Goal: Task Accomplishment & Management: Complete application form

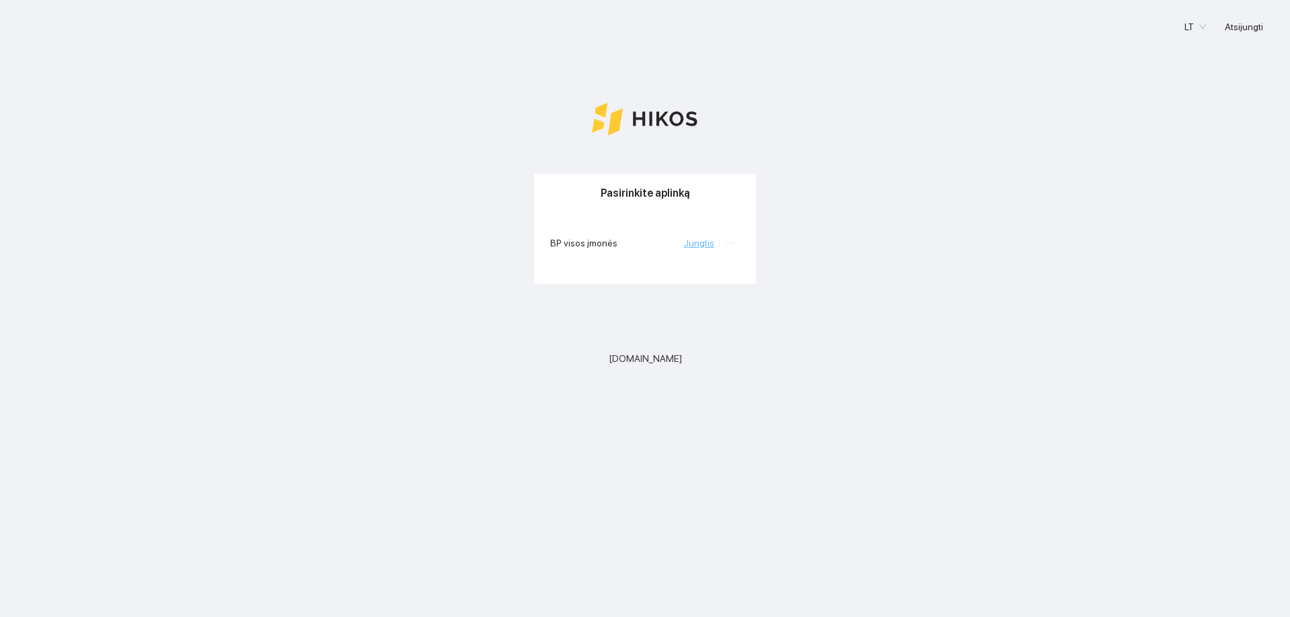
click at [707, 246] on link "Jungtis" at bounding box center [699, 243] width 30 height 11
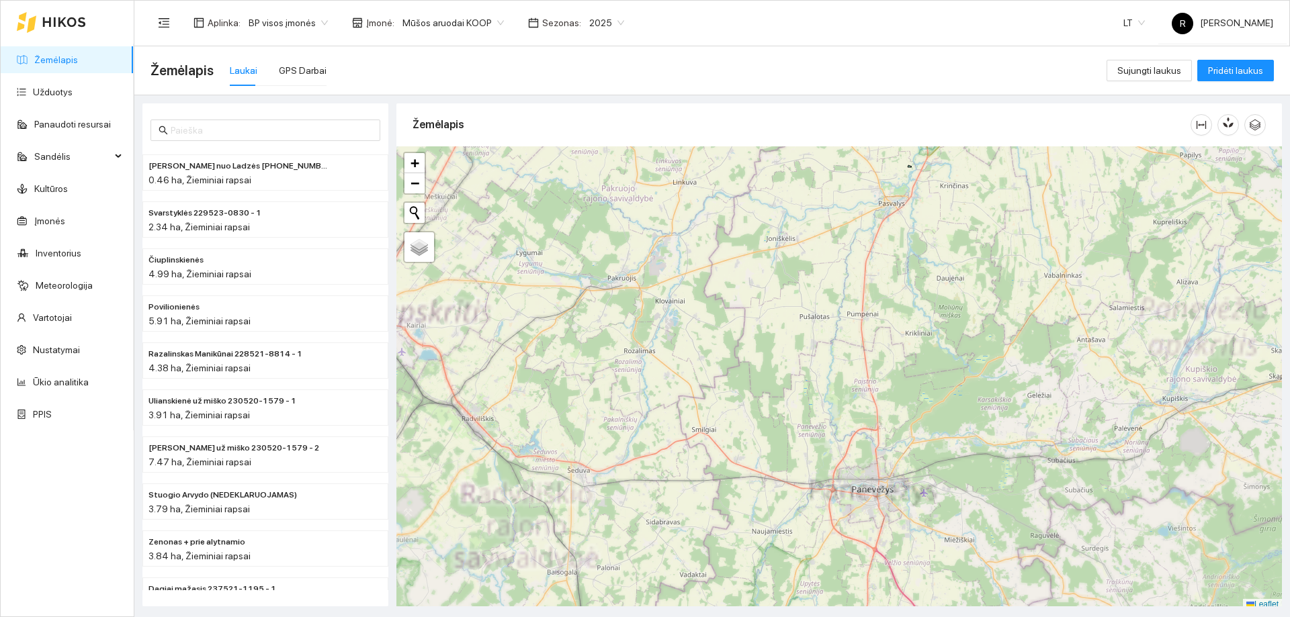
scroll to position [4, 0]
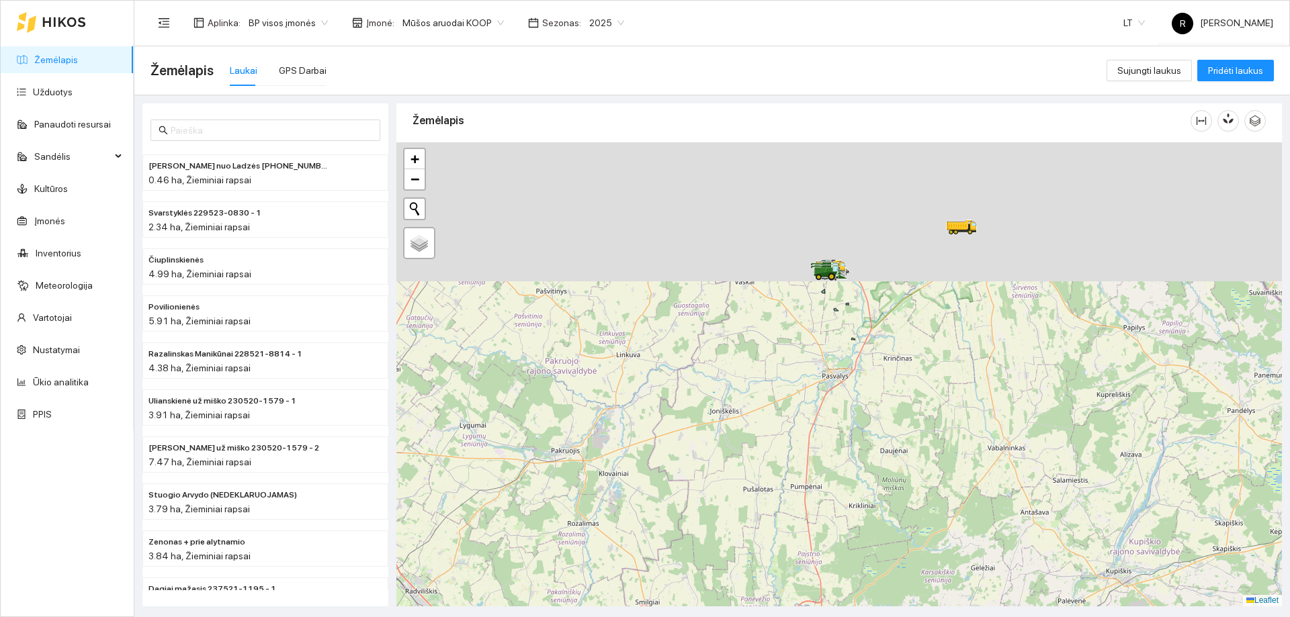
drag, startPoint x: 870, startPoint y: 218, endPoint x: 779, endPoint y: 389, distance: 193.2
click at [782, 391] on div at bounding box center [838, 374] width 885 height 464
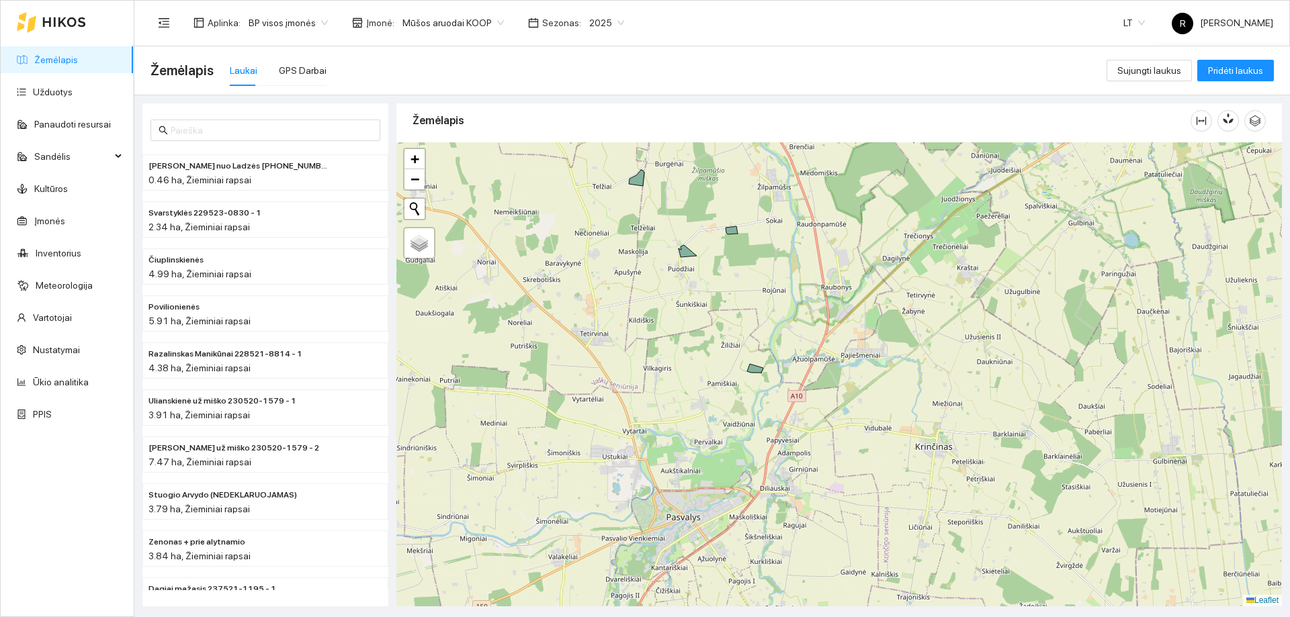
drag, startPoint x: 817, startPoint y: 400, endPoint x: 813, endPoint y: 367, distance: 33.8
click at [813, 367] on div at bounding box center [838, 374] width 885 height 464
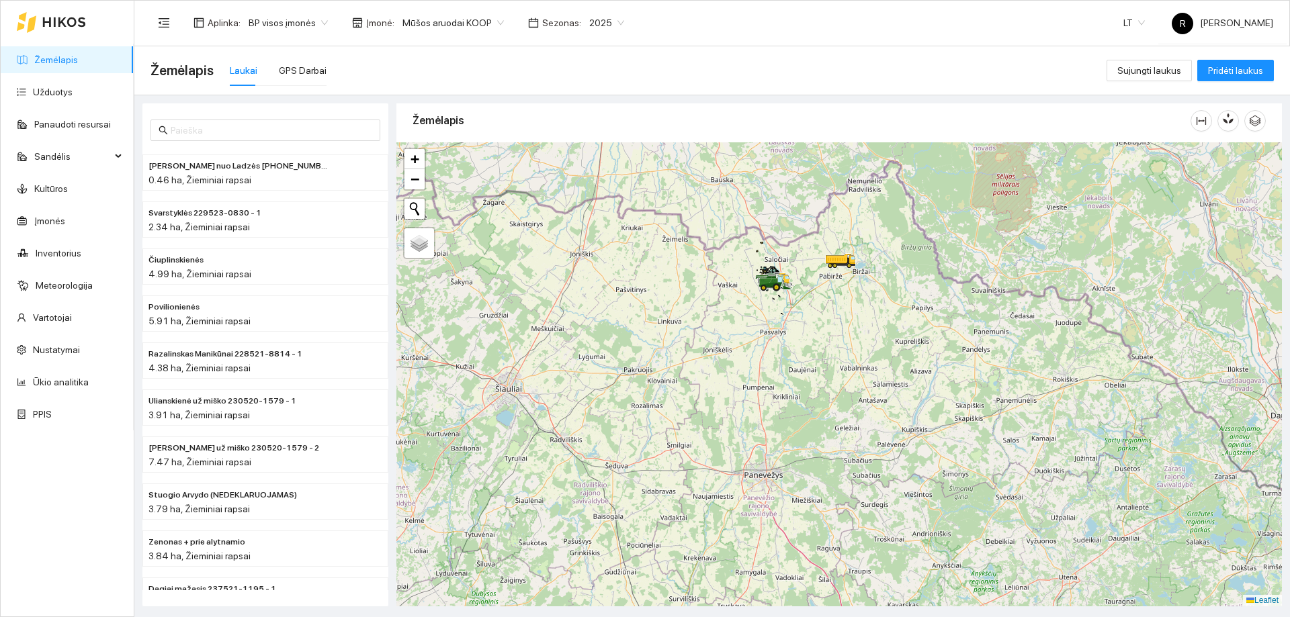
drag, startPoint x: 813, startPoint y: 368, endPoint x: 710, endPoint y: 131, distance: 258.4
click at [710, 130] on div "Žemėlapis" at bounding box center [838, 350] width 885 height 503
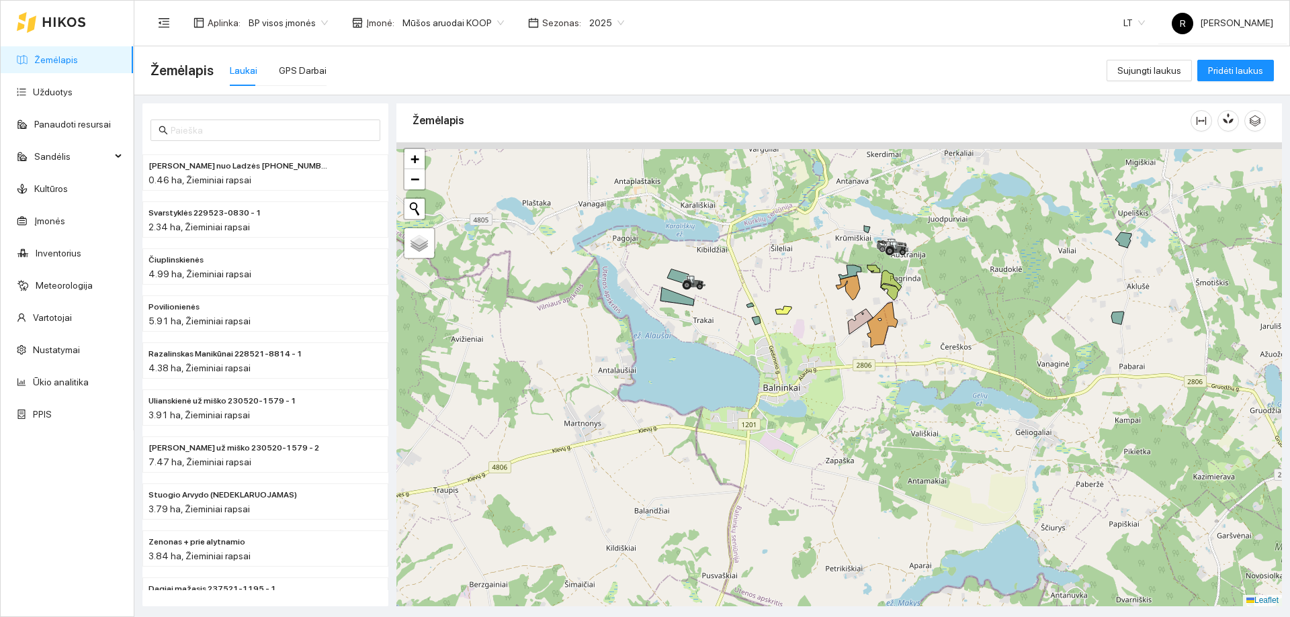
drag, startPoint x: 769, startPoint y: 373, endPoint x: 695, endPoint y: 388, distance: 75.3
click at [698, 388] on div at bounding box center [838, 374] width 885 height 464
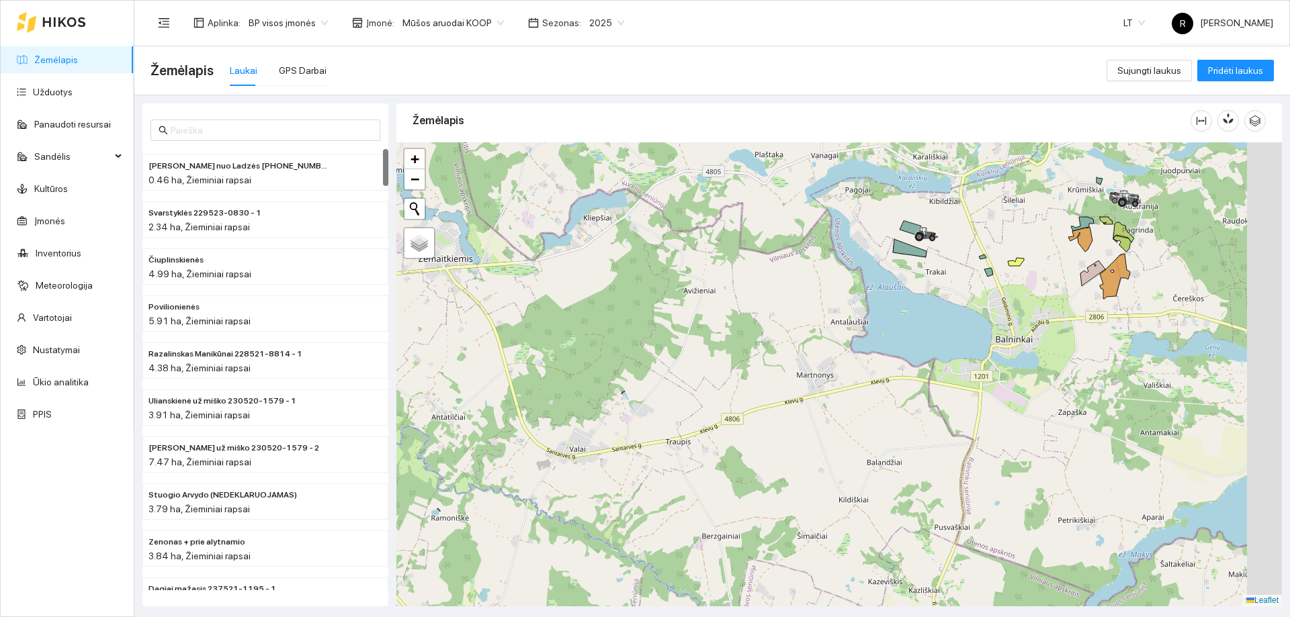
drag, startPoint x: 937, startPoint y: 260, endPoint x: 539, endPoint y: 262, distance: 398.3
click at [752, 270] on div at bounding box center [838, 374] width 885 height 464
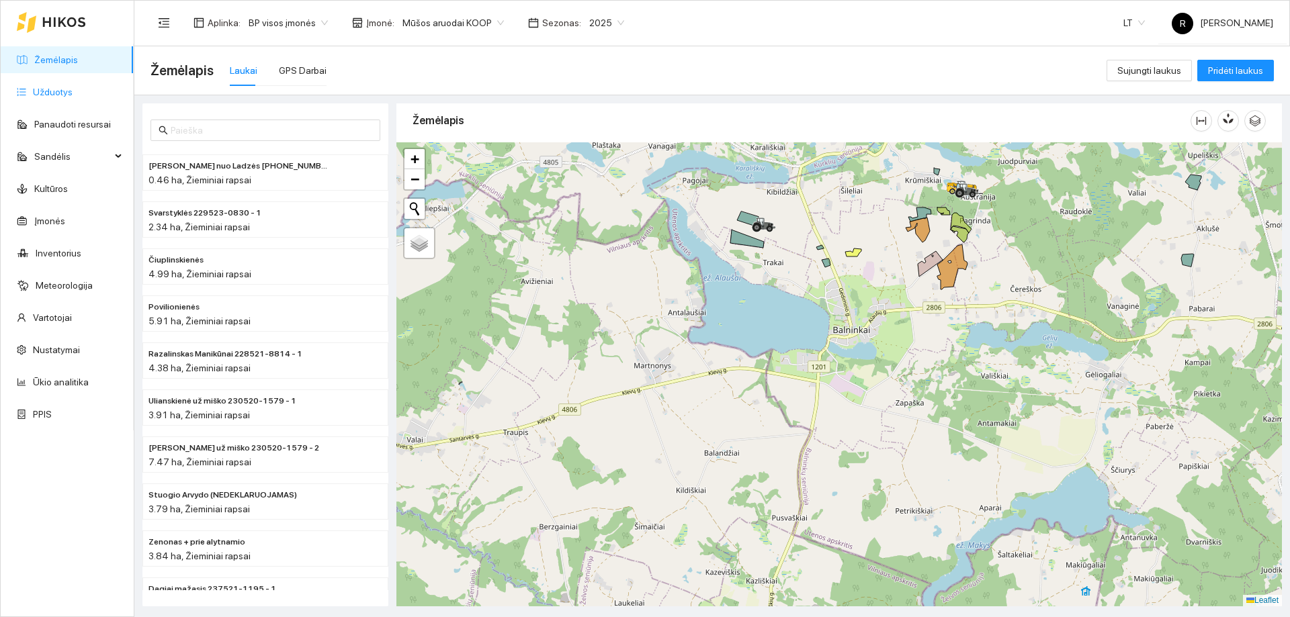
click at [58, 92] on link "Užduotys" at bounding box center [53, 92] width 40 height 11
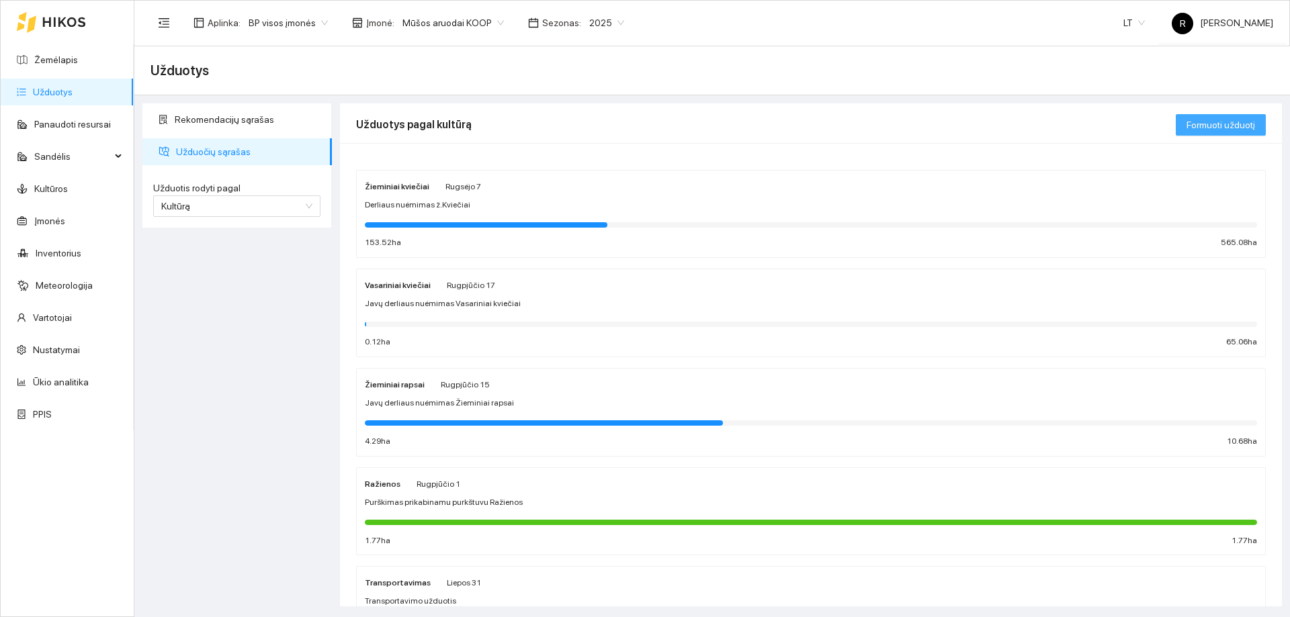
click at [1208, 126] on span "Formuoti užduotį" at bounding box center [1220, 125] width 69 height 15
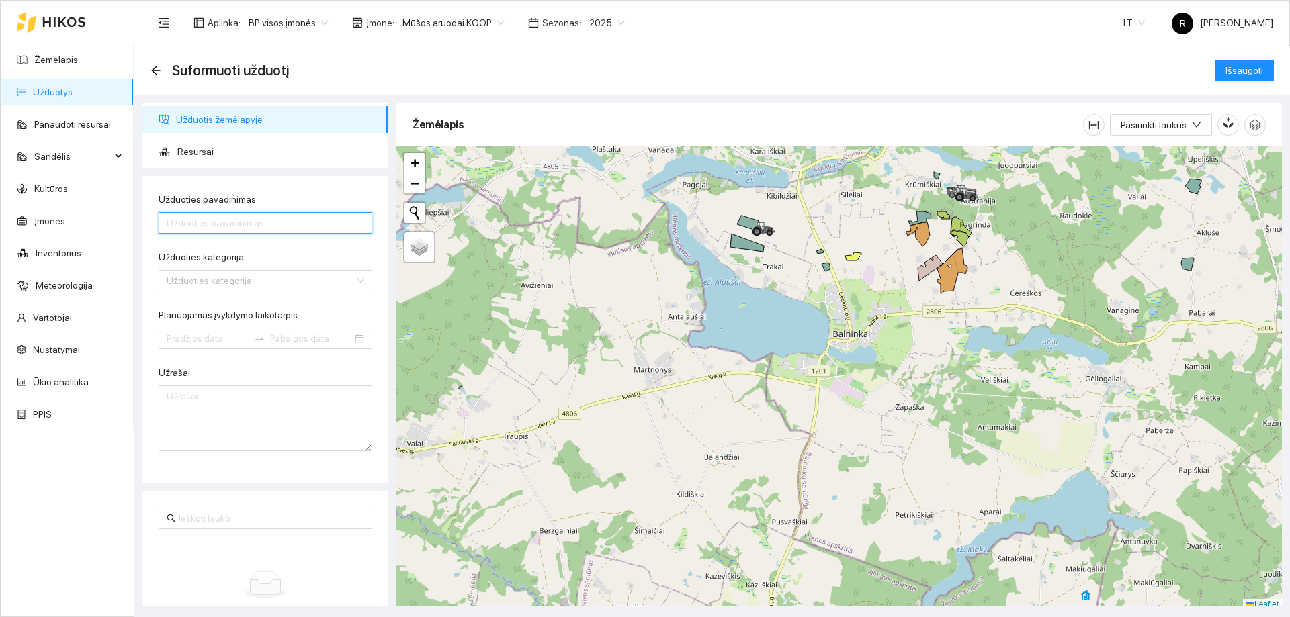
click at [201, 224] on input "Užduoties pavadinimas" at bounding box center [266, 222] width 214 height 21
type input "Derliaus nuėmimas ž. kviečiai"
click at [179, 279] on input "Užduoties kategorija" at bounding box center [261, 281] width 188 height 20
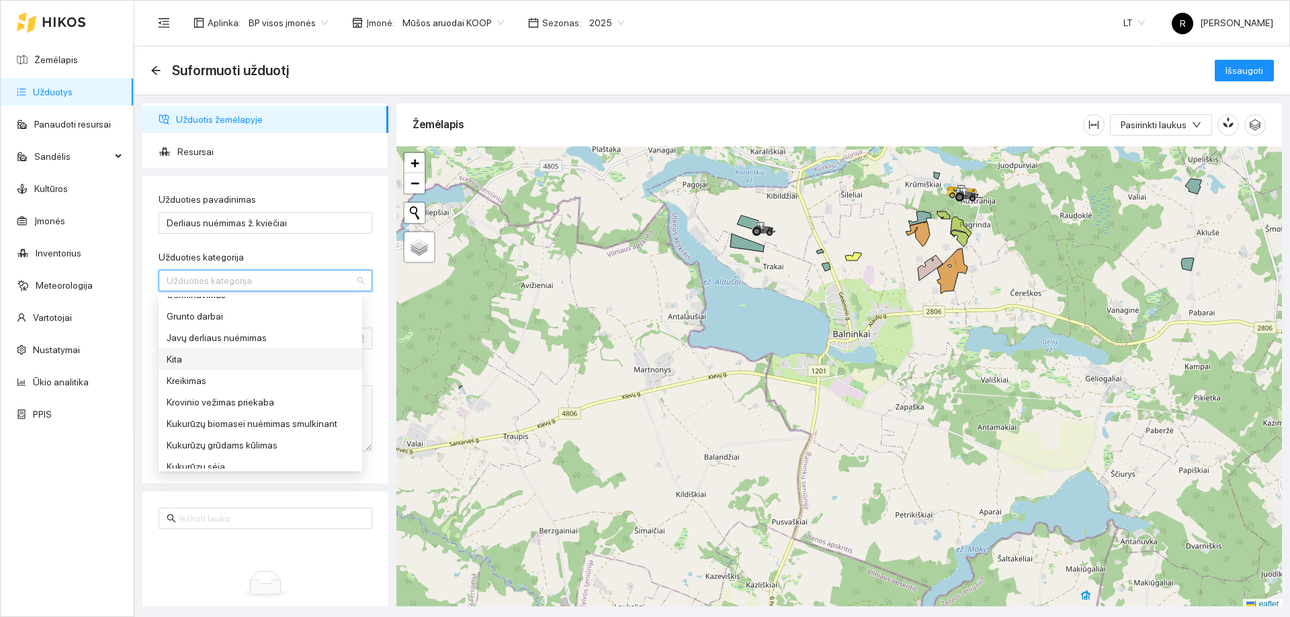
scroll to position [269, 0]
click at [201, 320] on div "Javų derliaus nuėmimas" at bounding box center [260, 318] width 187 height 15
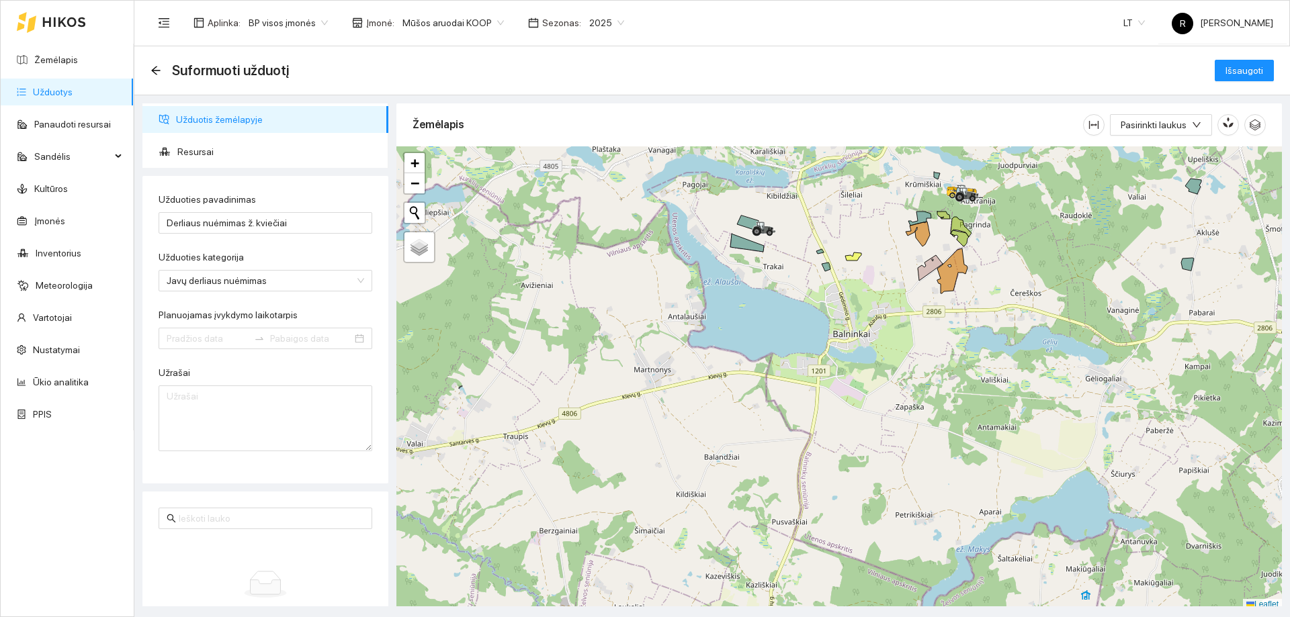
scroll to position [4, 0]
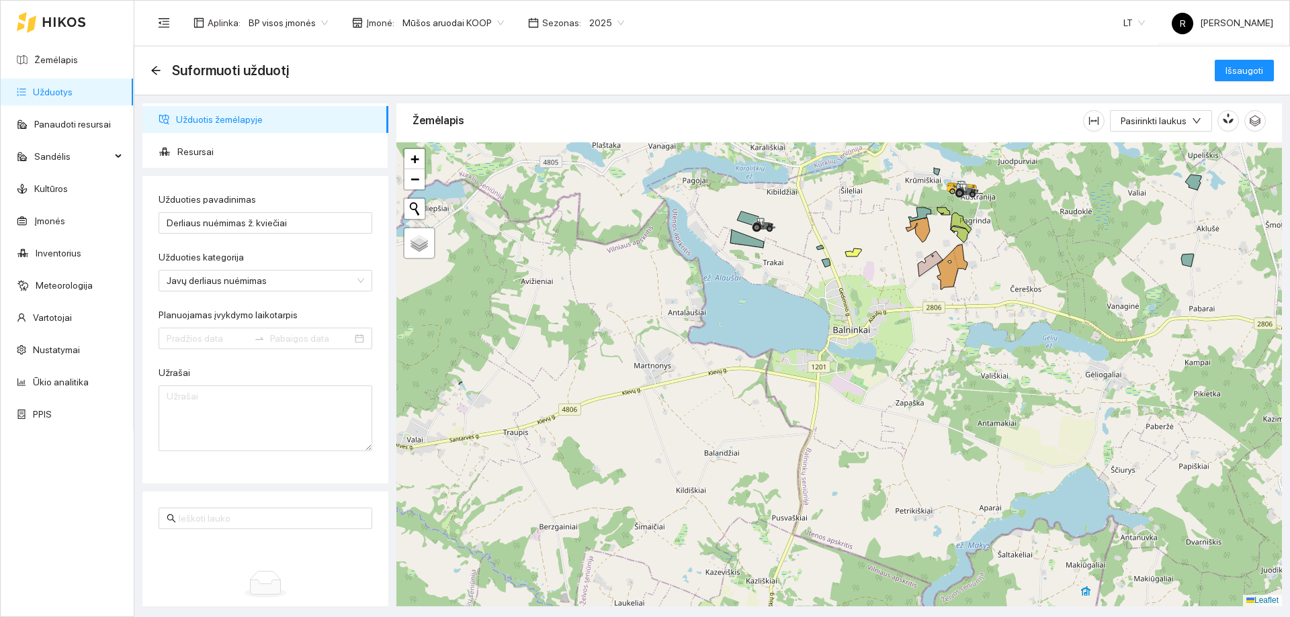
click at [742, 246] on div at bounding box center [838, 374] width 885 height 464
click at [741, 244] on icon at bounding box center [747, 239] width 34 height 18
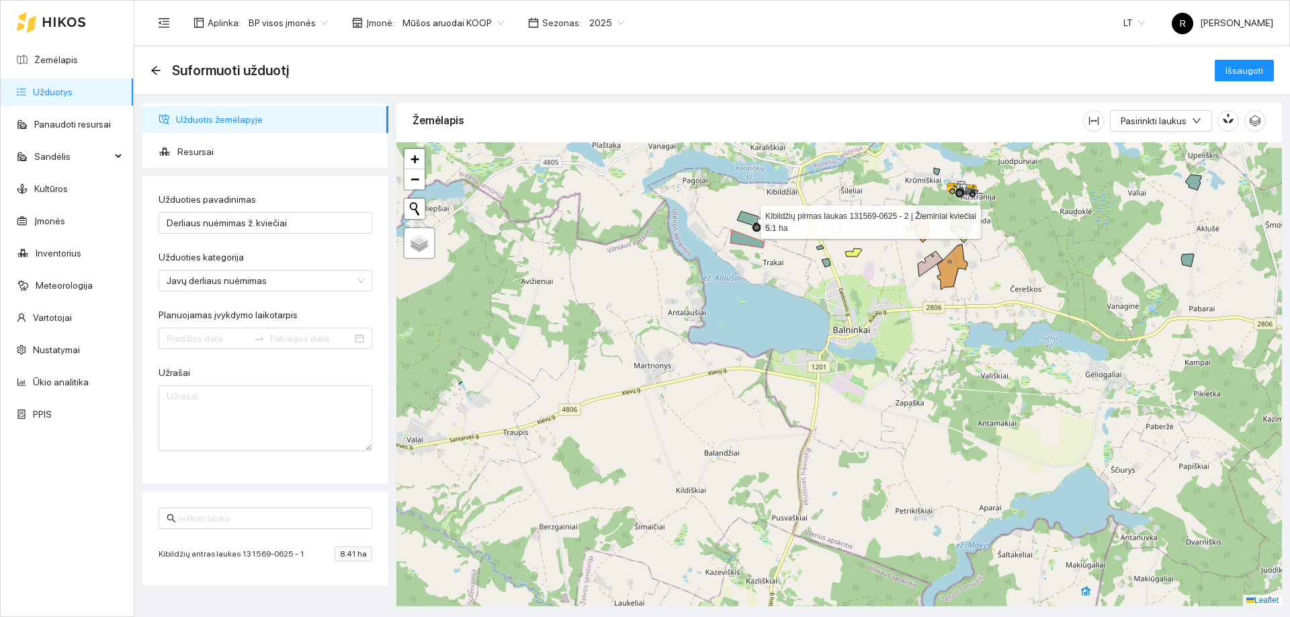
click at [746, 221] on icon at bounding box center [747, 219] width 21 height 15
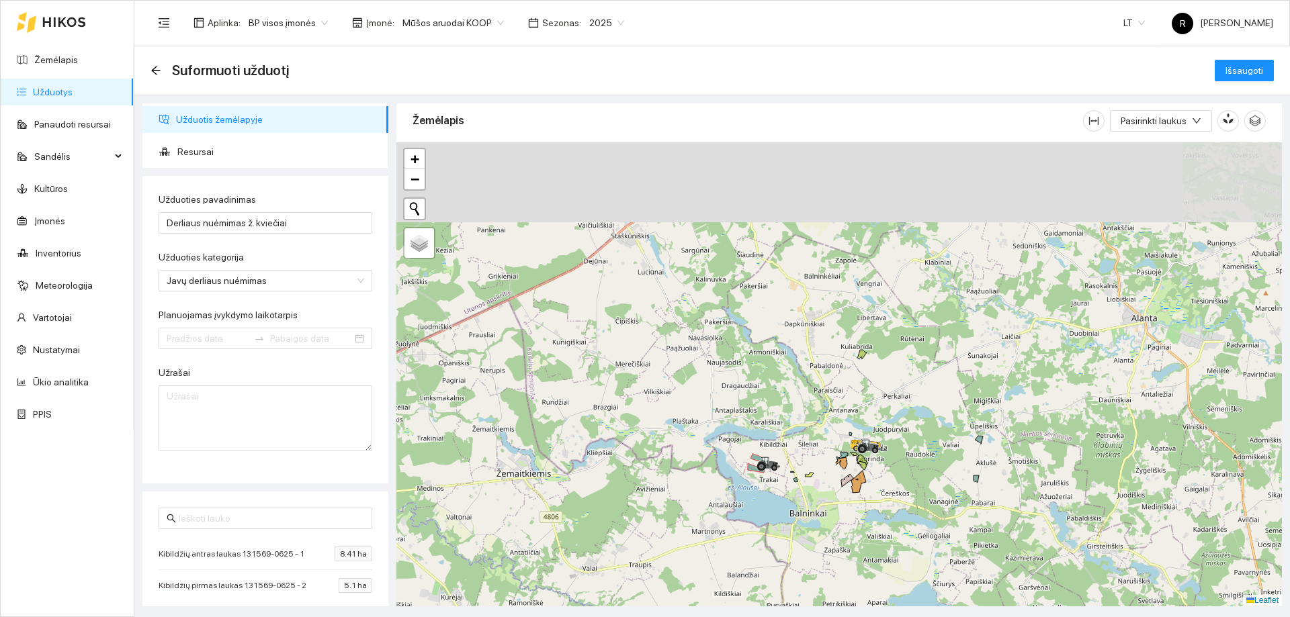
drag, startPoint x: 499, startPoint y: 301, endPoint x: 617, endPoint y: 414, distance: 163.4
click at [533, 442] on div at bounding box center [838, 374] width 885 height 464
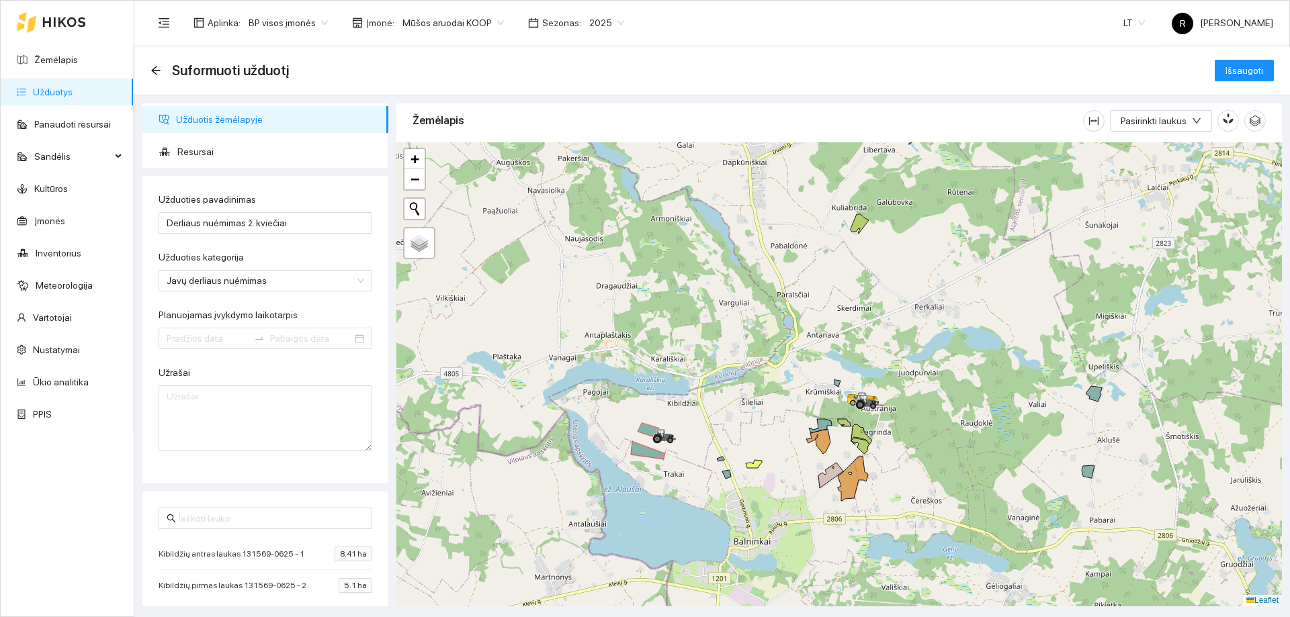
drag, startPoint x: 856, startPoint y: 437, endPoint x: 752, endPoint y: 358, distance: 130.8
click at [752, 358] on div at bounding box center [838, 374] width 885 height 464
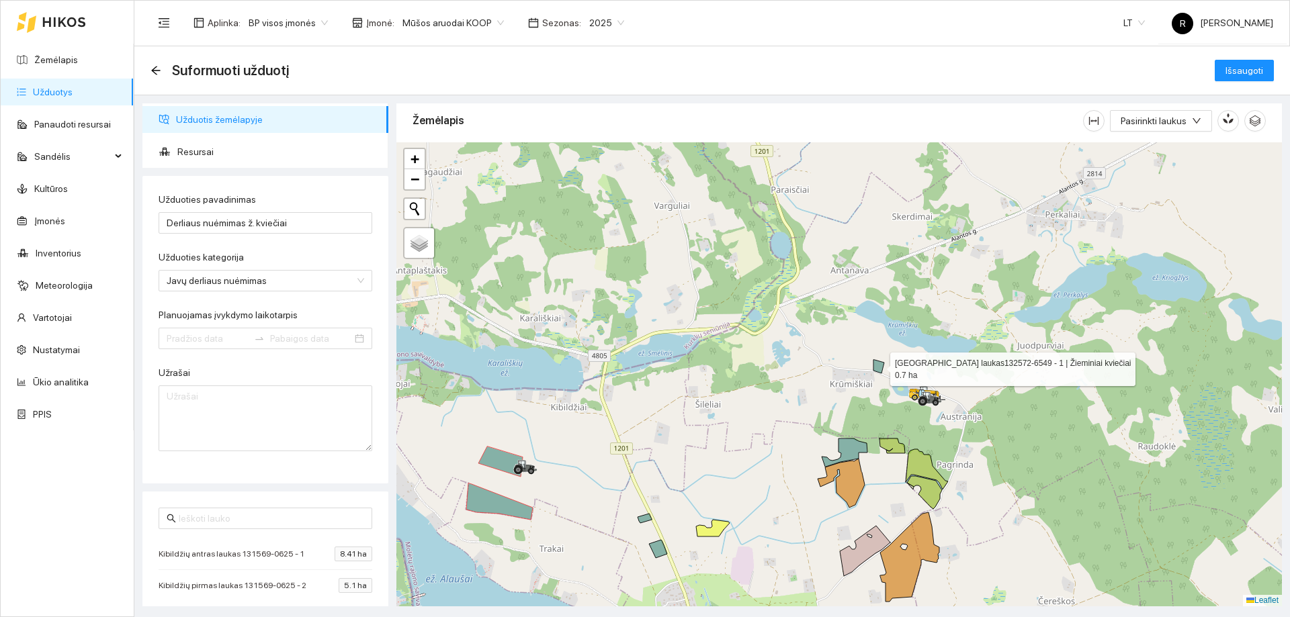
click at [877, 366] on icon at bounding box center [878, 366] width 11 height 13
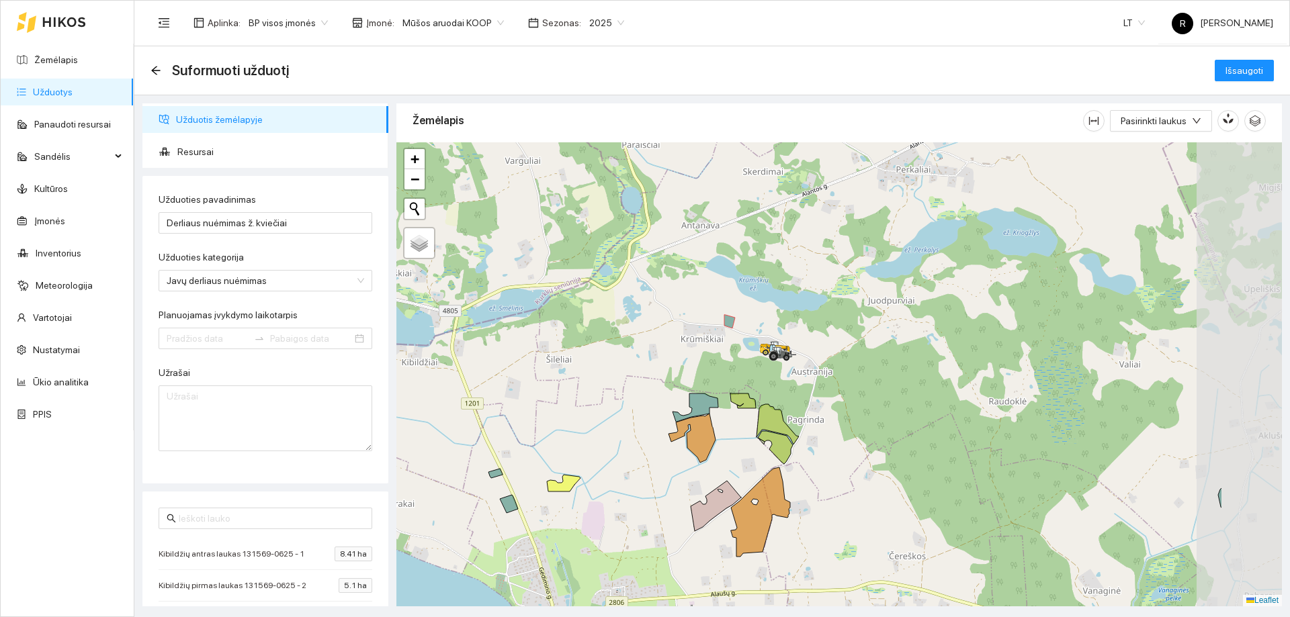
drag, startPoint x: 1041, startPoint y: 422, endPoint x: 813, endPoint y: 367, distance: 234.3
click at [815, 367] on div at bounding box center [838, 374] width 885 height 464
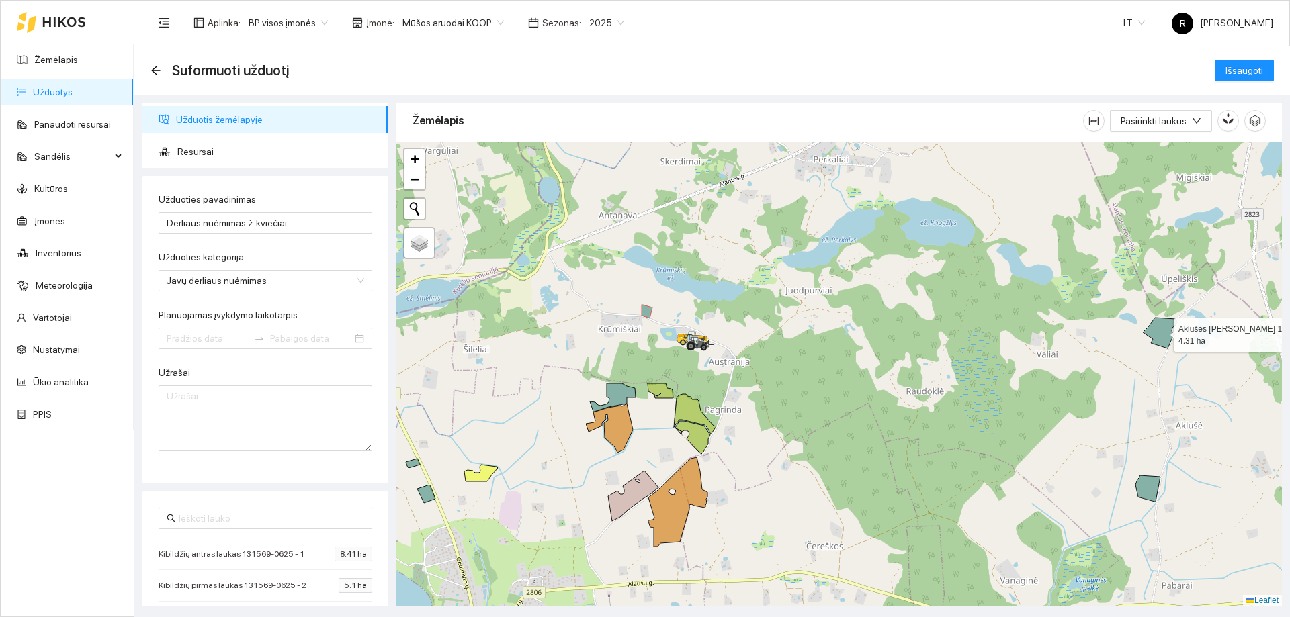
click at [1162, 338] on icon at bounding box center [1159, 333] width 34 height 31
click at [1150, 485] on icon at bounding box center [1147, 489] width 25 height 26
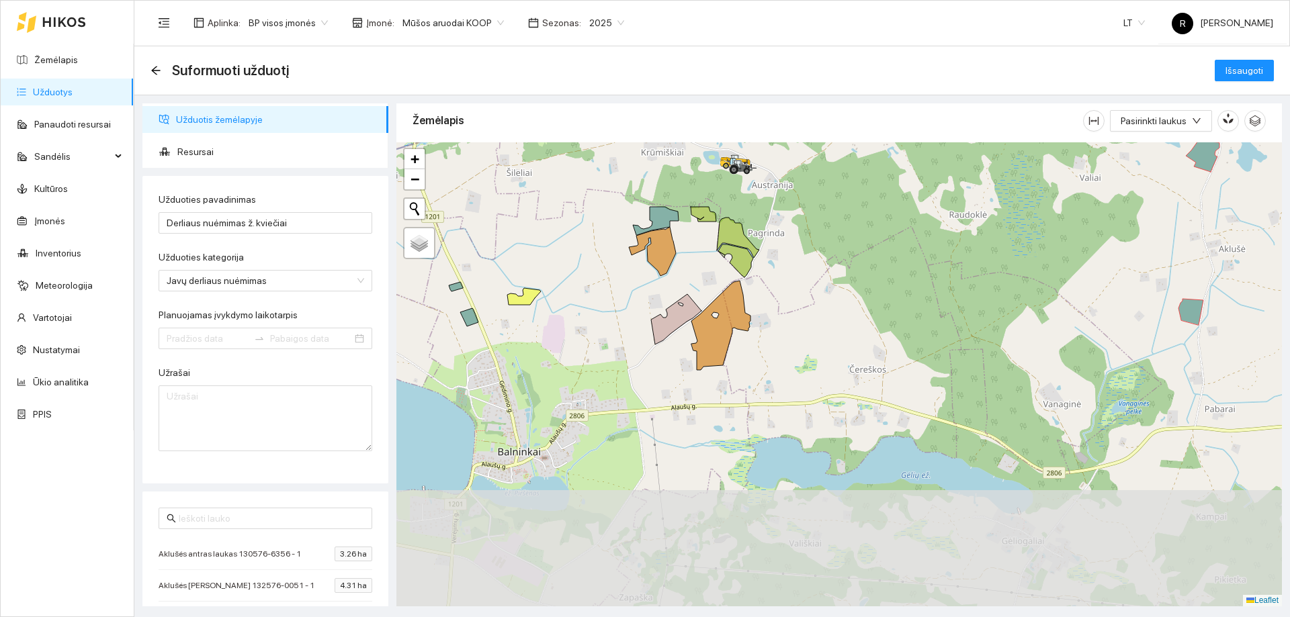
drag, startPoint x: 971, startPoint y: 454, endPoint x: 1015, endPoint y: 283, distance: 176.3
click at [1015, 285] on div at bounding box center [838, 374] width 885 height 464
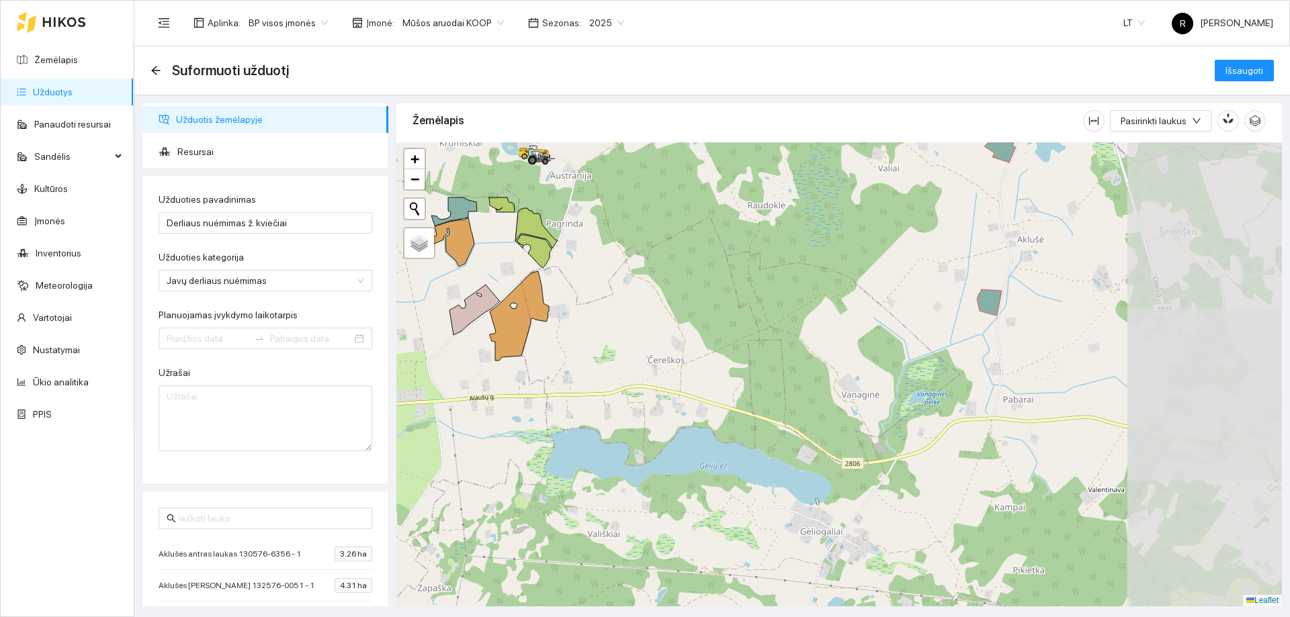
drag, startPoint x: 1176, startPoint y: 297, endPoint x: 966, endPoint y: 306, distance: 209.8
click at [966, 306] on div at bounding box center [838, 374] width 885 height 464
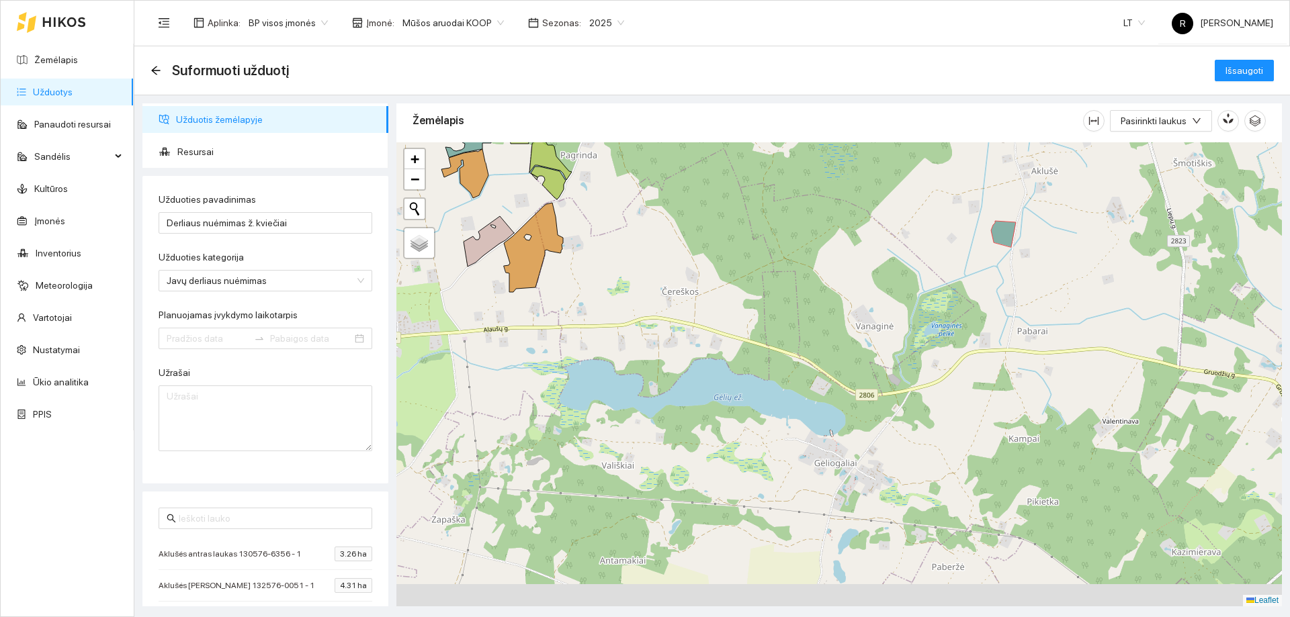
drag, startPoint x: 733, startPoint y: 355, endPoint x: 795, endPoint y: 116, distance: 247.0
click at [795, 116] on div "Žemėlapis Pasirinkti laukus" at bounding box center [838, 350] width 885 height 503
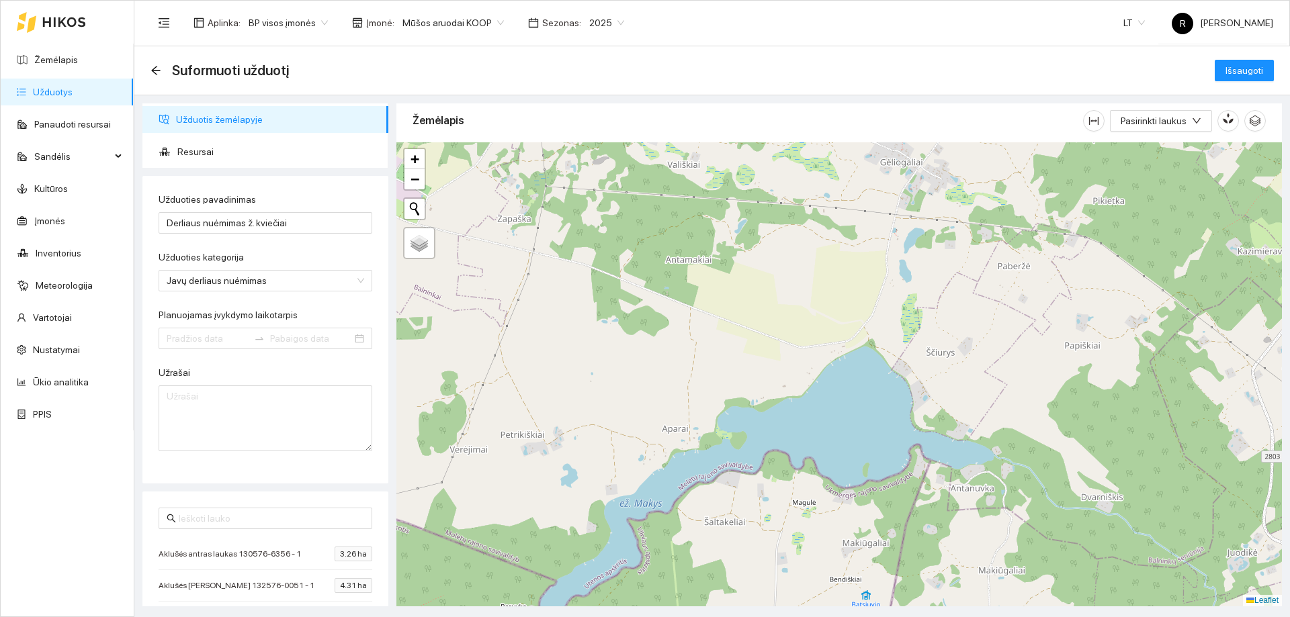
drag, startPoint x: 893, startPoint y: 354, endPoint x: 911, endPoint y: 224, distance: 130.9
click at [911, 224] on div at bounding box center [838, 374] width 885 height 464
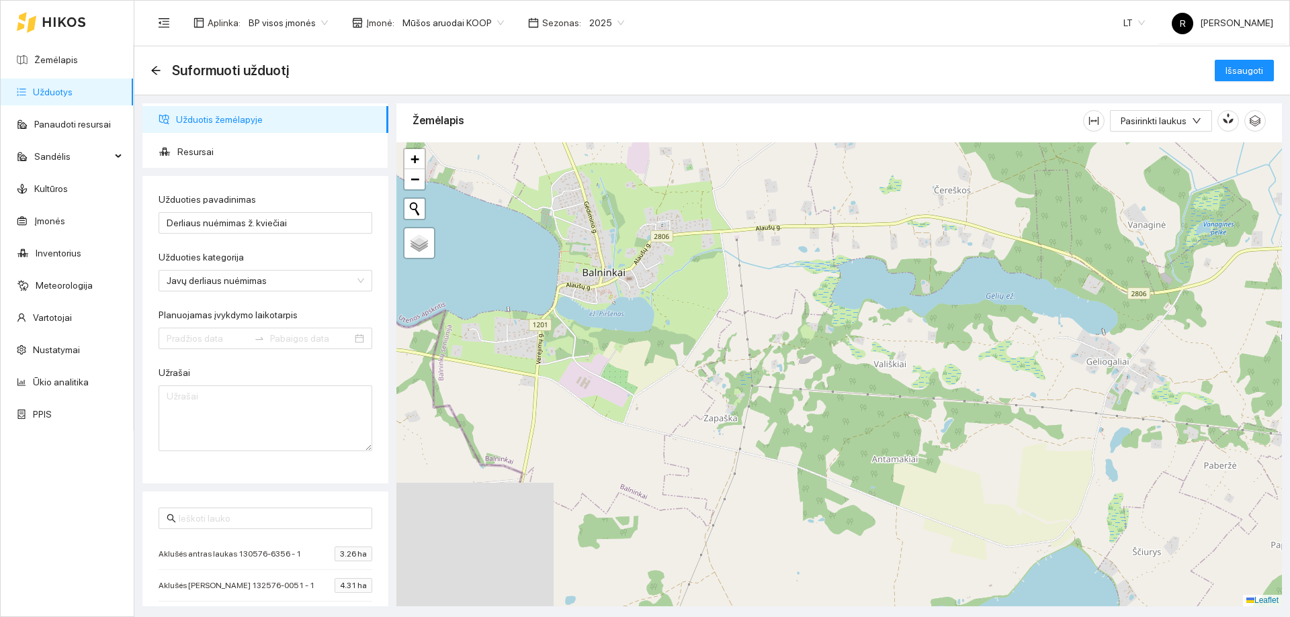
drag, startPoint x: 784, startPoint y: 206, endPoint x: 997, endPoint y: 414, distance: 297.8
click at [997, 414] on div at bounding box center [838, 374] width 885 height 464
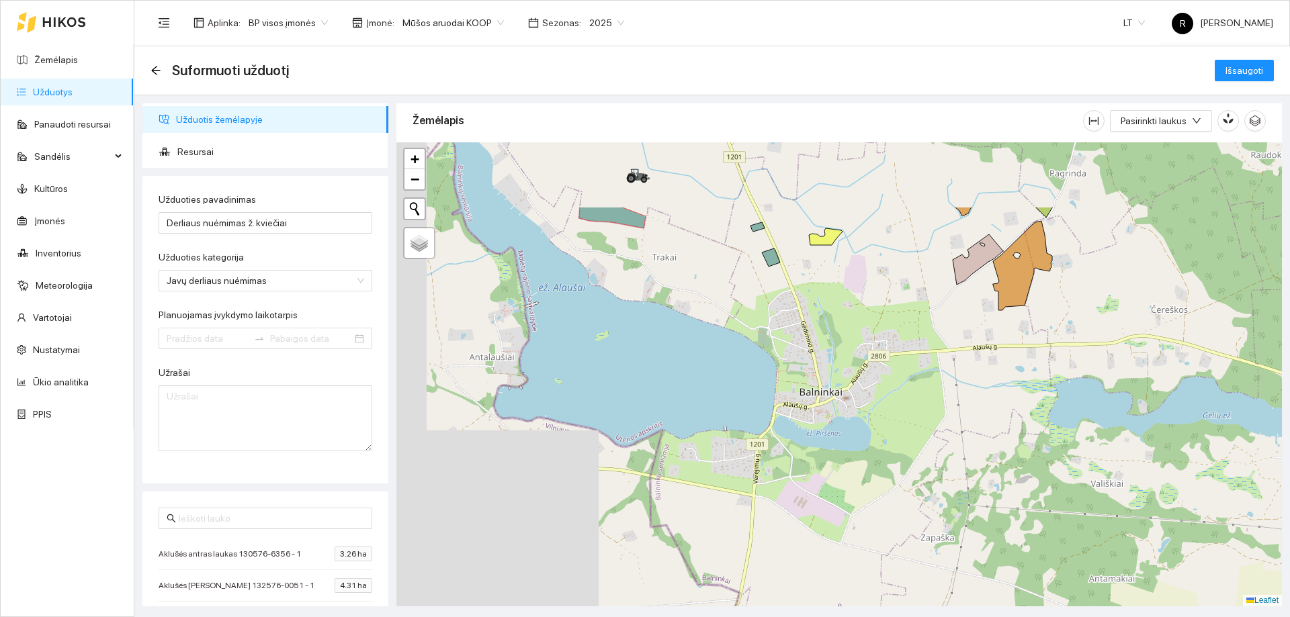
drag, startPoint x: 760, startPoint y: 339, endPoint x: 952, endPoint y: 431, distance: 213.3
click at [971, 452] on div at bounding box center [838, 374] width 885 height 464
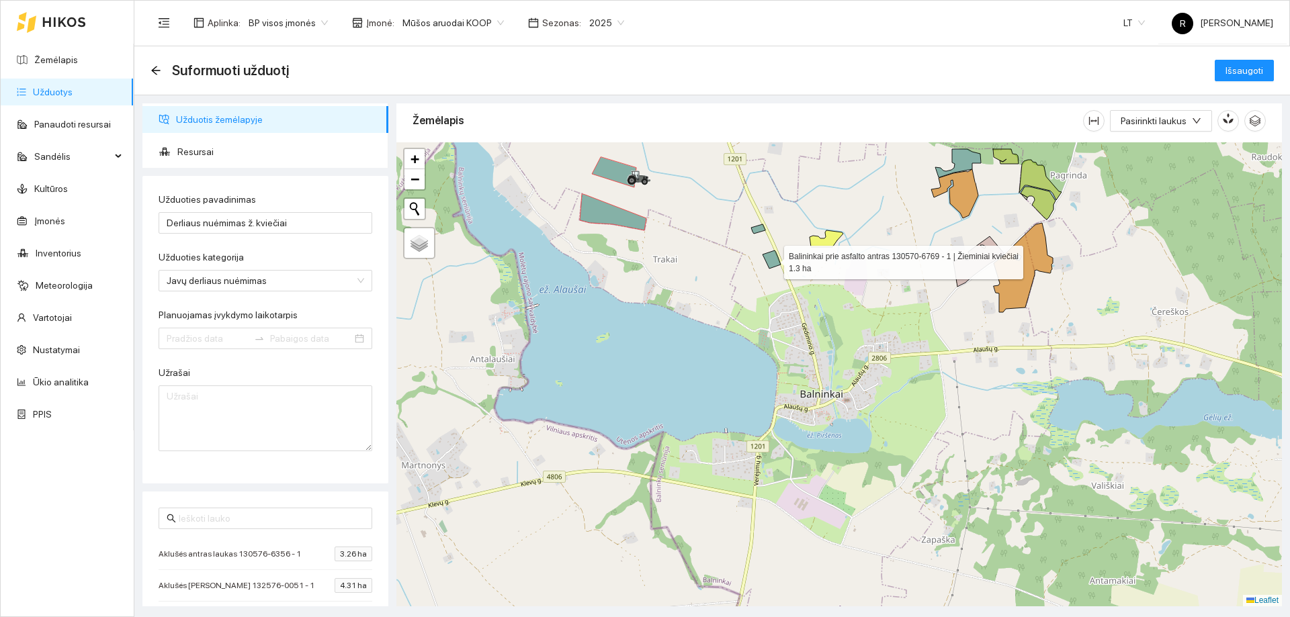
click at [769, 261] on icon at bounding box center [771, 260] width 18 height 18
click at [760, 231] on icon at bounding box center [758, 228] width 14 height 9
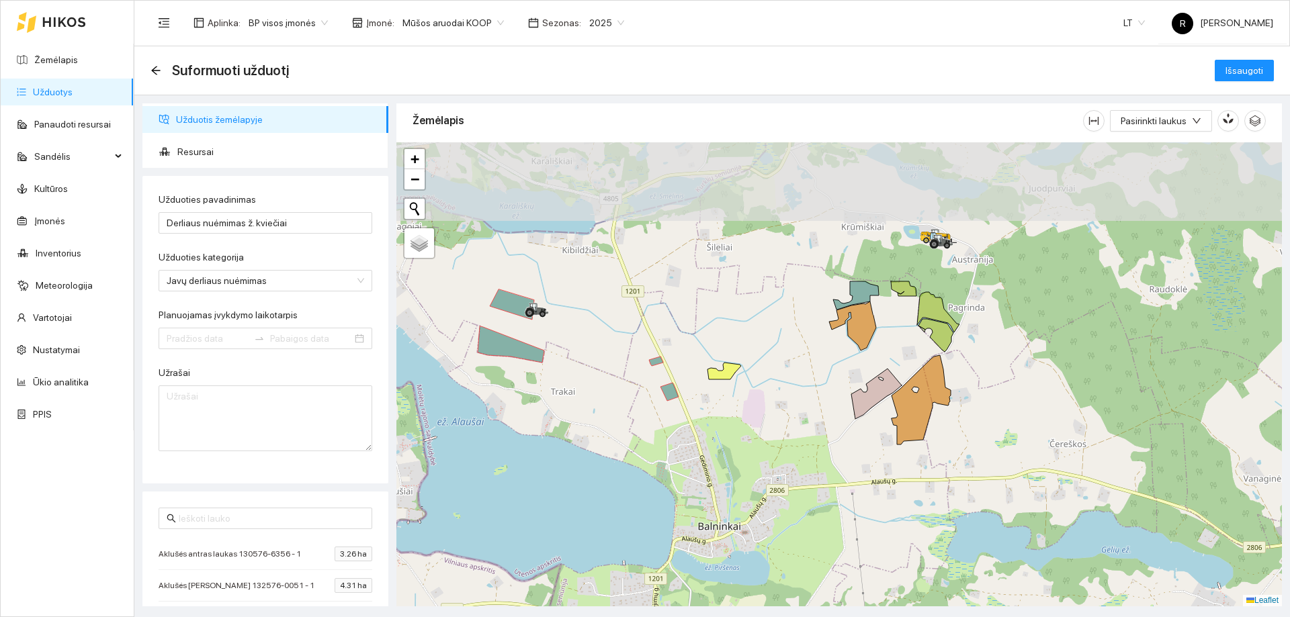
drag, startPoint x: 880, startPoint y: 391, endPoint x: 778, endPoint y: 523, distance: 166.7
click at [777, 524] on div at bounding box center [838, 374] width 885 height 464
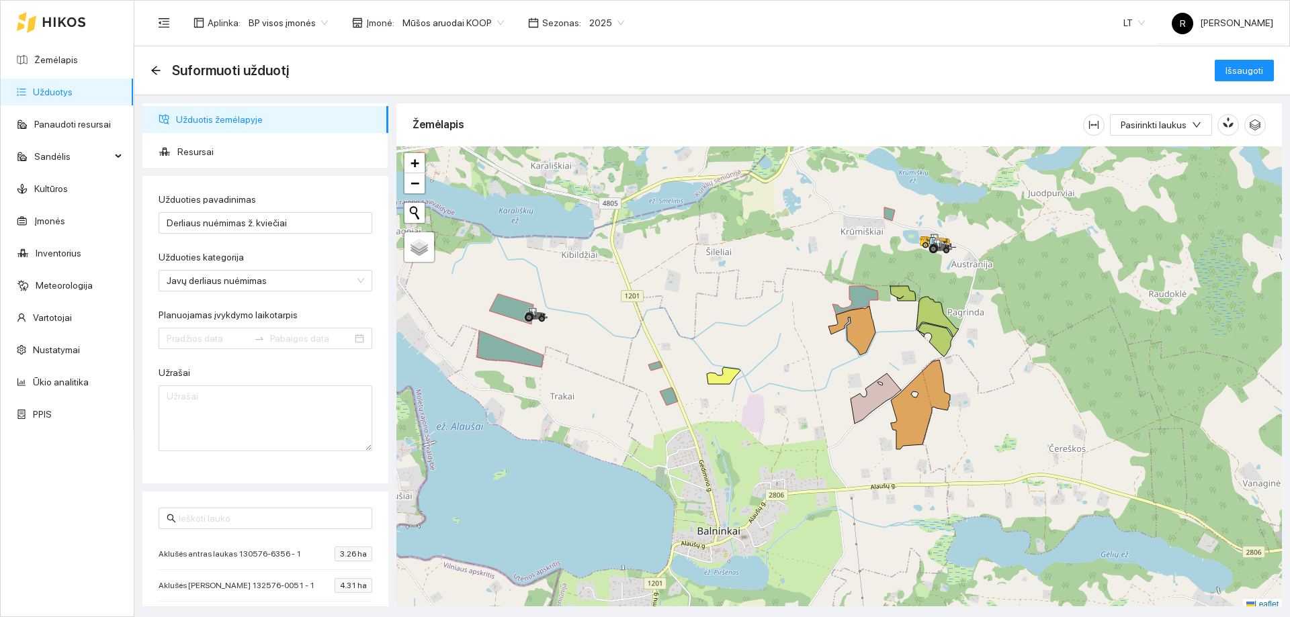
scroll to position [4, 0]
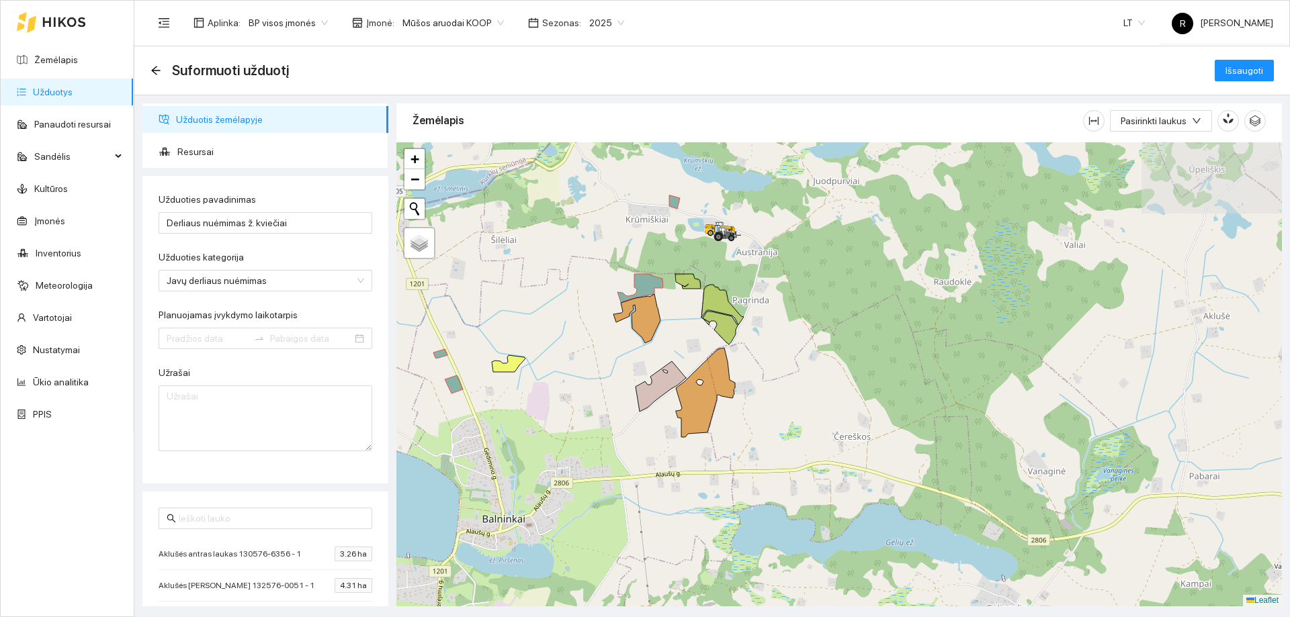
drag, startPoint x: 999, startPoint y: 339, endPoint x: 766, endPoint y: 325, distance: 232.8
click at [772, 328] on div at bounding box center [838, 374] width 885 height 464
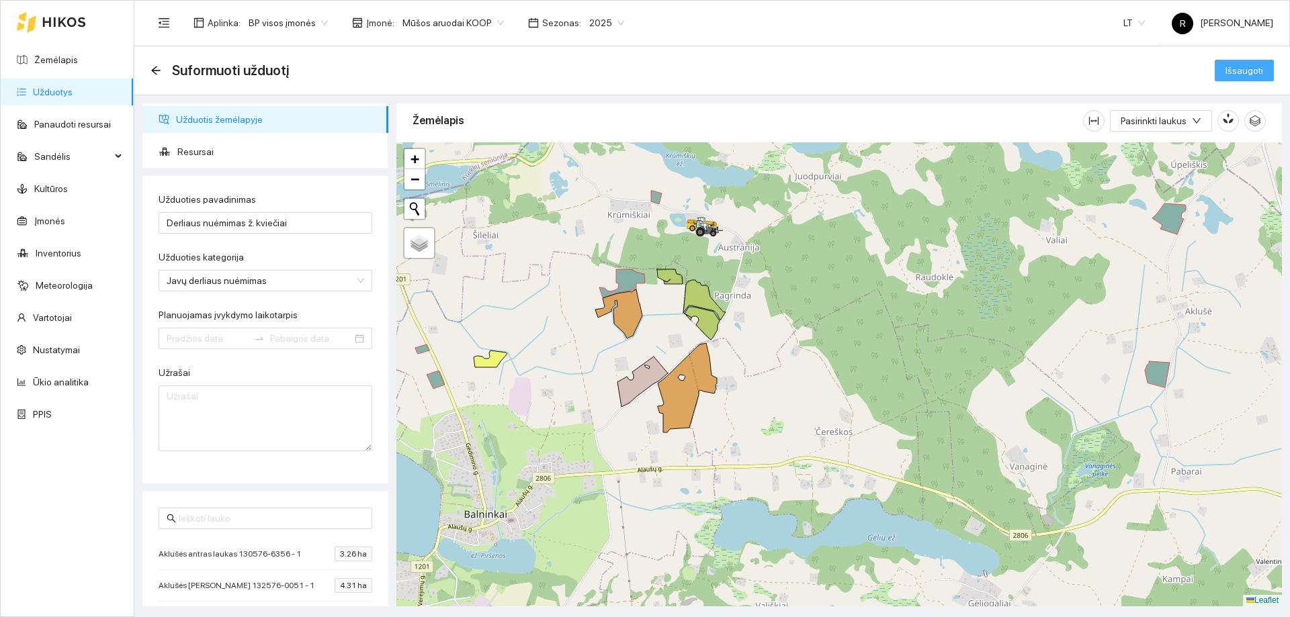
click at [1237, 65] on span "Išsaugoti" at bounding box center [1244, 70] width 38 height 15
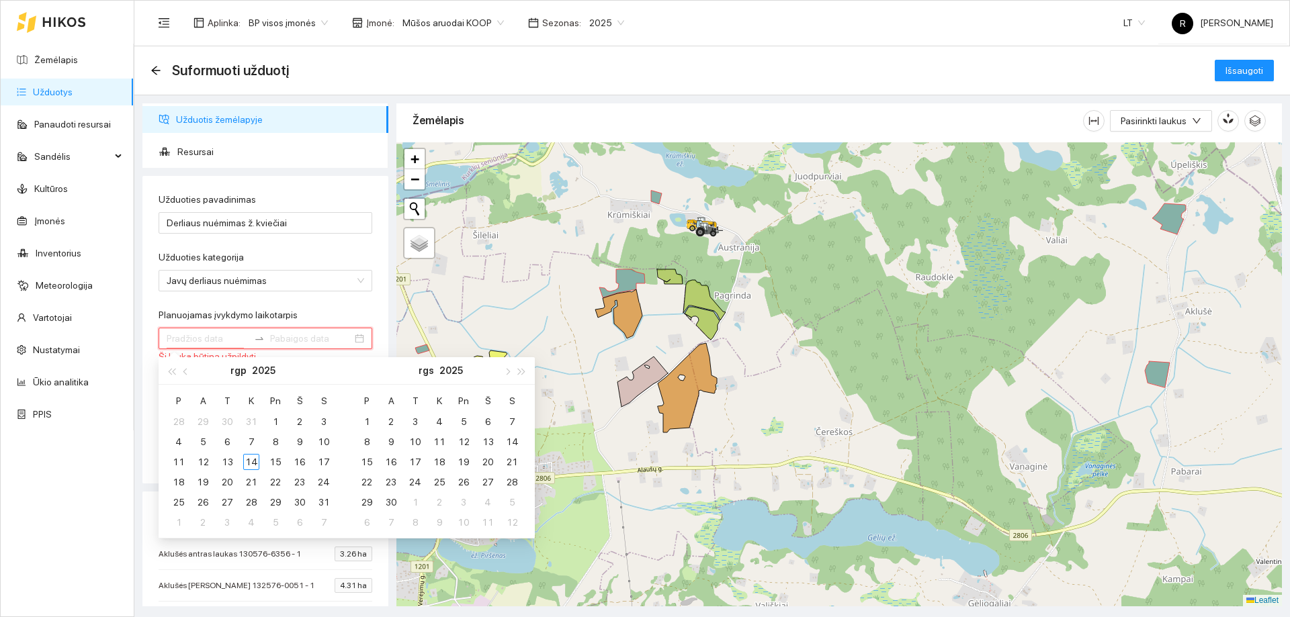
click at [216, 332] on input "Planuojamas įvykdymo laikotarpis" at bounding box center [208, 338] width 82 height 15
type input "[DATE]"
click at [201, 462] on div "12" at bounding box center [203, 462] width 16 height 16
type input "[DATE]"
click at [299, 485] on div "23" at bounding box center [299, 482] width 16 height 16
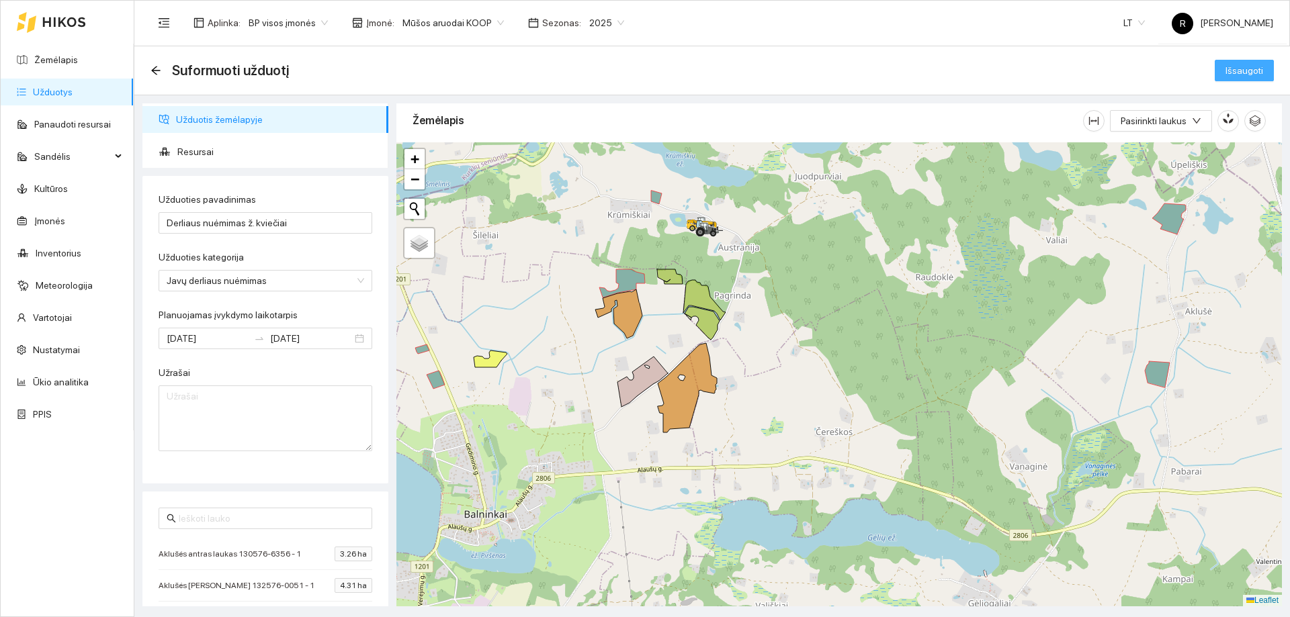
click at [1263, 62] on button "Išsaugoti" at bounding box center [1243, 70] width 59 height 21
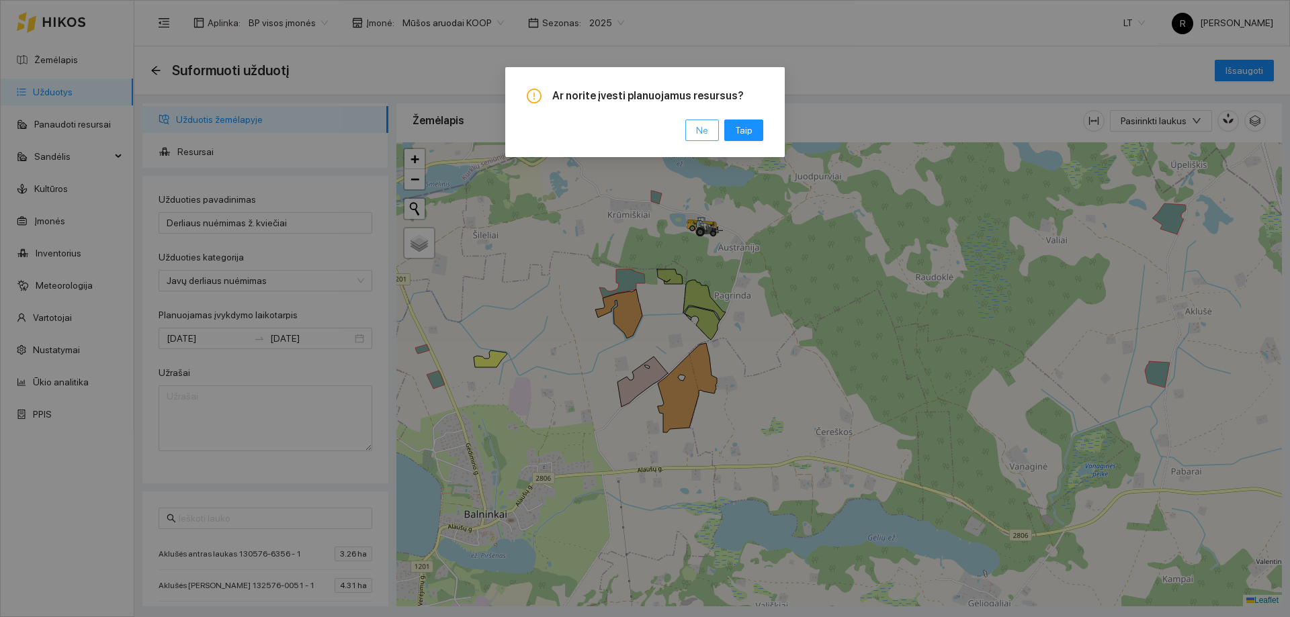
click at [713, 132] on button "Ne" at bounding box center [702, 130] width 34 height 21
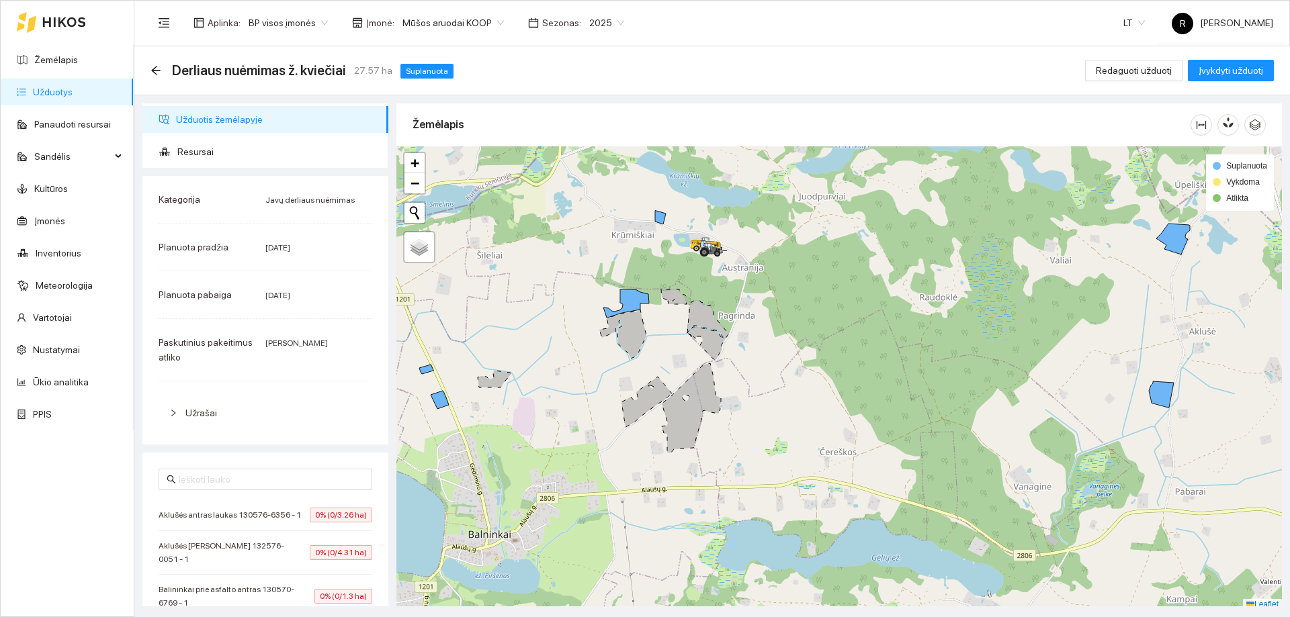
scroll to position [4, 0]
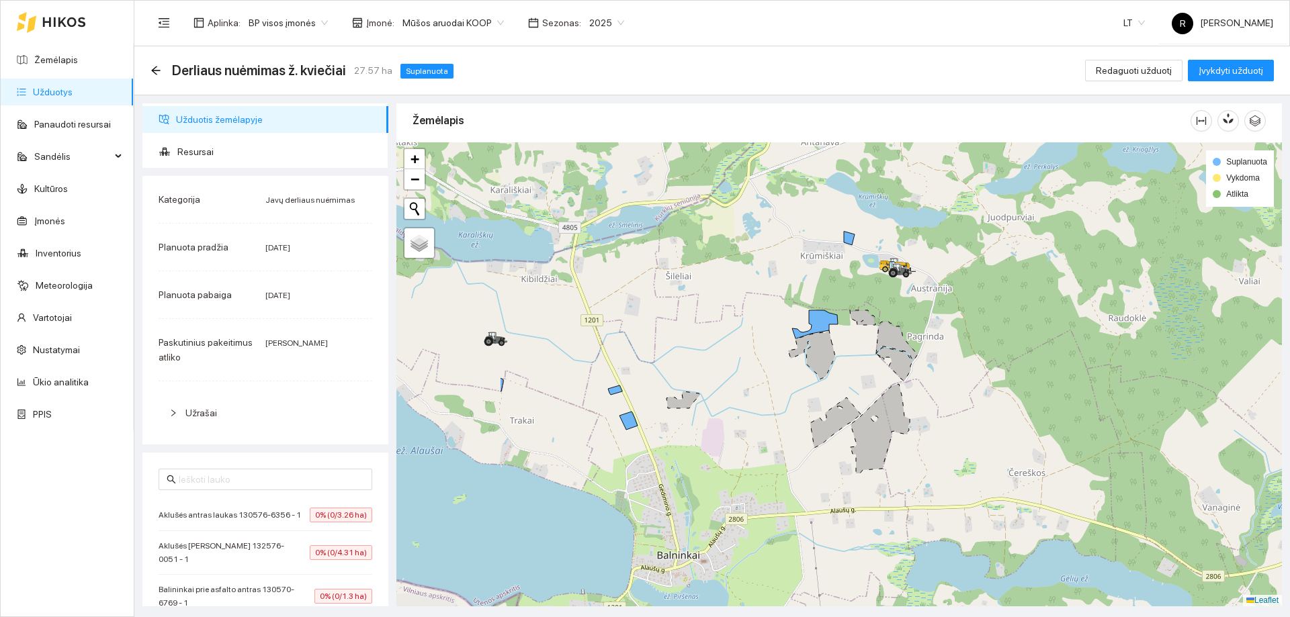
drag, startPoint x: 867, startPoint y: 279, endPoint x: 1061, endPoint y: 302, distance: 194.9
click at [1061, 302] on div at bounding box center [838, 374] width 885 height 464
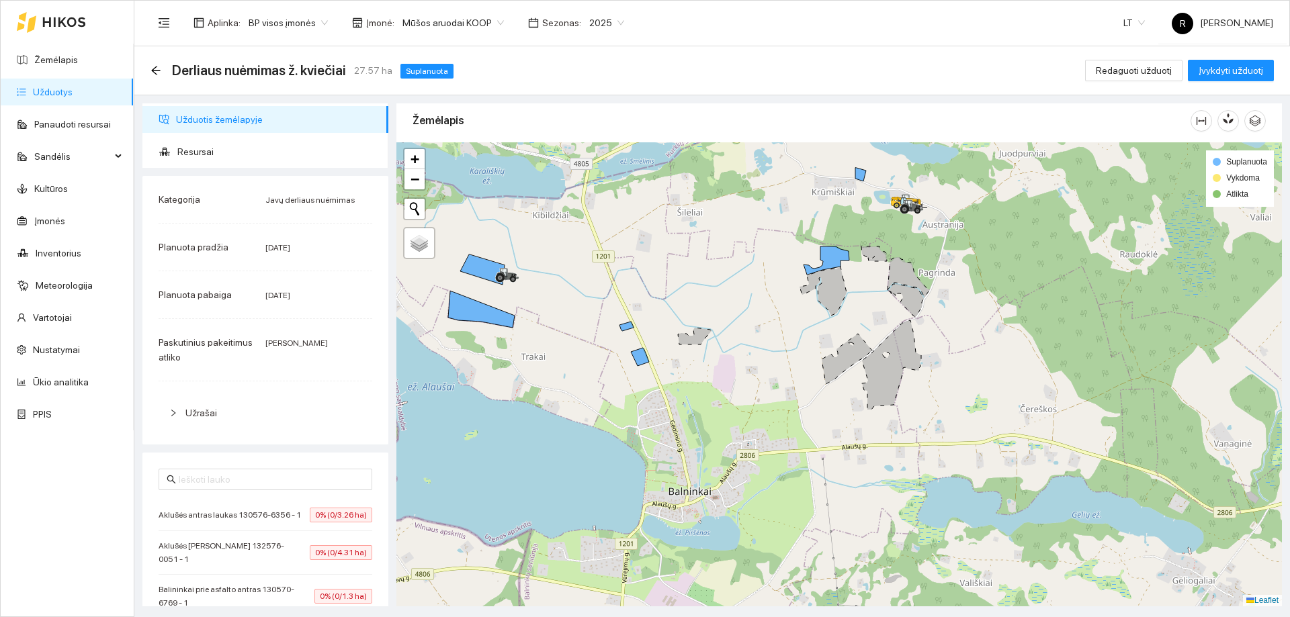
drag, startPoint x: 725, startPoint y: 497, endPoint x: 774, endPoint y: 275, distance: 227.5
click at [774, 275] on div at bounding box center [838, 374] width 885 height 464
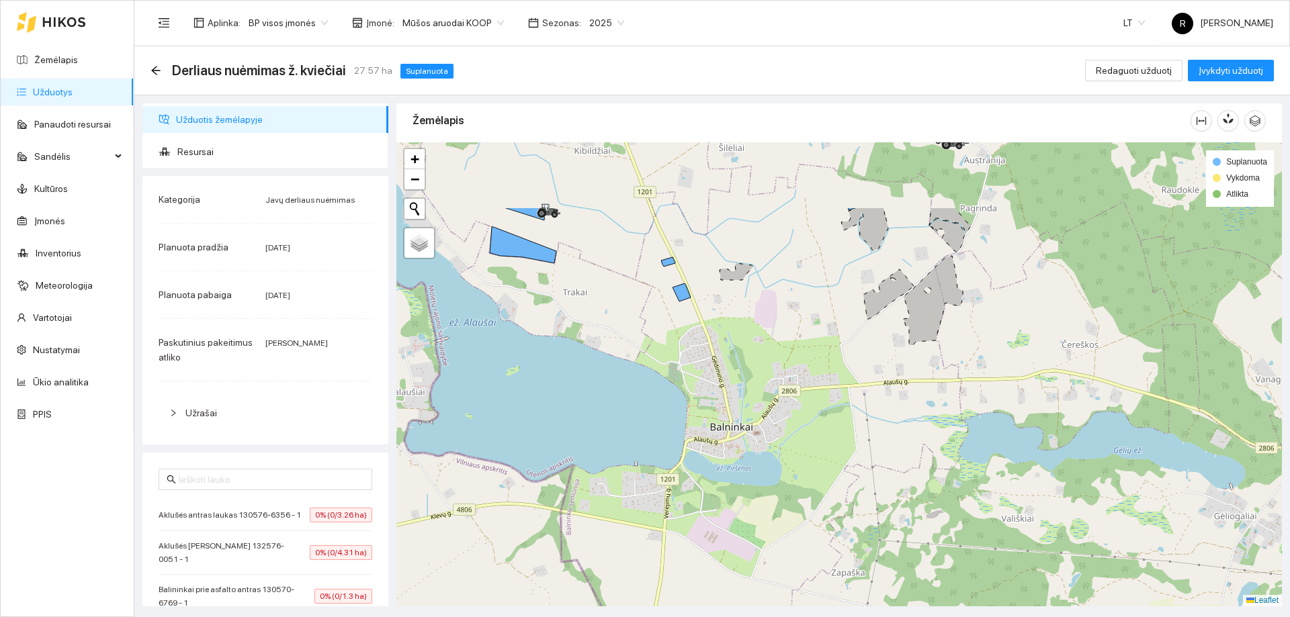
drag, startPoint x: 611, startPoint y: 383, endPoint x: 611, endPoint y: 435, distance: 51.7
click at [609, 450] on div at bounding box center [838, 374] width 885 height 464
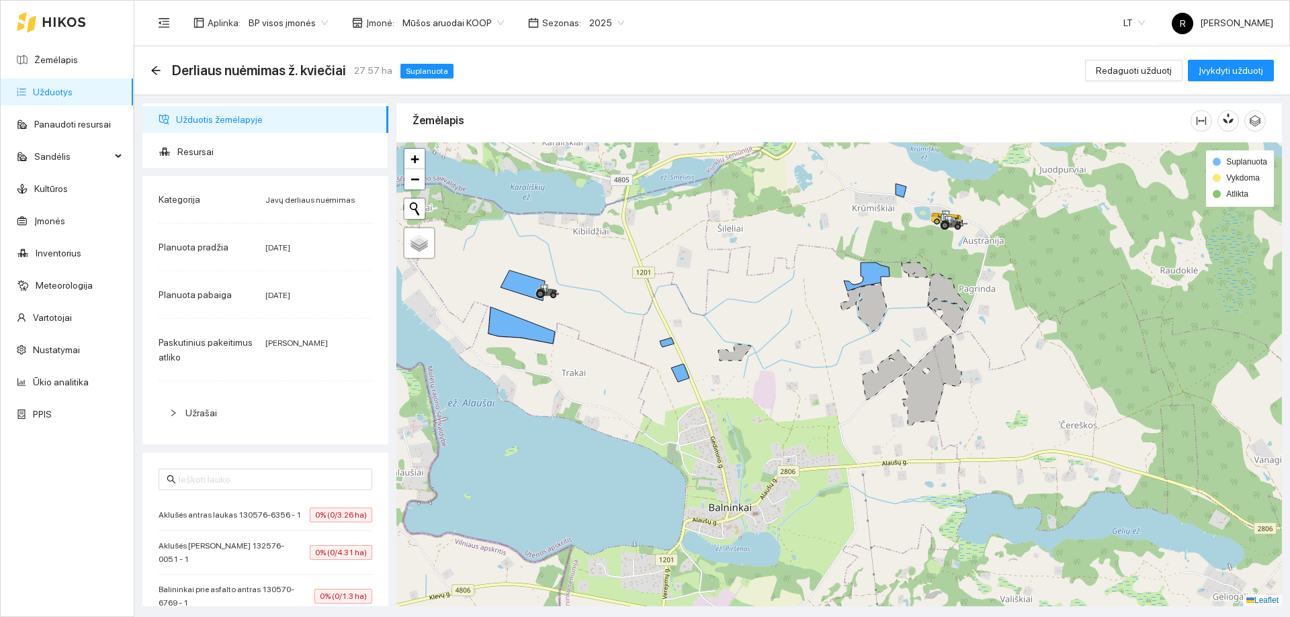
drag, startPoint x: 592, startPoint y: 340, endPoint x: 591, endPoint y: 400, distance: 60.5
click at [591, 400] on div at bounding box center [838, 374] width 885 height 464
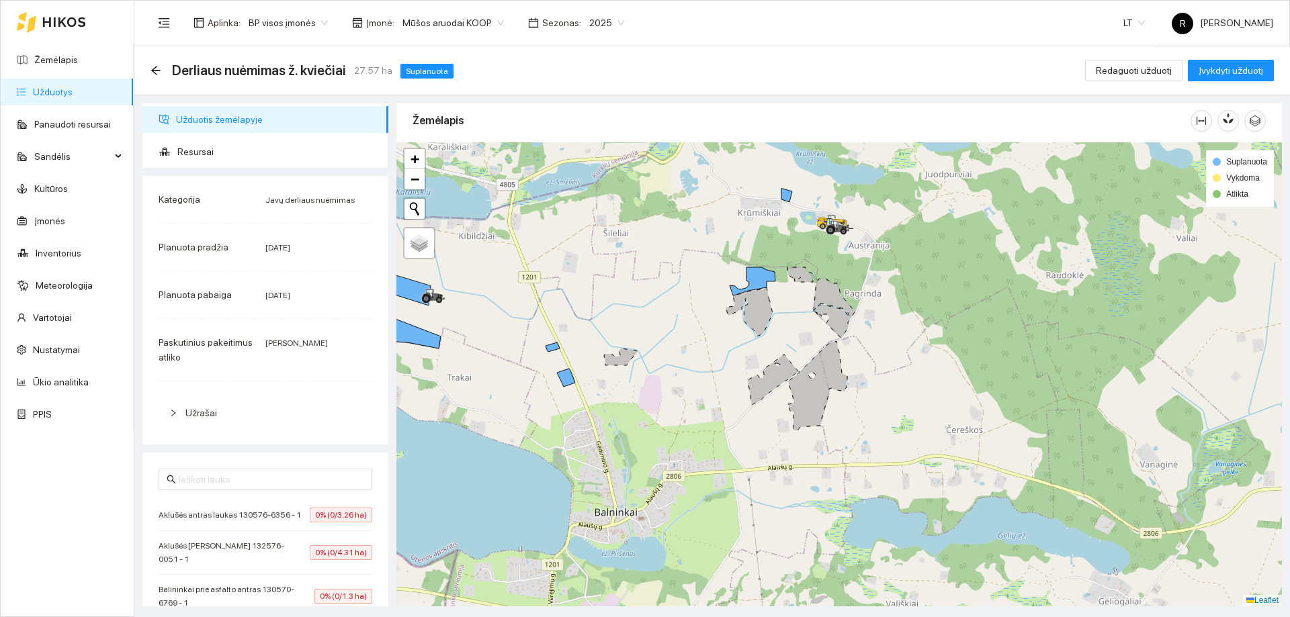
drag, startPoint x: 807, startPoint y: 369, endPoint x: 681, endPoint y: 379, distance: 126.0
click at [688, 376] on div at bounding box center [838, 374] width 885 height 464
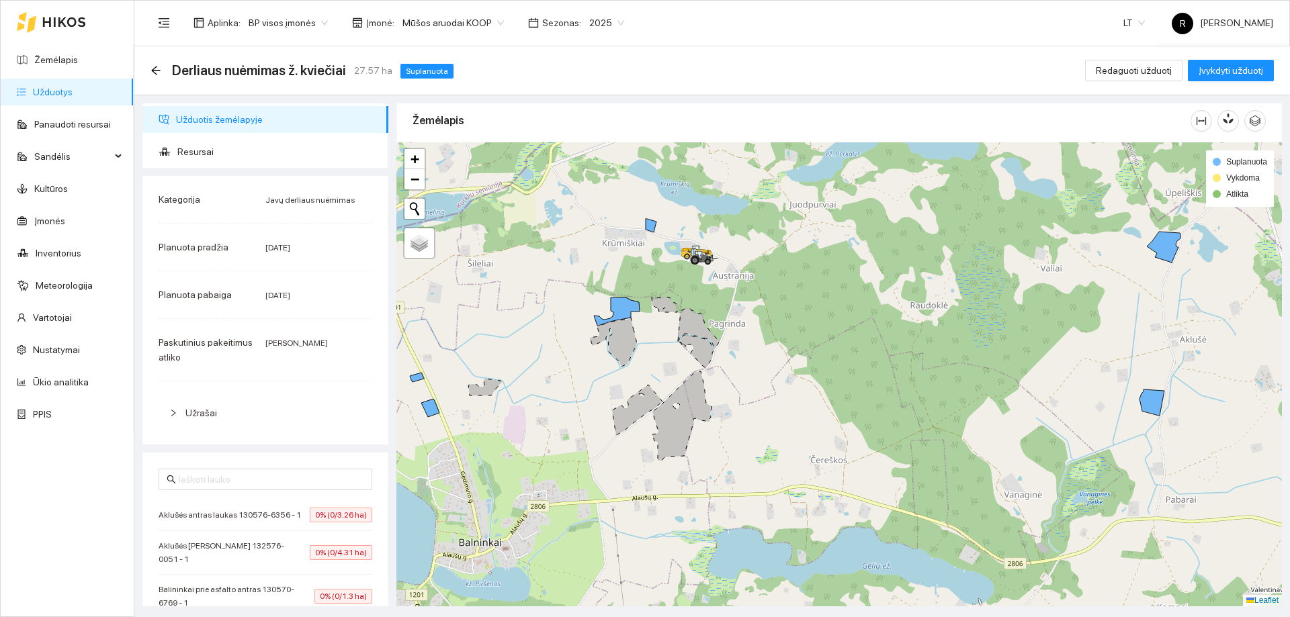
drag, startPoint x: 859, startPoint y: 381, endPoint x: 687, endPoint y: 425, distance: 177.6
click at [687, 425] on div at bounding box center [838, 374] width 885 height 464
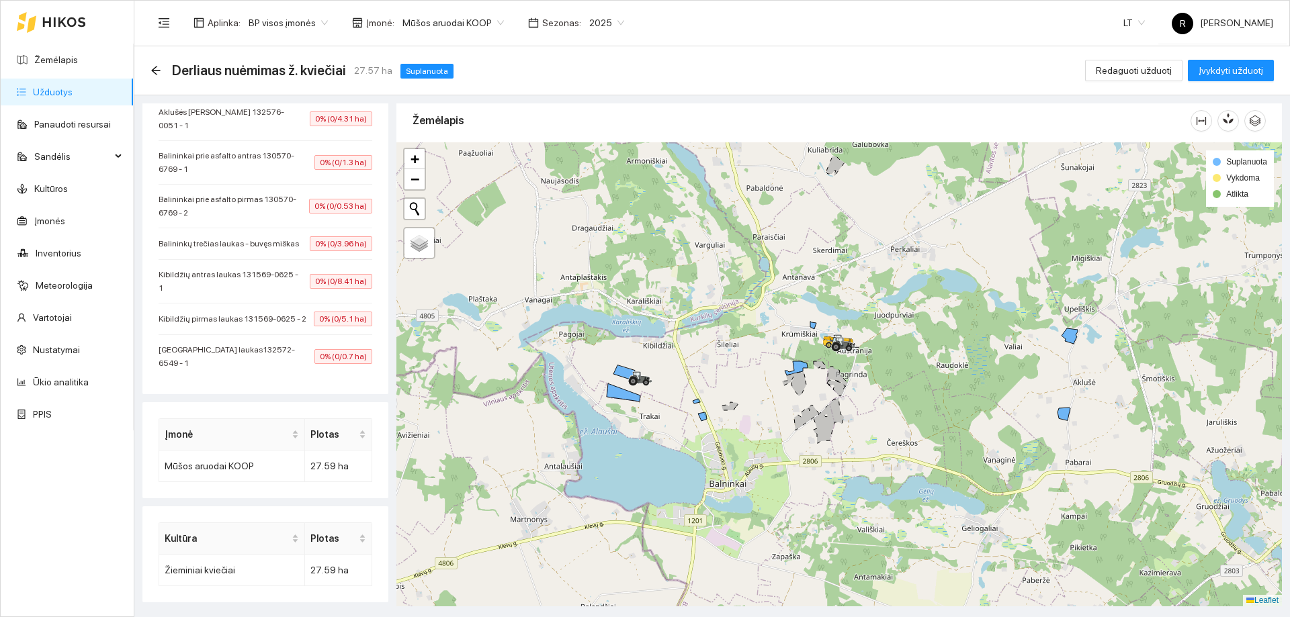
scroll to position [446, 0]
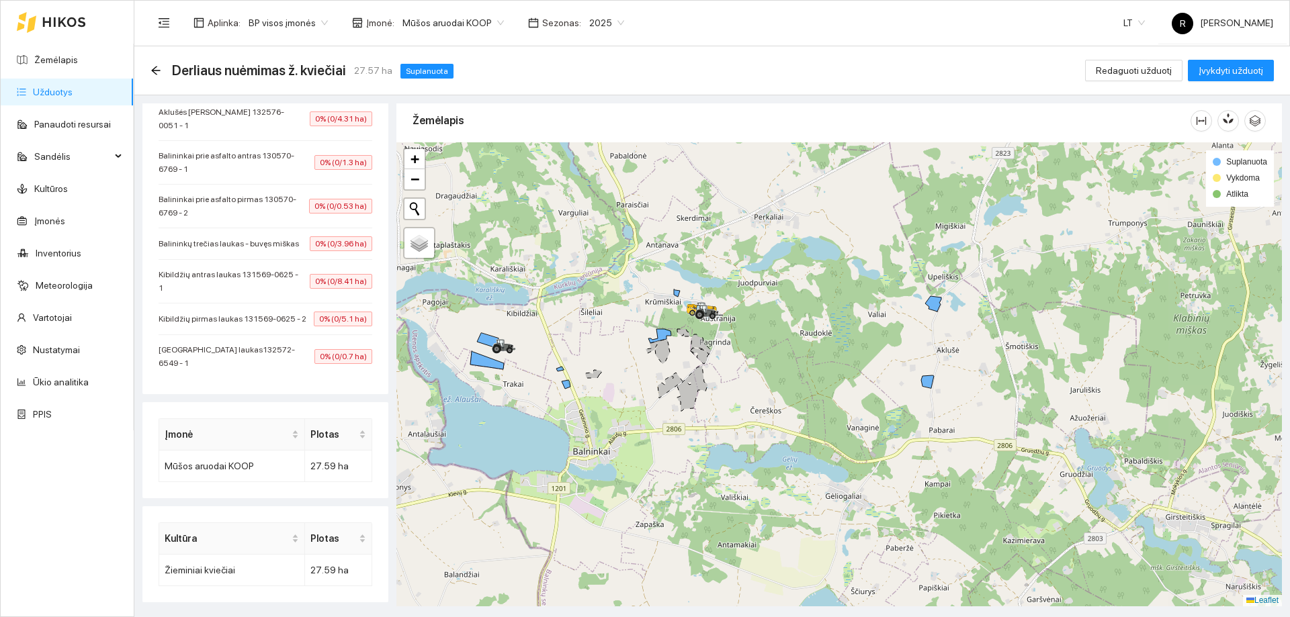
drag, startPoint x: 912, startPoint y: 407, endPoint x: 770, endPoint y: 375, distance: 146.0
click at [770, 375] on div at bounding box center [838, 374] width 885 height 464
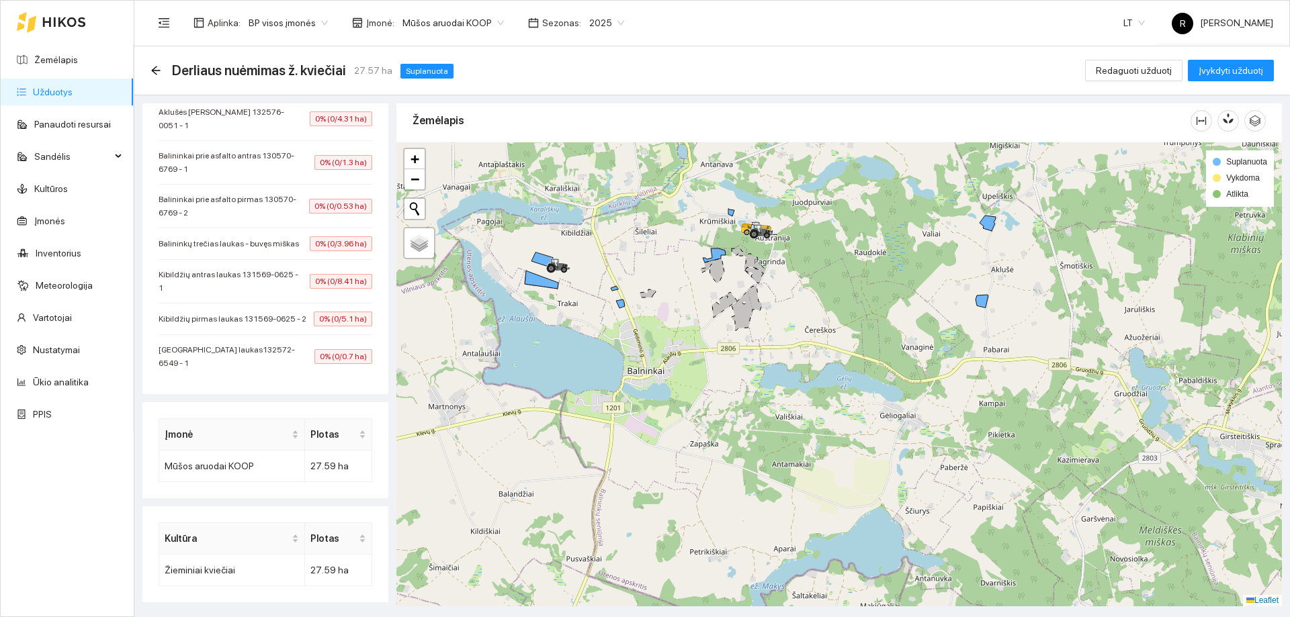
drag, startPoint x: 782, startPoint y: 426, endPoint x: 844, endPoint y: 345, distance: 101.7
click at [844, 345] on div at bounding box center [838, 374] width 885 height 464
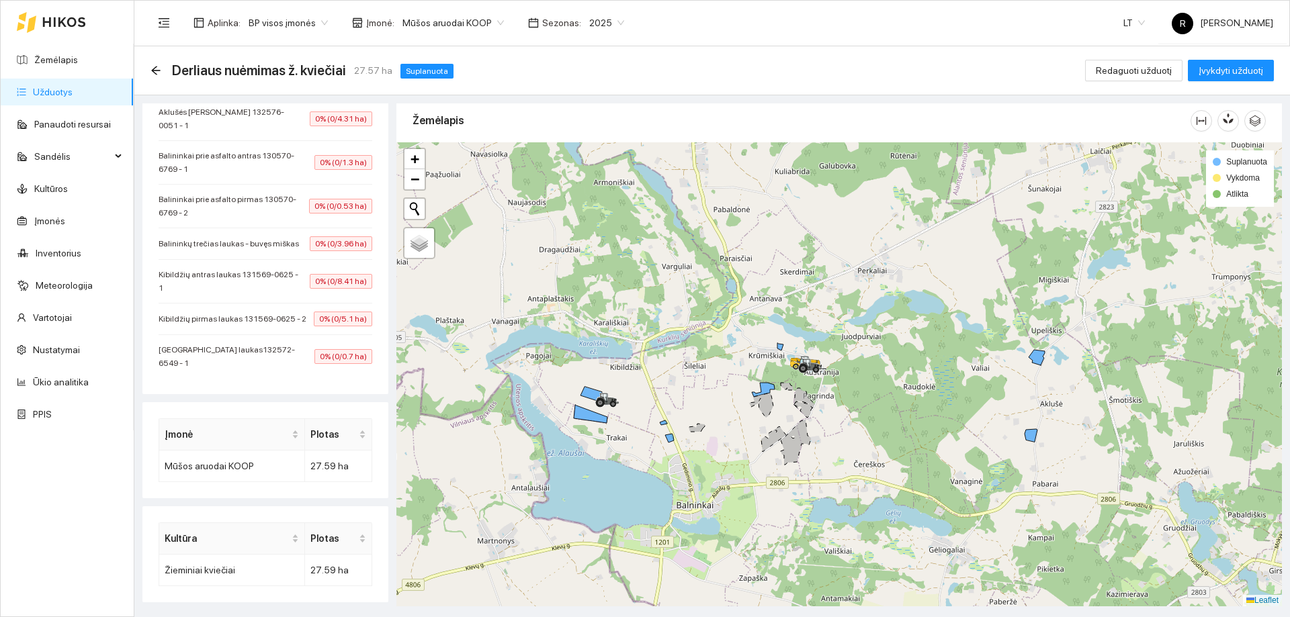
drag, startPoint x: 858, startPoint y: 391, endPoint x: 881, endPoint y: 449, distance: 61.9
click at [888, 480] on div at bounding box center [838, 374] width 885 height 464
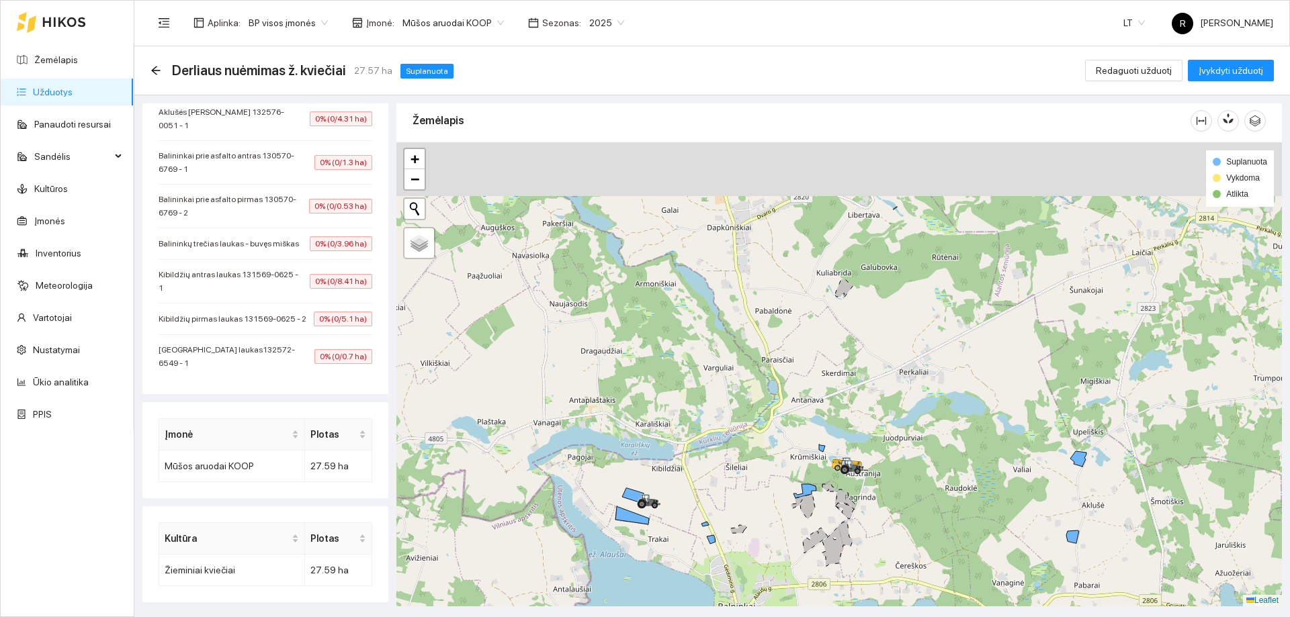
drag, startPoint x: 880, startPoint y: 384, endPoint x: 921, endPoint y: 468, distance: 93.7
click at [924, 482] on div at bounding box center [838, 374] width 885 height 464
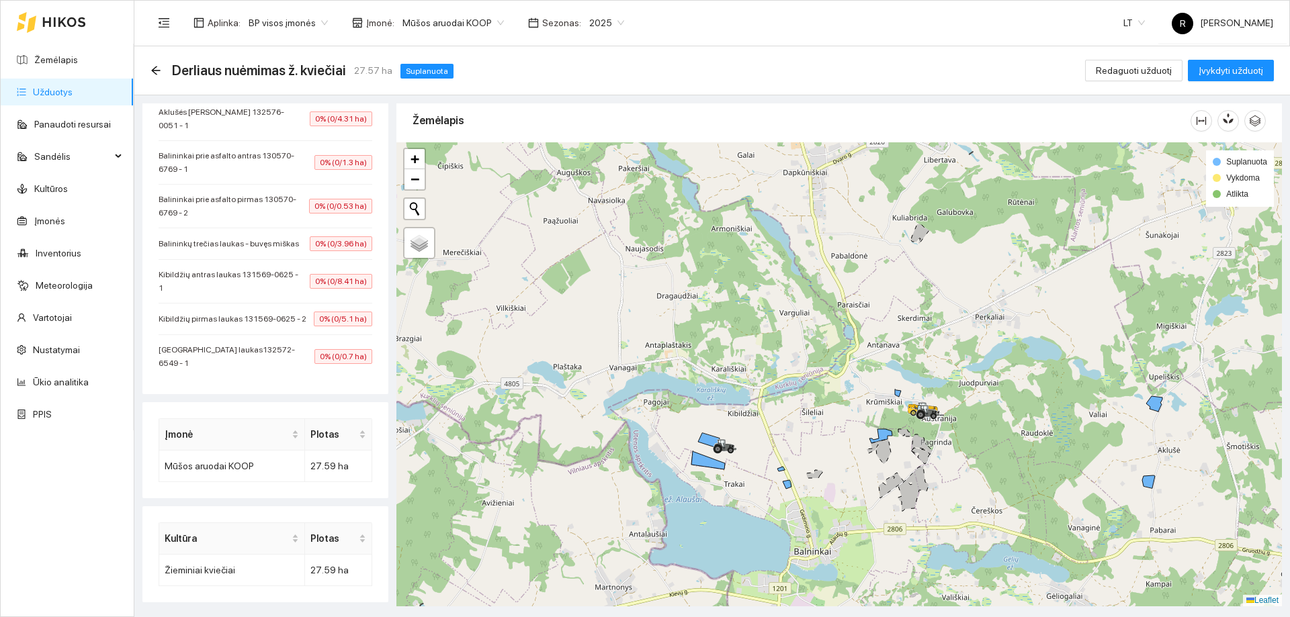
drag, startPoint x: 759, startPoint y: 482, endPoint x: 840, endPoint y: 409, distance: 108.9
click at [840, 409] on div at bounding box center [838, 374] width 885 height 464
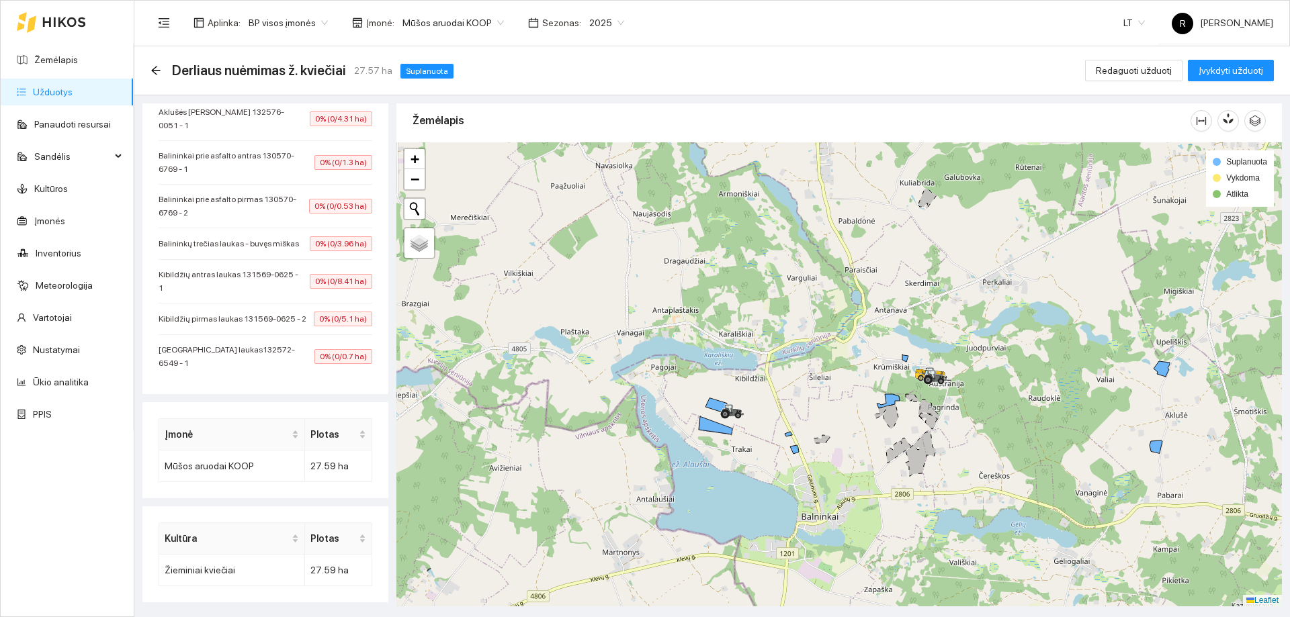
drag, startPoint x: 971, startPoint y: 473, endPoint x: 957, endPoint y: 430, distance: 45.2
click at [957, 430] on div at bounding box center [838, 374] width 885 height 464
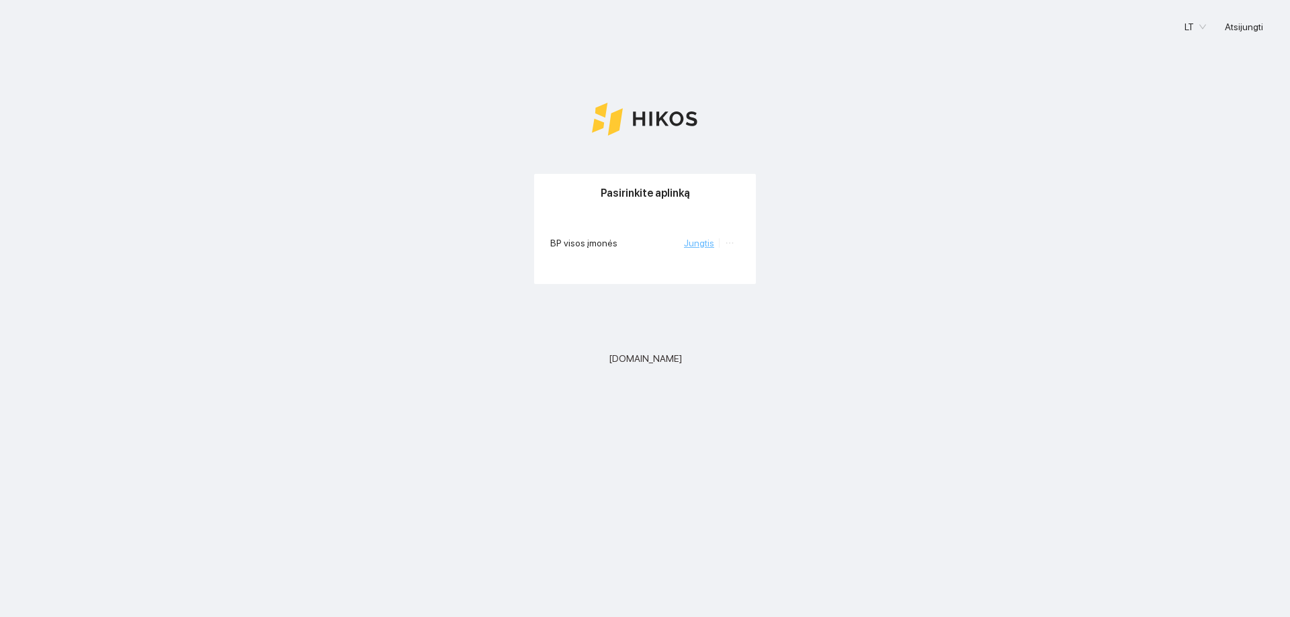
click at [693, 247] on link "Jungtis" at bounding box center [699, 243] width 30 height 11
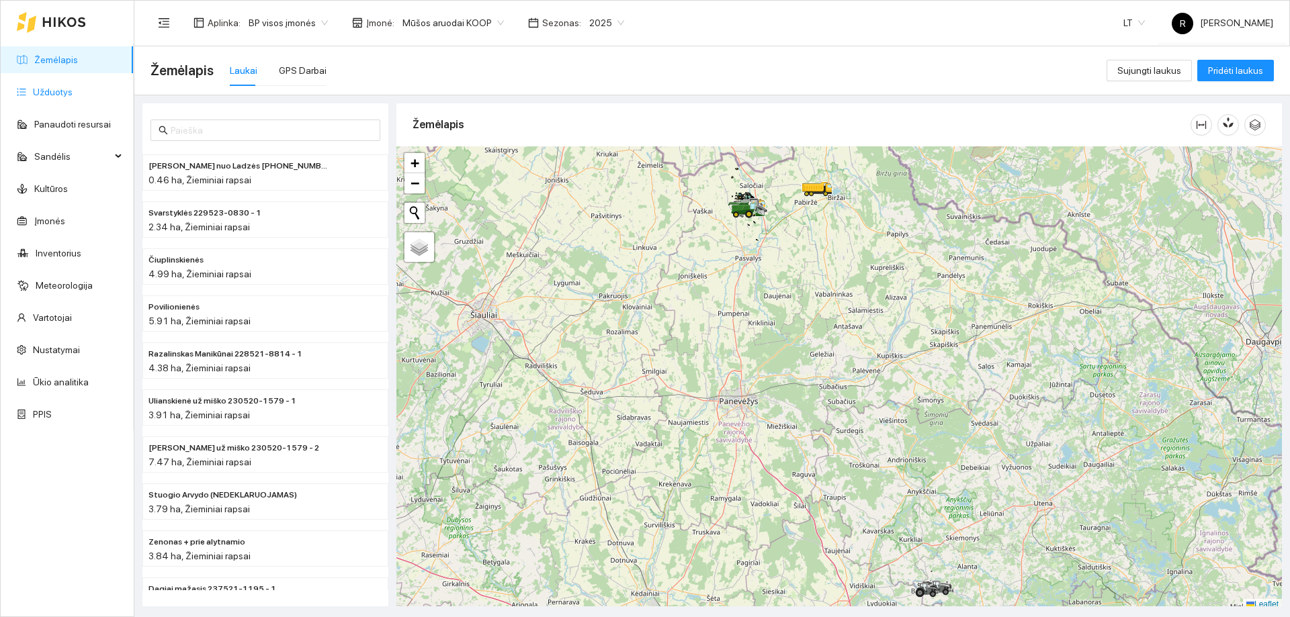
click at [65, 92] on link "Užduotys" at bounding box center [53, 92] width 40 height 11
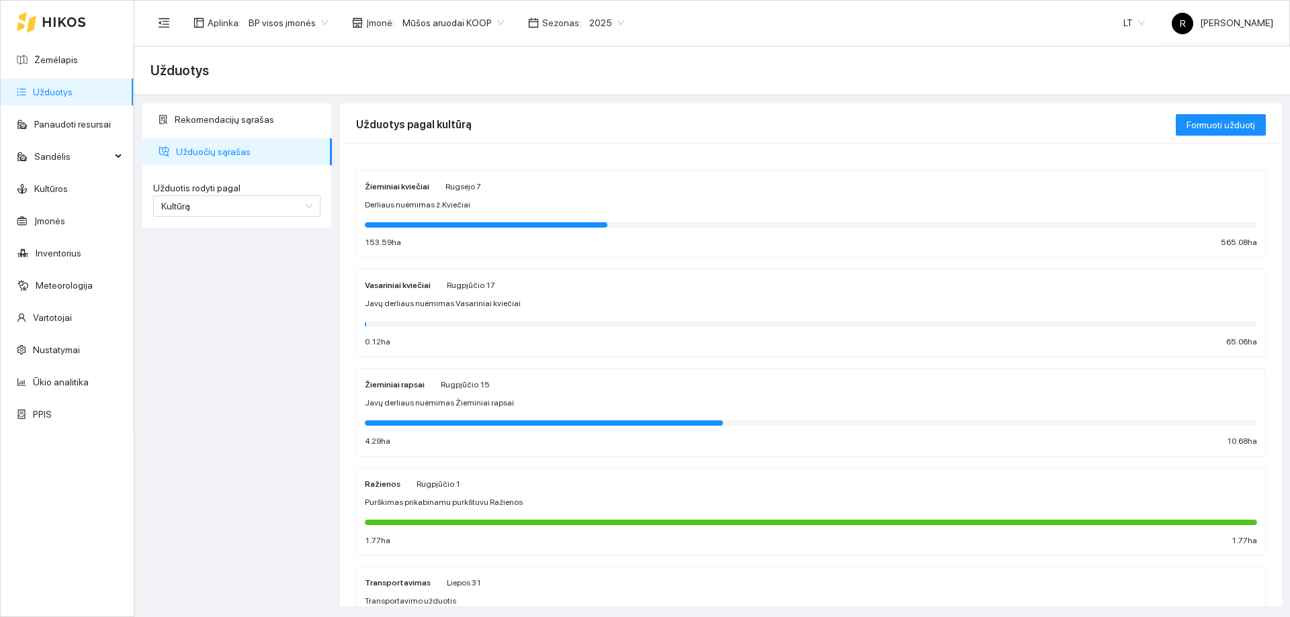
click at [488, 26] on span "Mūšos aruodai KOOP" at bounding box center [452, 23] width 101 height 20
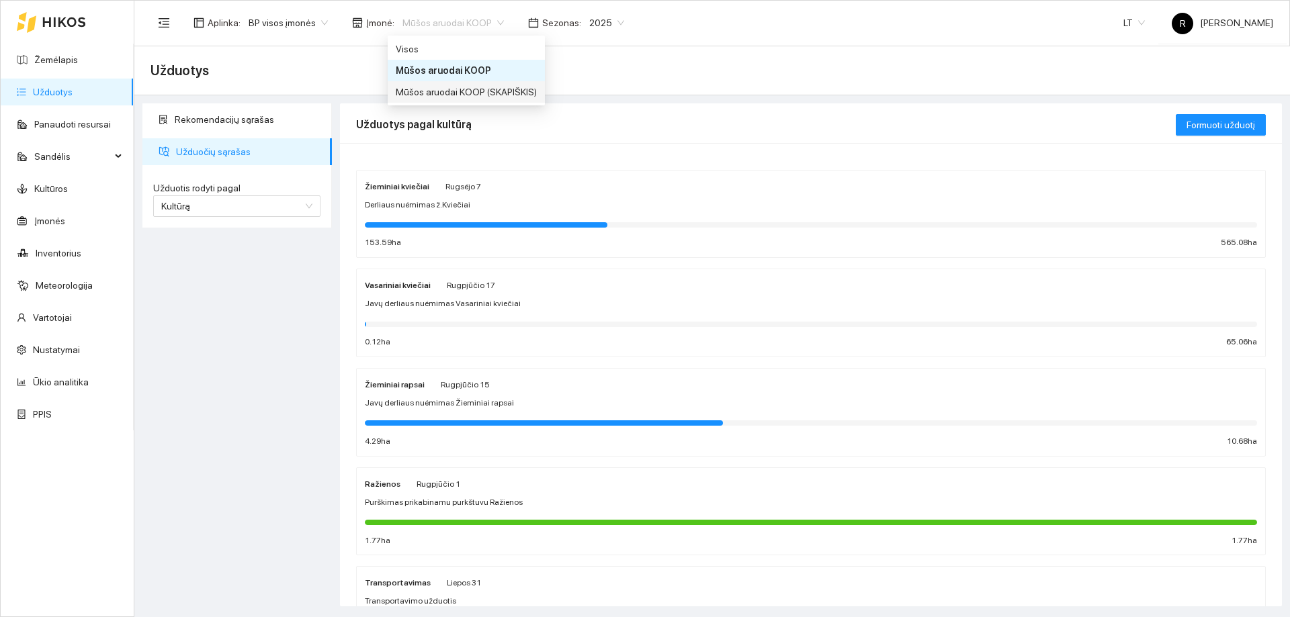
click at [466, 92] on div "Mūšos aruodai KOOP (SKAPIŠKIS)" at bounding box center [466, 92] width 141 height 15
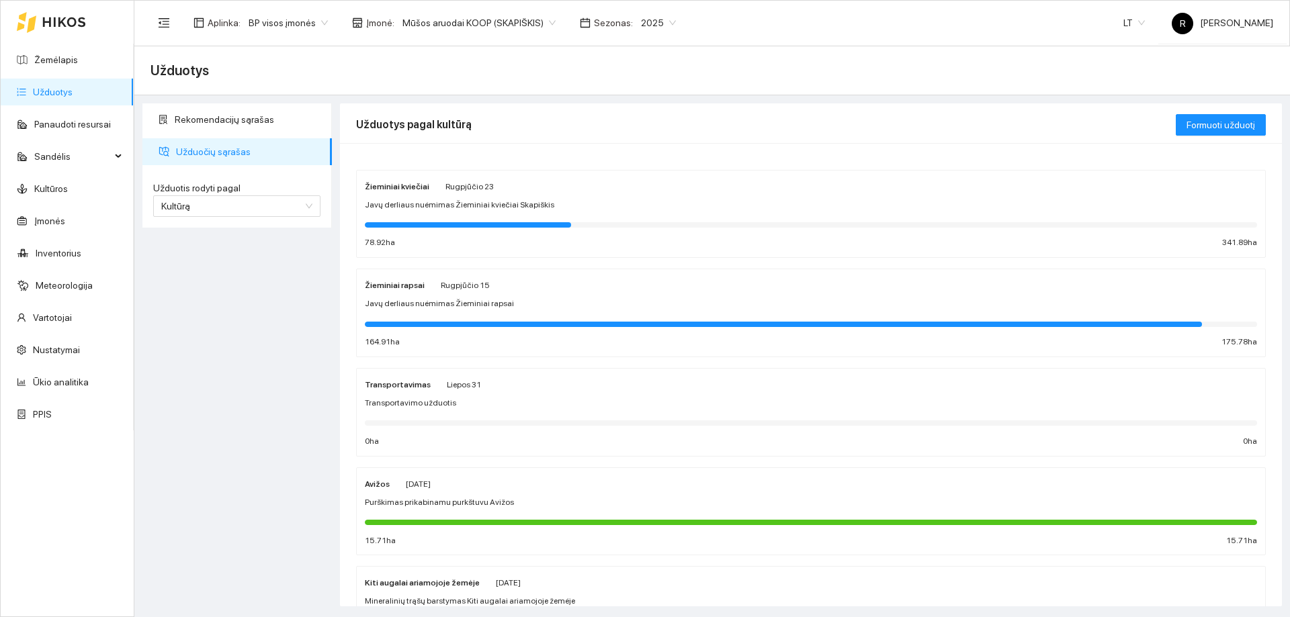
click at [416, 185] on strong "Žieminiai kviečiai" at bounding box center [397, 186] width 64 height 9
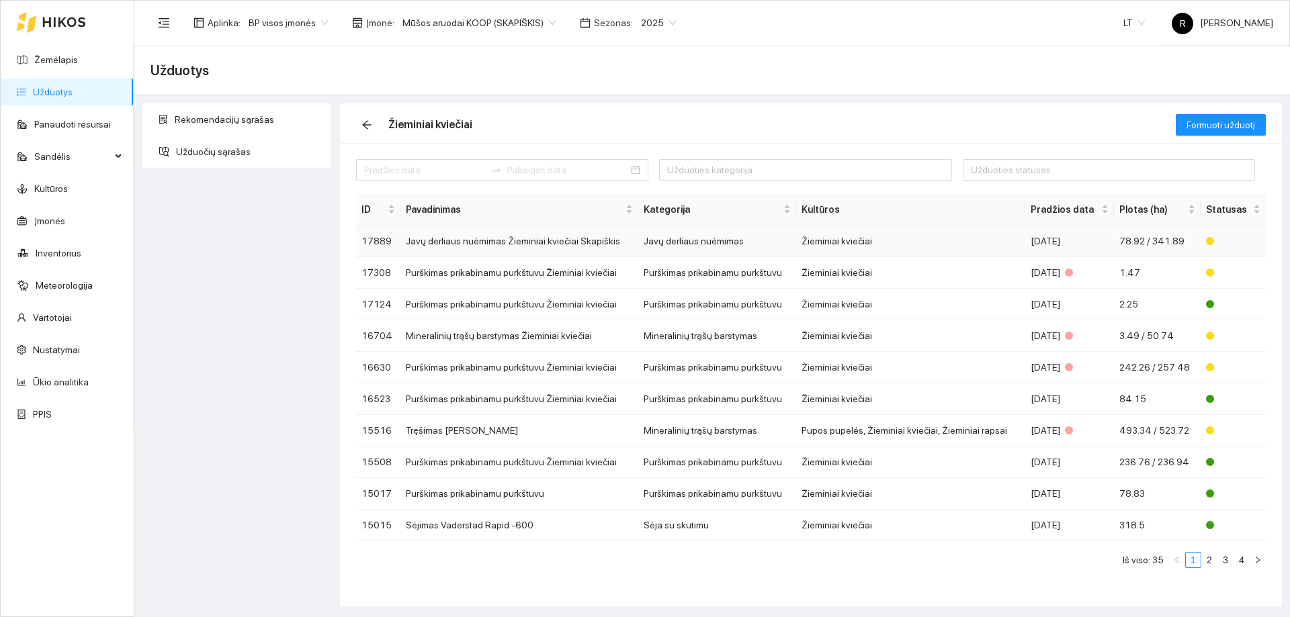
click at [711, 239] on td "Javų derliaus nuėmimas" at bounding box center [717, 242] width 158 height 32
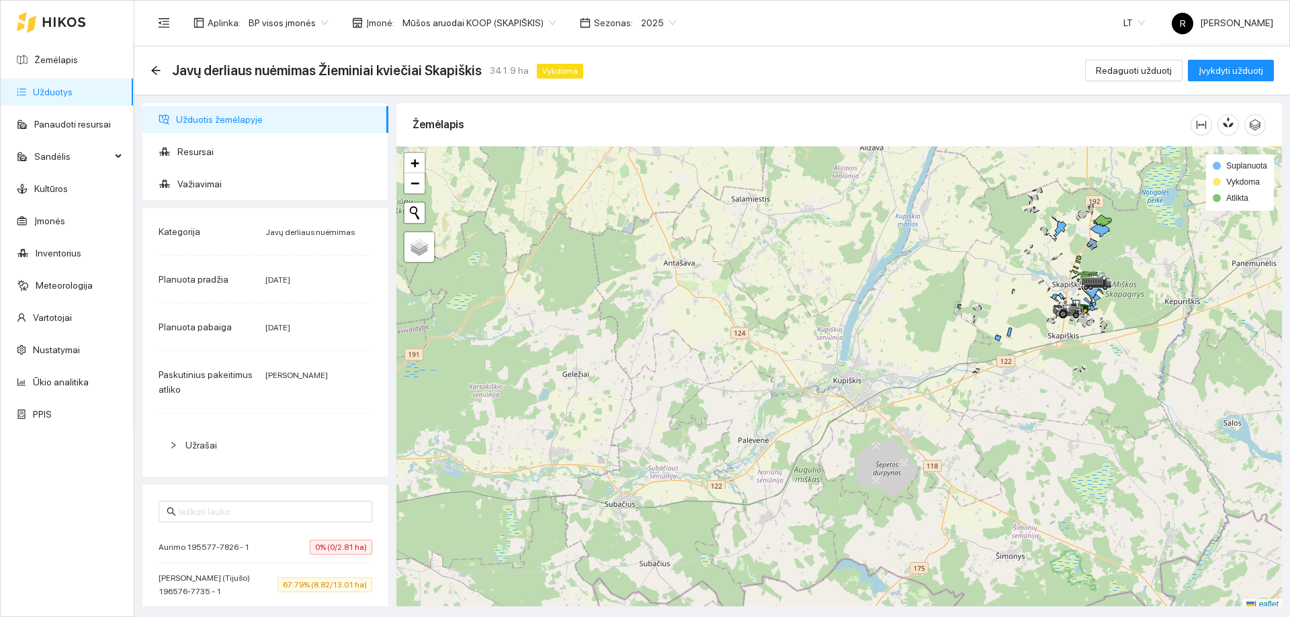
scroll to position [4, 0]
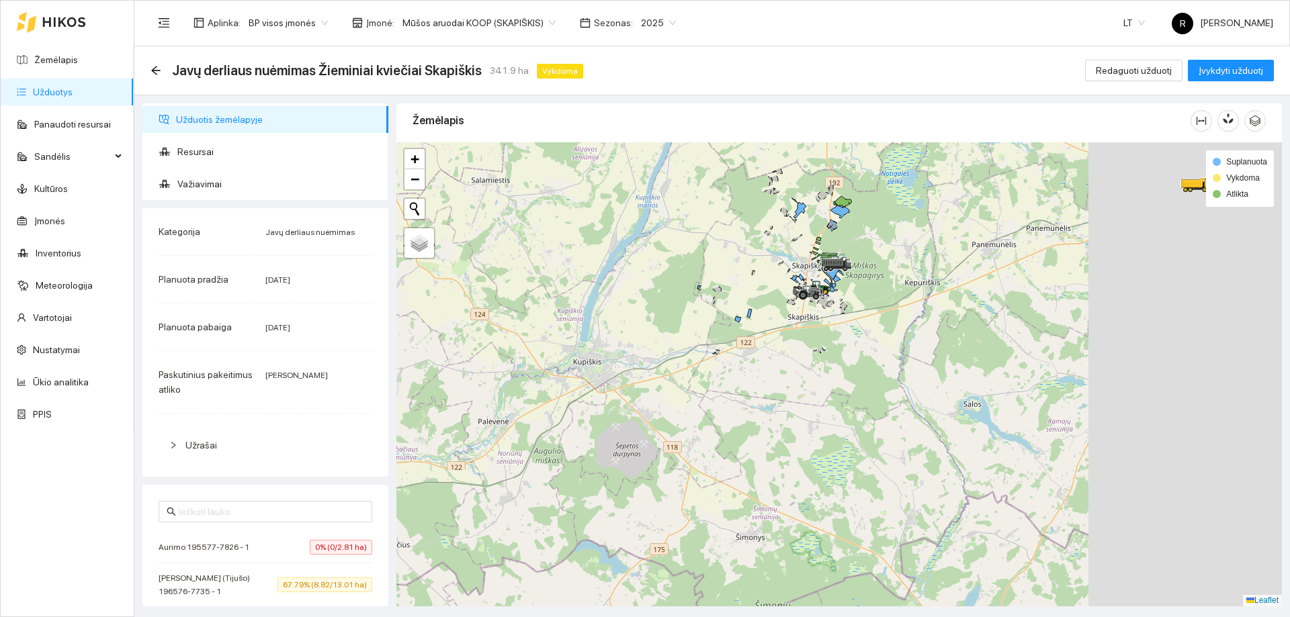
drag, startPoint x: 945, startPoint y: 324, endPoint x: 659, endPoint y: 303, distance: 286.9
click at [659, 303] on div at bounding box center [838, 374] width 885 height 464
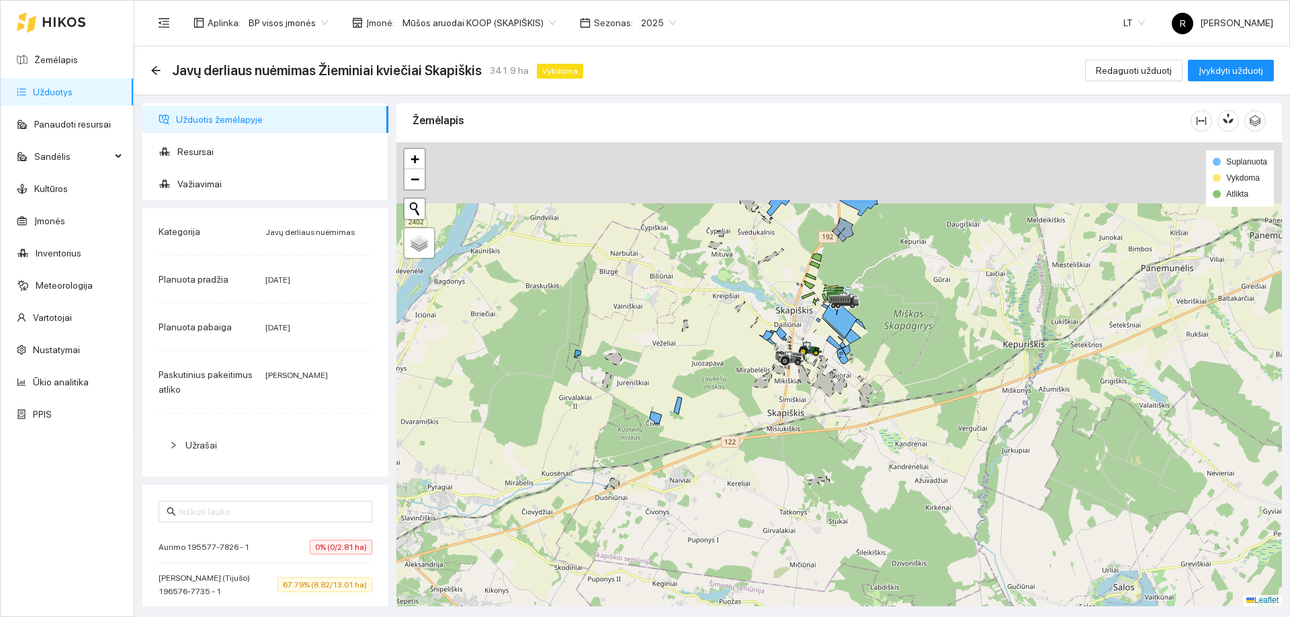
drag, startPoint x: 784, startPoint y: 326, endPoint x: 778, endPoint y: 396, distance: 70.2
click at [778, 405] on div at bounding box center [838, 374] width 885 height 464
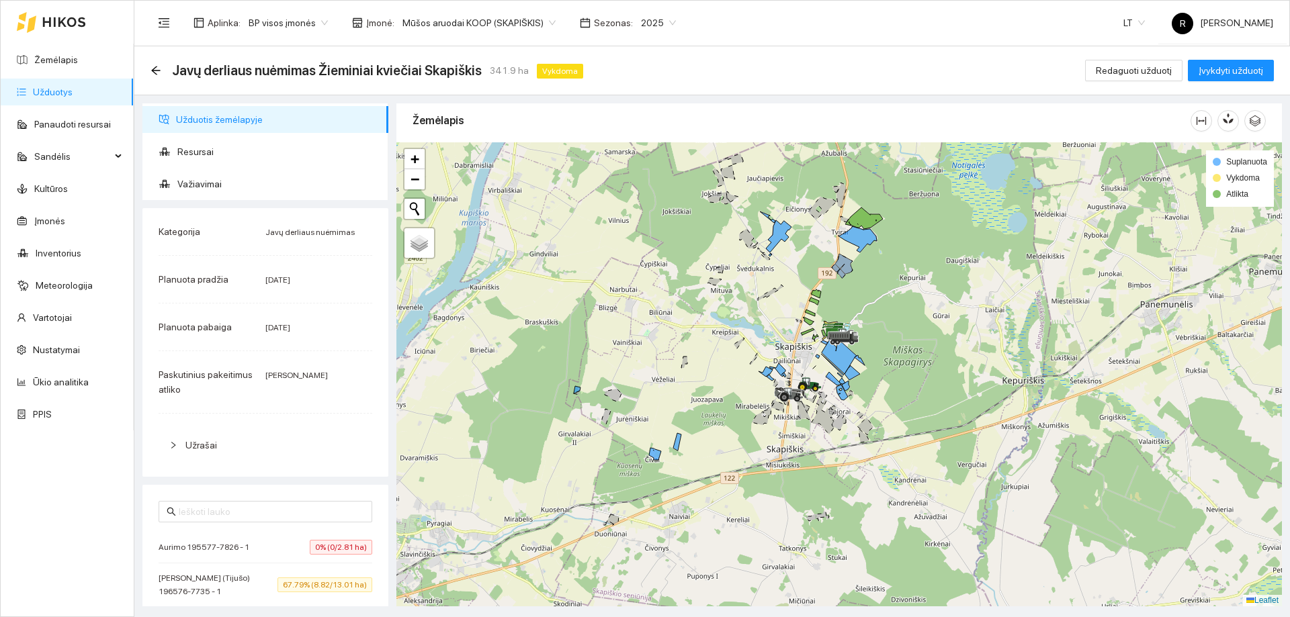
drag, startPoint x: 761, startPoint y: 300, endPoint x: 772, endPoint y: 380, distance: 80.7
click at [772, 380] on div at bounding box center [838, 374] width 885 height 464
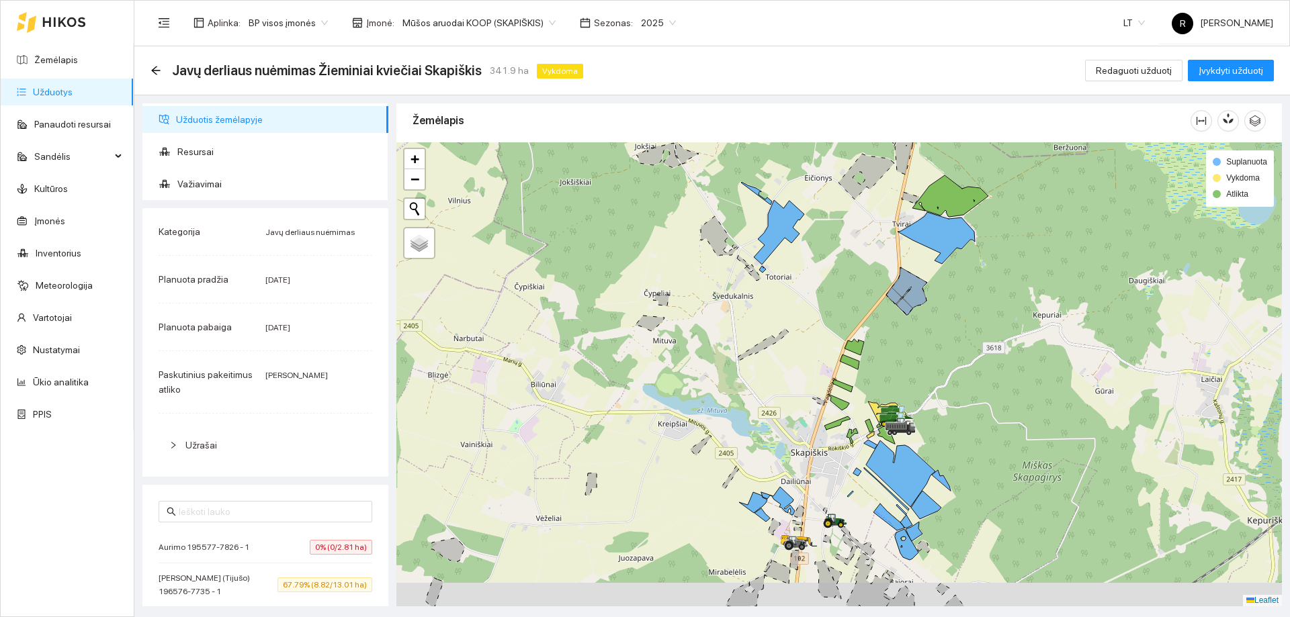
drag, startPoint x: 705, startPoint y: 308, endPoint x: 809, endPoint y: 264, distance: 112.9
click at [809, 264] on div at bounding box center [838, 374] width 885 height 464
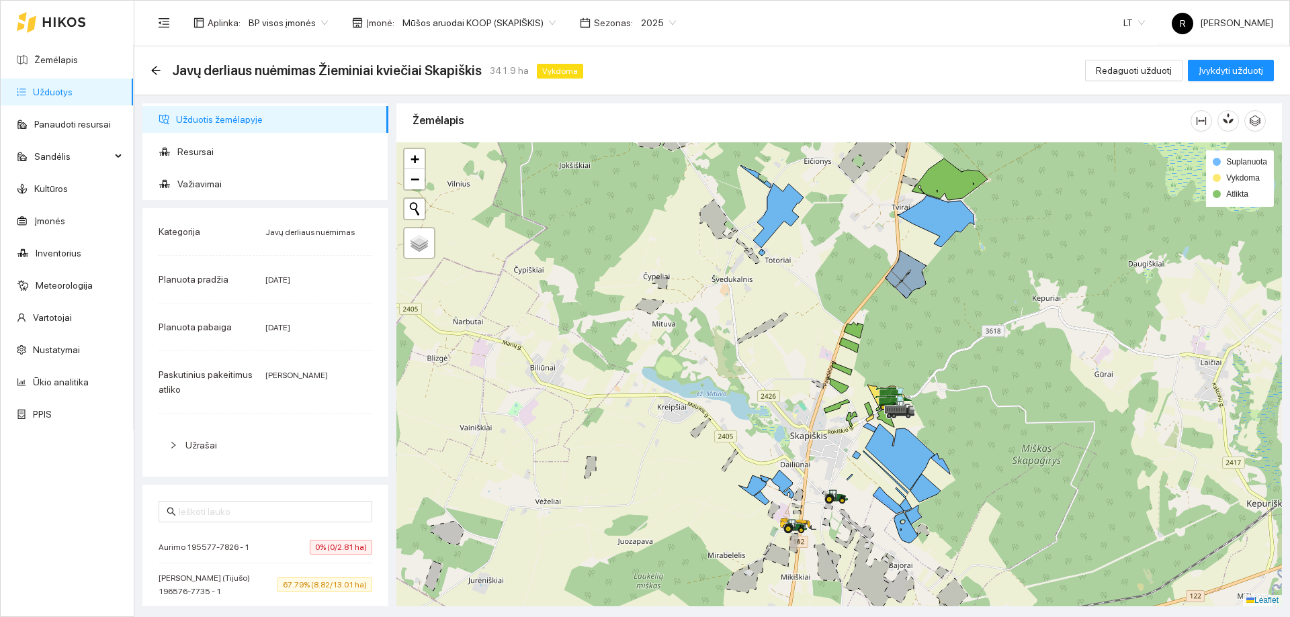
drag, startPoint x: 753, startPoint y: 299, endPoint x: 757, endPoint y: 263, distance: 36.5
click at [757, 268] on div at bounding box center [838, 374] width 885 height 464
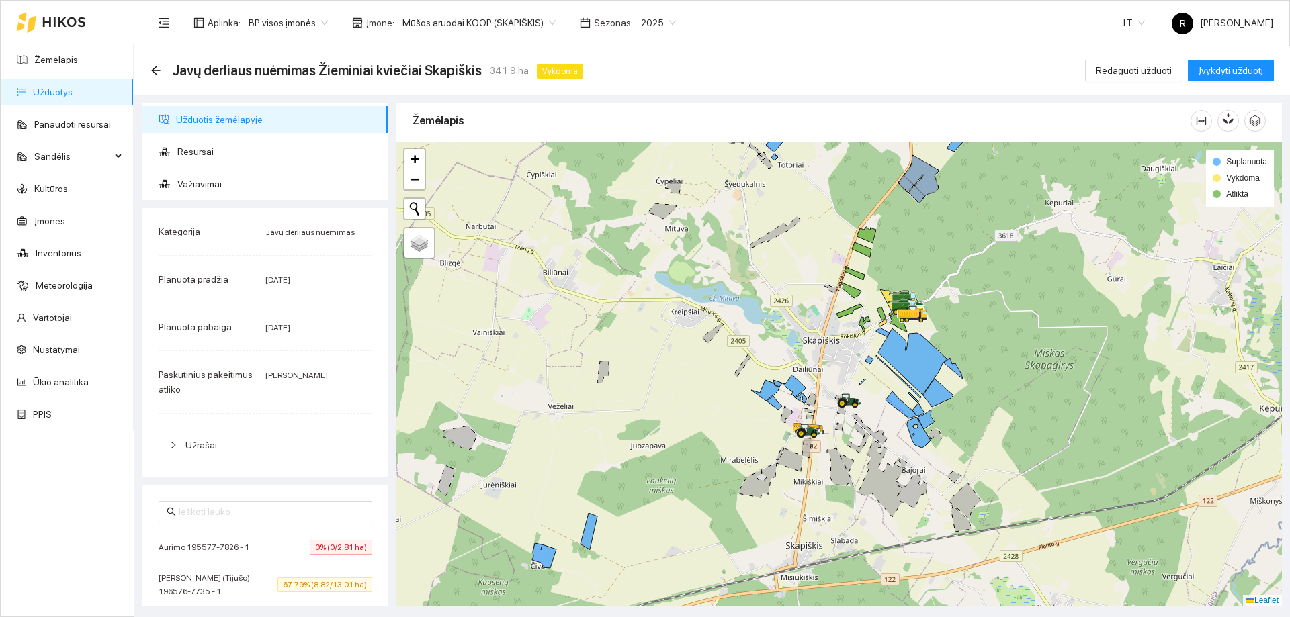
drag, startPoint x: 726, startPoint y: 393, endPoint x: 710, endPoint y: 329, distance: 65.8
click at [711, 334] on div at bounding box center [838, 374] width 885 height 464
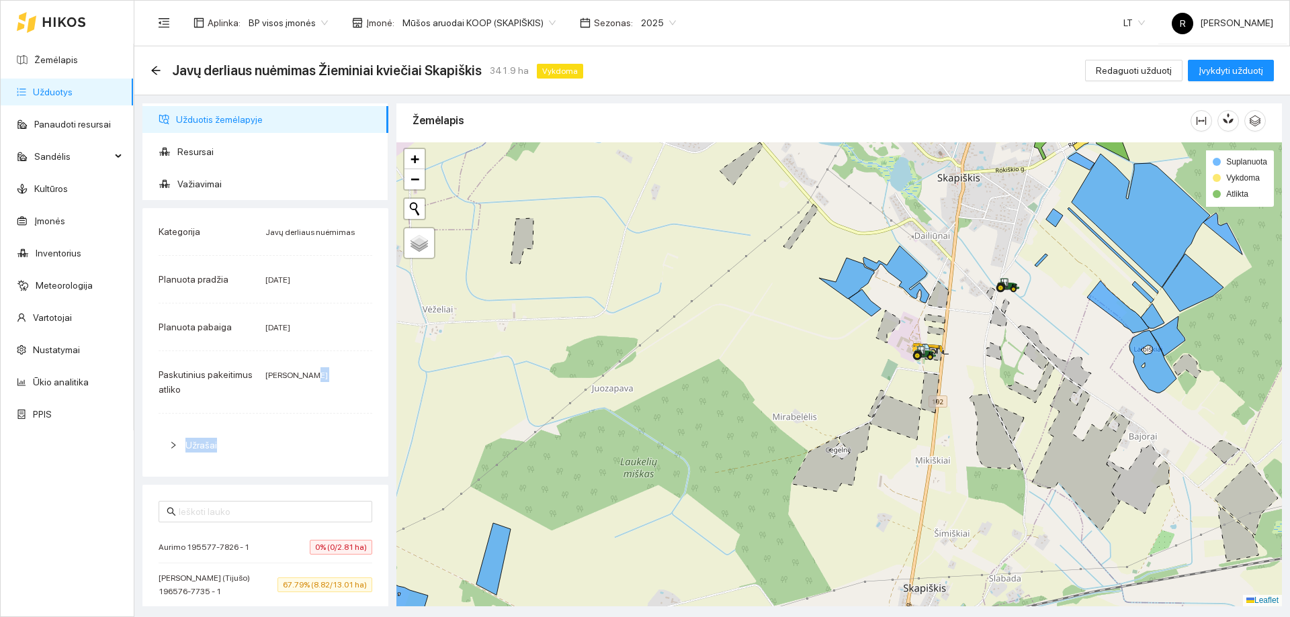
drag, startPoint x: 303, startPoint y: 439, endPoint x: 302, endPoint y: 378, distance: 60.5
click at [302, 378] on div "Kategorija Javų derliaus nuėmimas Planuota pradžia 2025-08-12 Planuota pabaiga …" at bounding box center [265, 342] width 246 height 269
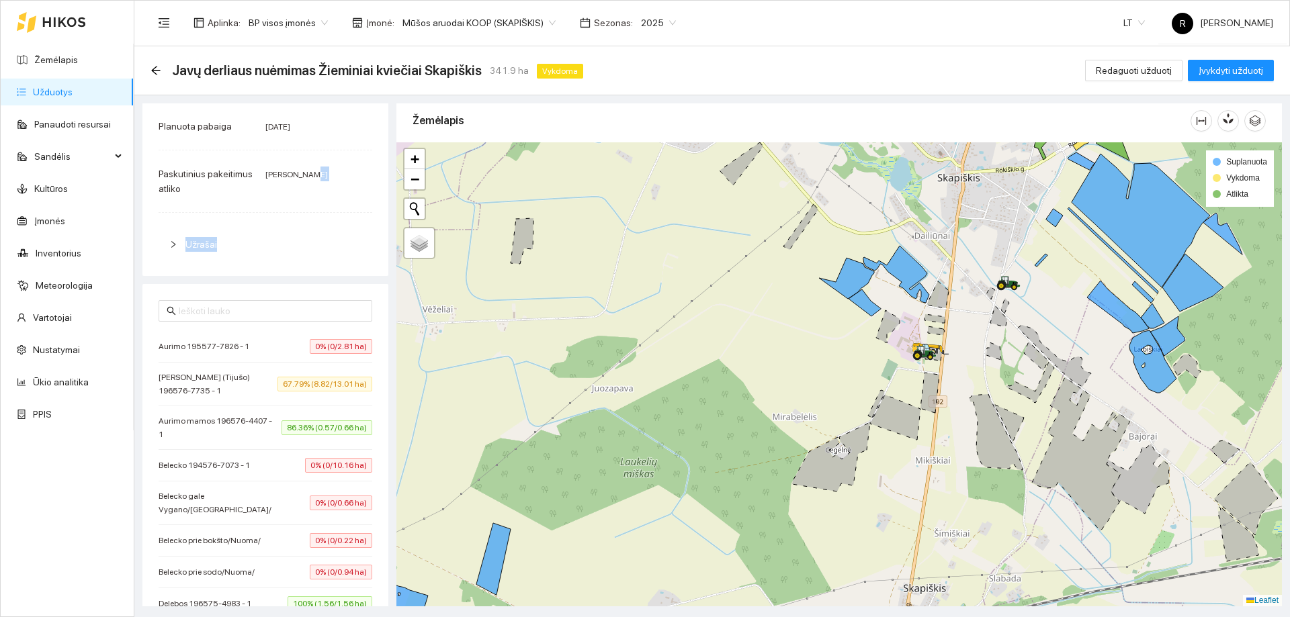
scroll to position [201, 0]
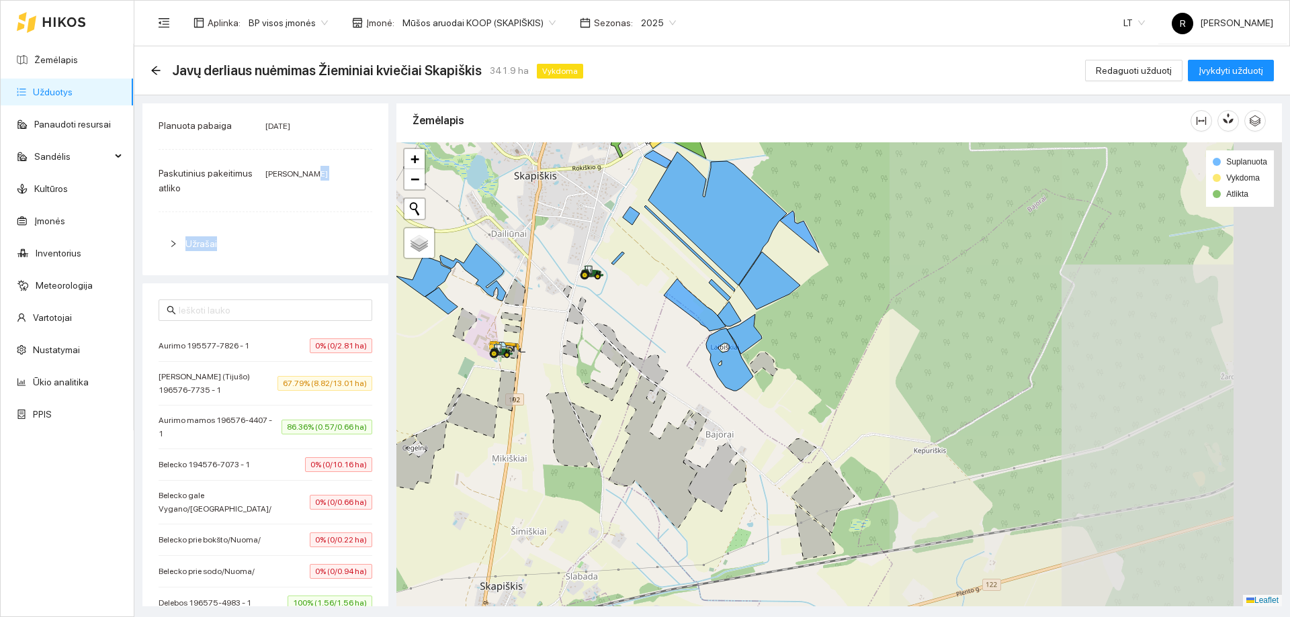
drag, startPoint x: 975, startPoint y: 355, endPoint x: 472, endPoint y: 352, distance: 503.1
click at [472, 352] on div at bounding box center [838, 374] width 885 height 464
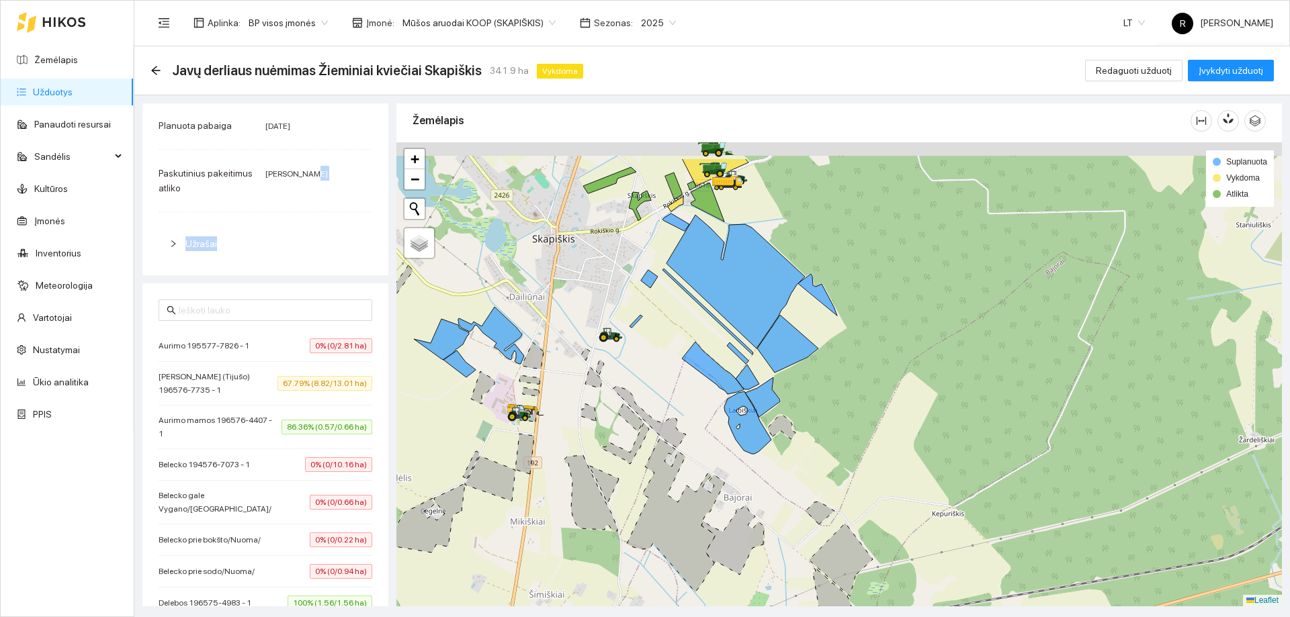
drag, startPoint x: 639, startPoint y: 289, endPoint x: 658, endPoint y: 352, distance: 65.9
click at [658, 352] on div at bounding box center [838, 374] width 885 height 464
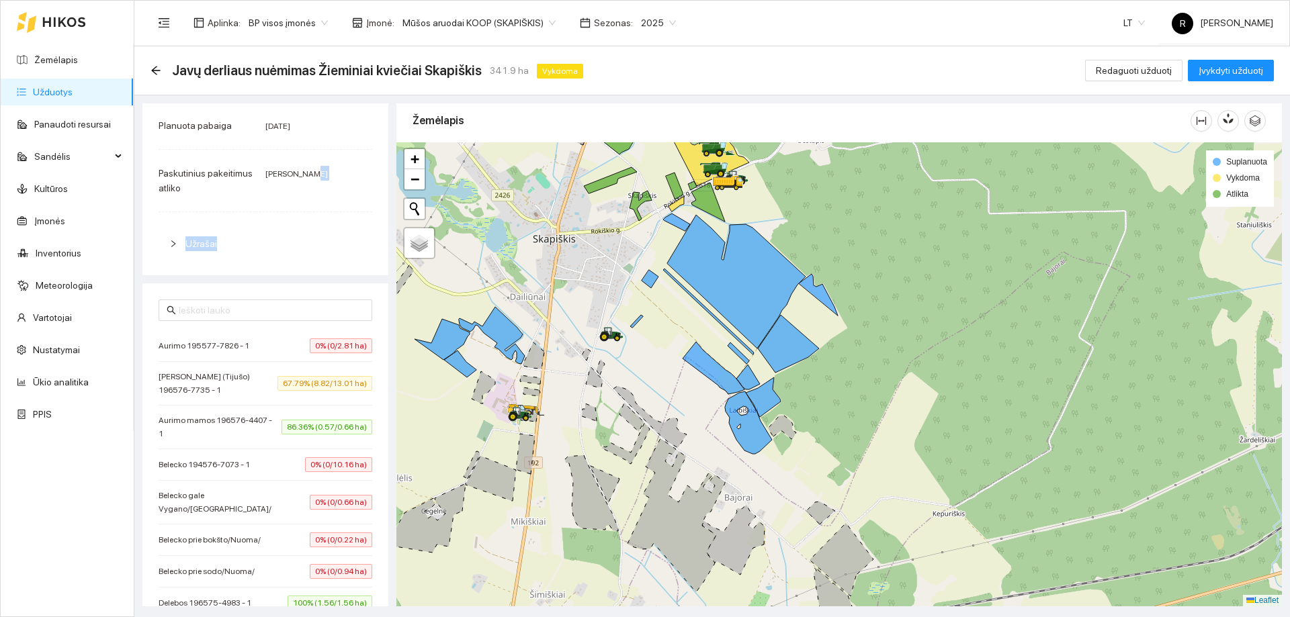
drag, startPoint x: 671, startPoint y: 331, endPoint x: 682, endPoint y: 371, distance: 41.1
click at [682, 371] on div at bounding box center [838, 374] width 885 height 464
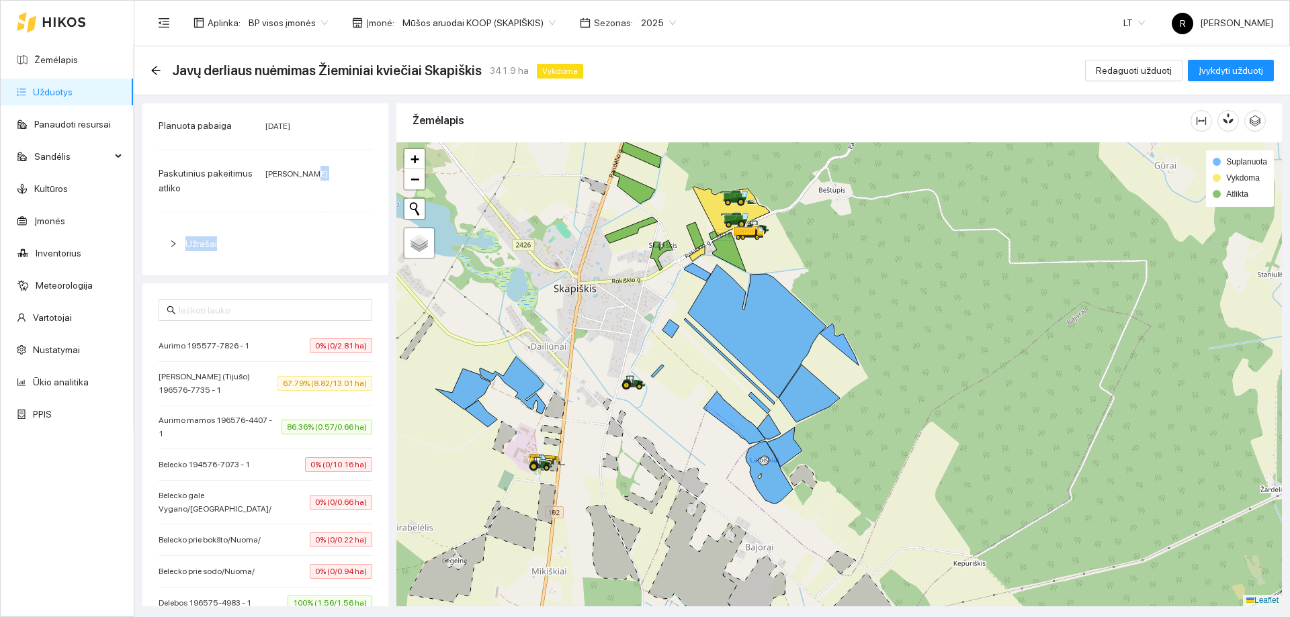
drag, startPoint x: 671, startPoint y: 300, endPoint x: 681, endPoint y: 310, distance: 14.2
click at [681, 310] on div at bounding box center [838, 374] width 885 height 464
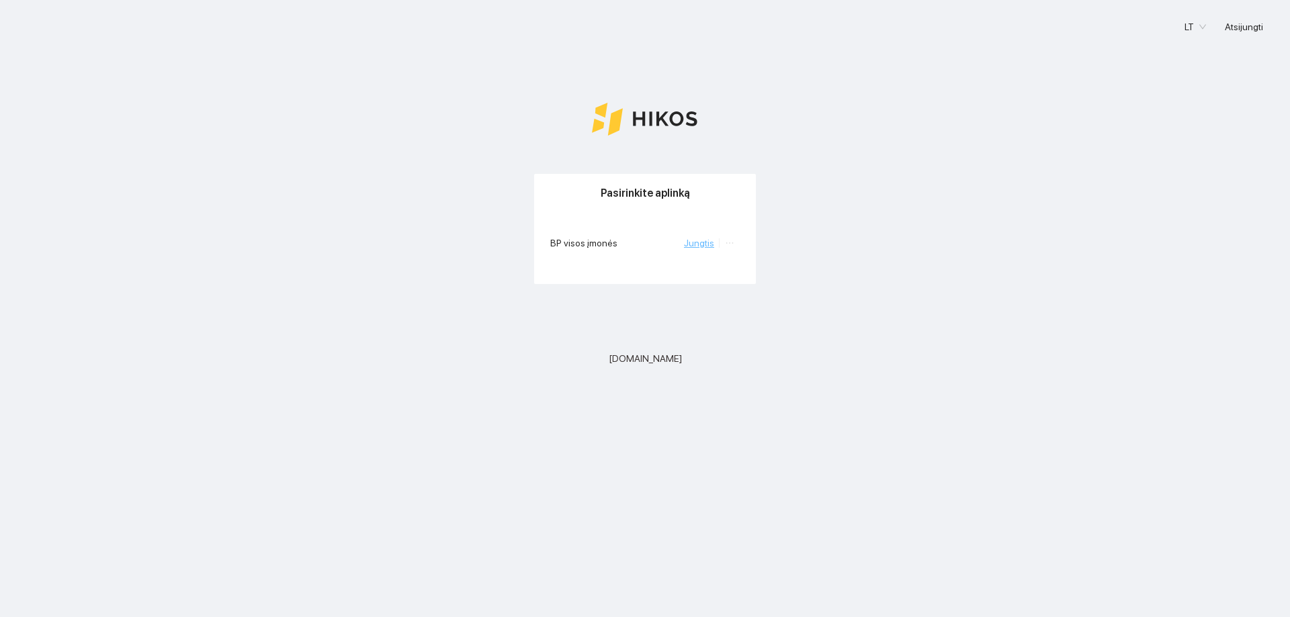
click at [701, 241] on link "Jungtis" at bounding box center [699, 243] width 30 height 11
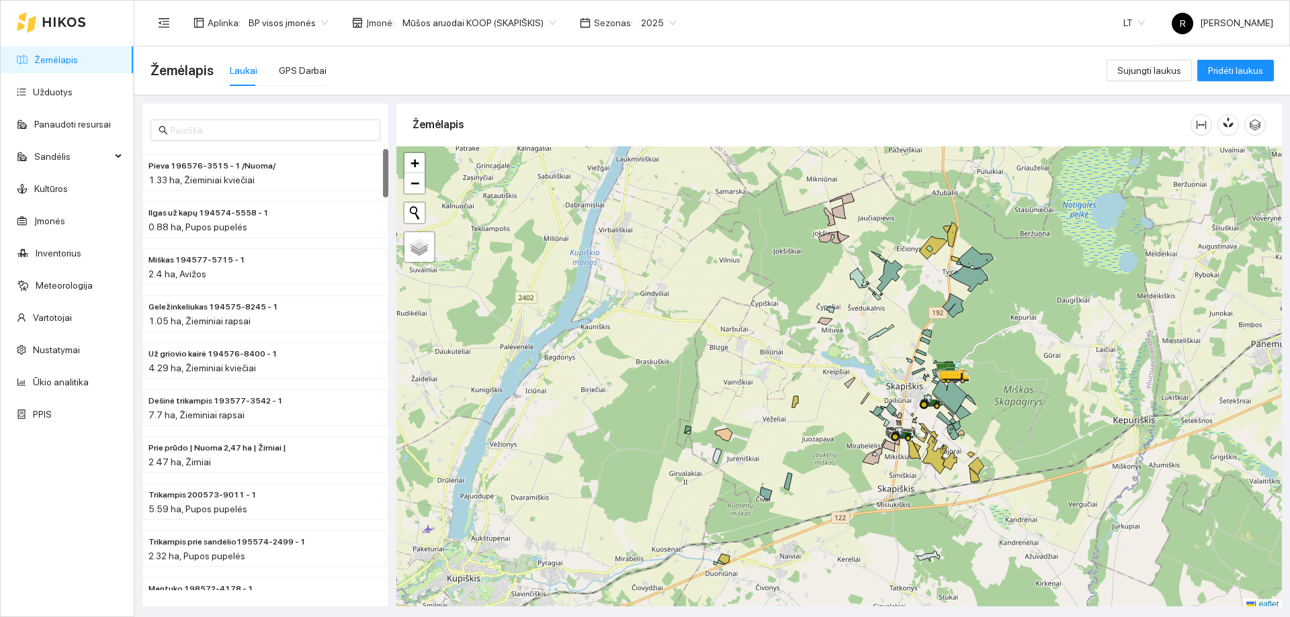
click at [543, 24] on span "Mūšos aruodai KOOP (SKAPIŠKIS)" at bounding box center [478, 23] width 153 height 20
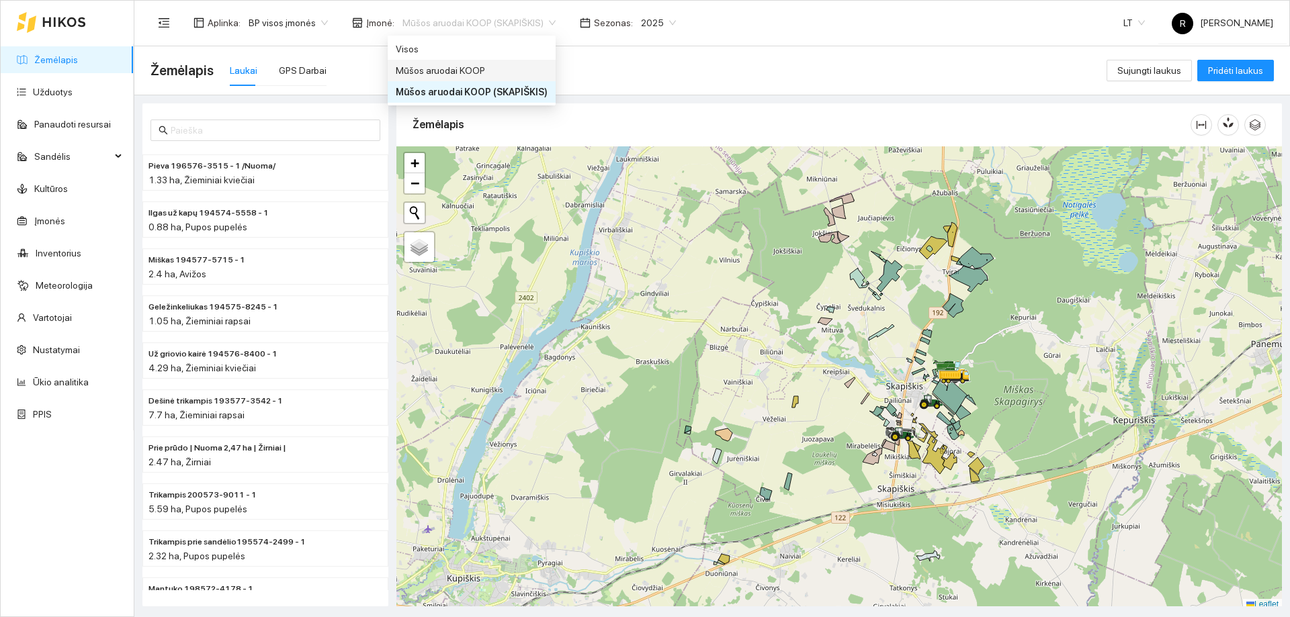
click at [471, 70] on div "Mūšos aruodai KOOP" at bounding box center [472, 70] width 152 height 15
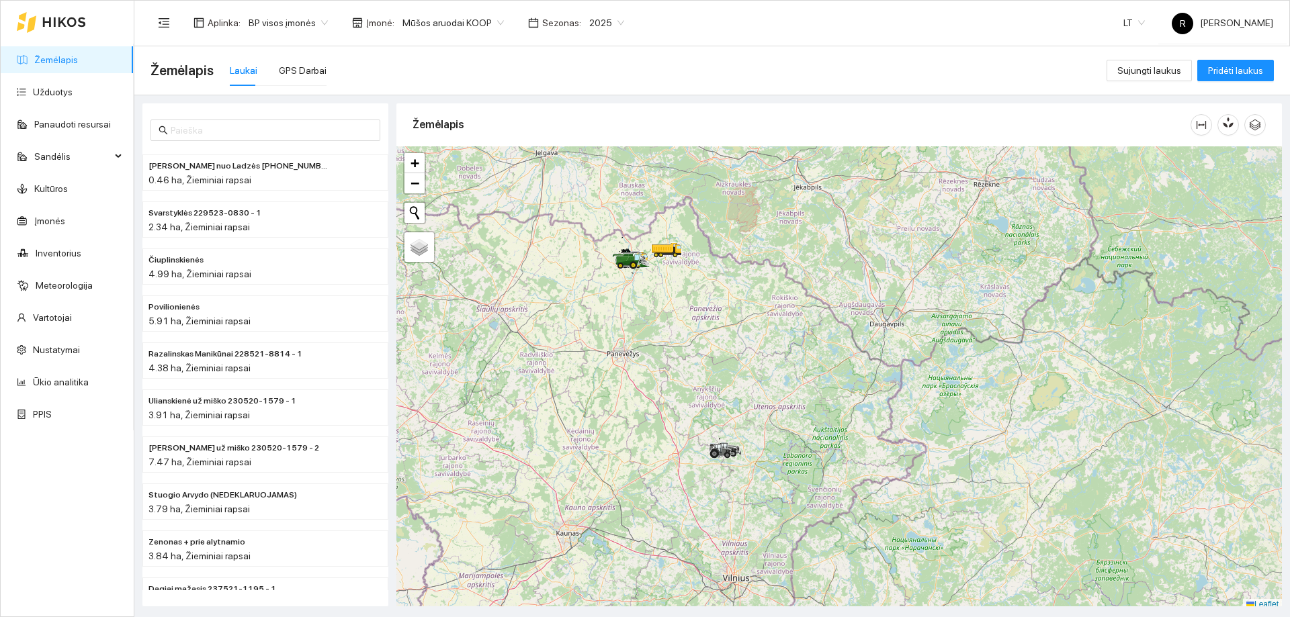
scroll to position [4, 0]
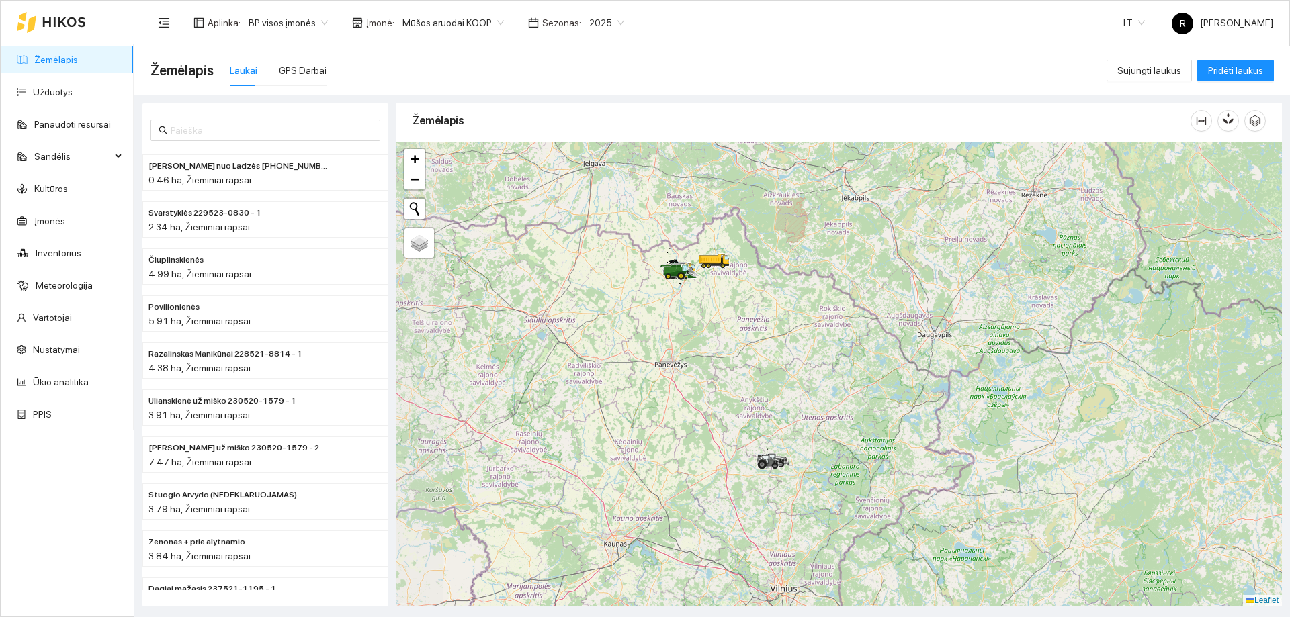
drag, startPoint x: 617, startPoint y: 279, endPoint x: 715, endPoint y: 297, distance: 99.7
click at [715, 297] on div at bounding box center [838, 374] width 885 height 464
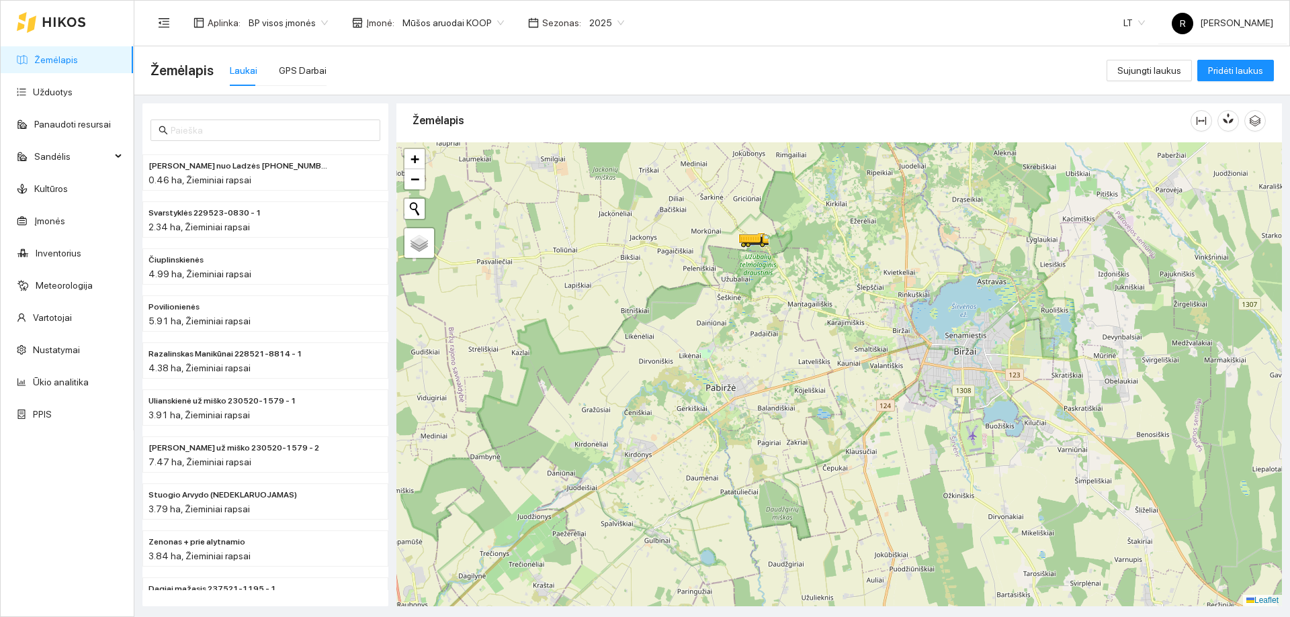
drag, startPoint x: 748, startPoint y: 200, endPoint x: 829, endPoint y: 342, distance: 163.4
click at [828, 342] on div at bounding box center [838, 374] width 885 height 464
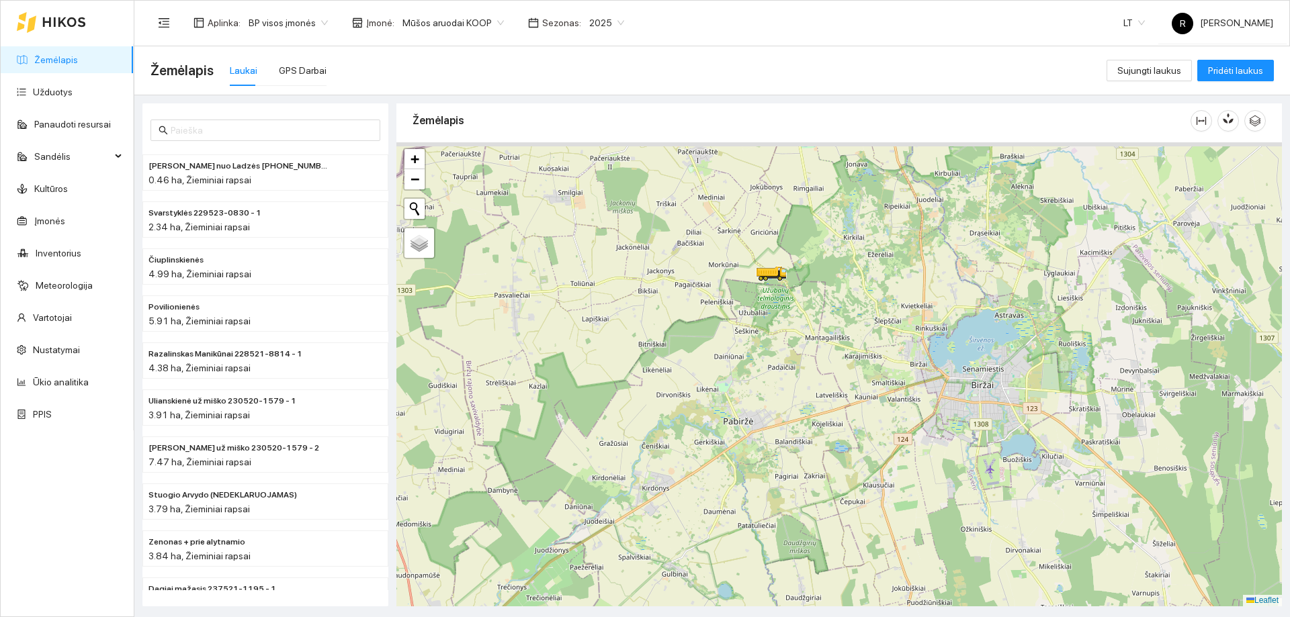
drag, startPoint x: 812, startPoint y: 298, endPoint x: 830, endPoint y: 343, distance: 47.9
click at [830, 343] on div at bounding box center [838, 374] width 885 height 464
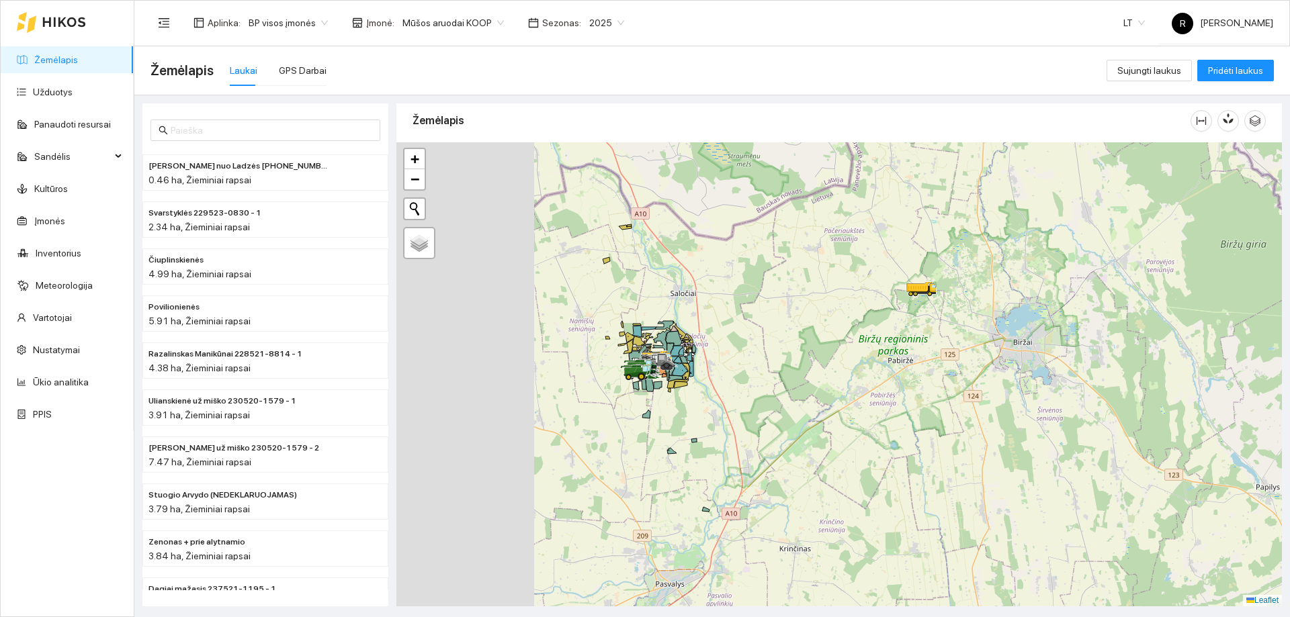
drag, startPoint x: 634, startPoint y: 359, endPoint x: 840, endPoint y: 326, distance: 208.8
click at [841, 326] on div at bounding box center [838, 374] width 885 height 464
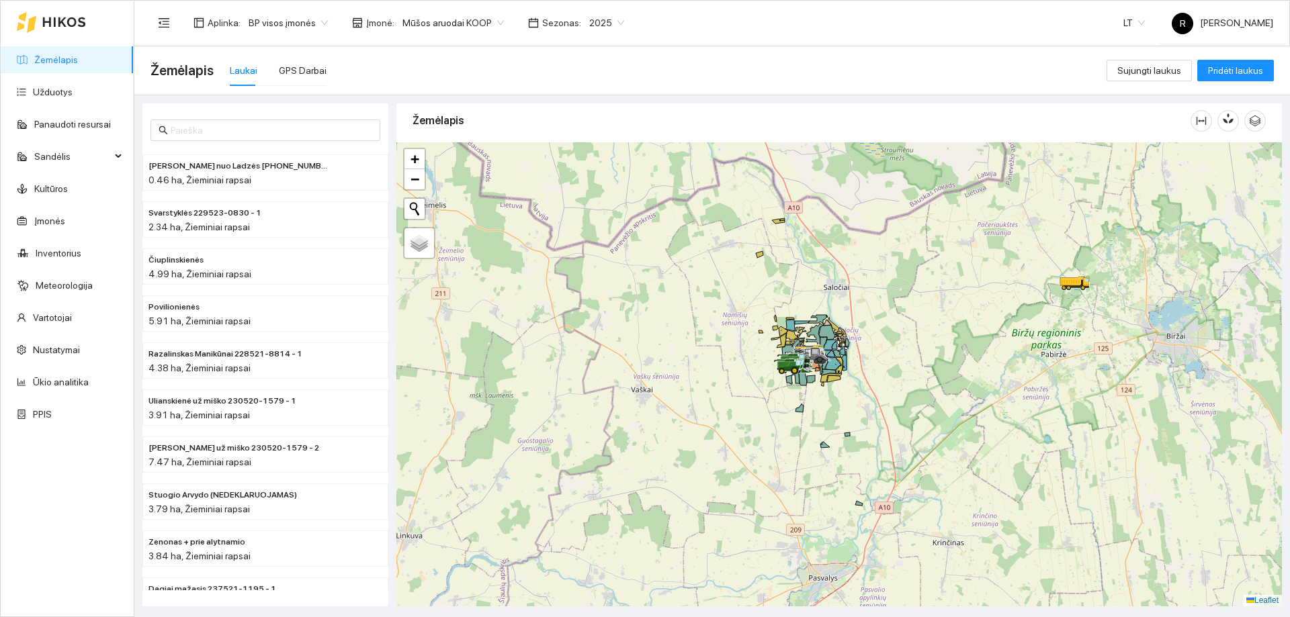
drag, startPoint x: 654, startPoint y: 340, endPoint x: 744, endPoint y: 347, distance: 90.3
click at [744, 347] on div at bounding box center [838, 374] width 885 height 464
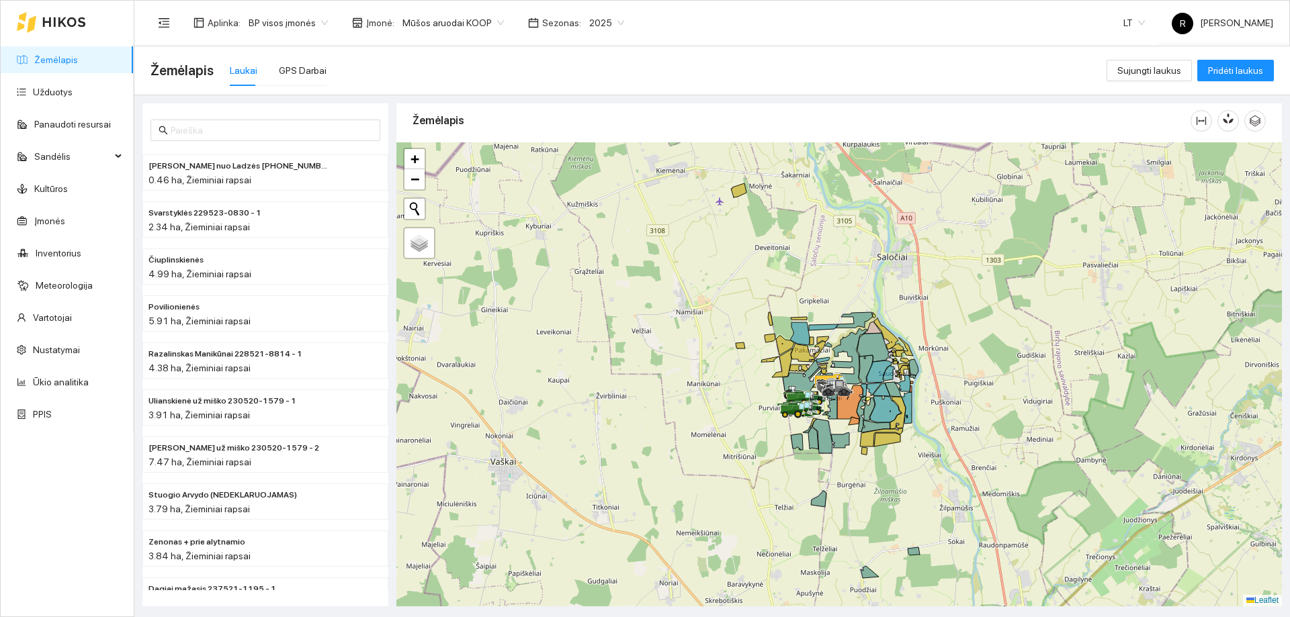
drag, startPoint x: 731, startPoint y: 343, endPoint x: 719, endPoint y: 351, distance: 14.5
click at [719, 351] on div at bounding box center [838, 374] width 885 height 464
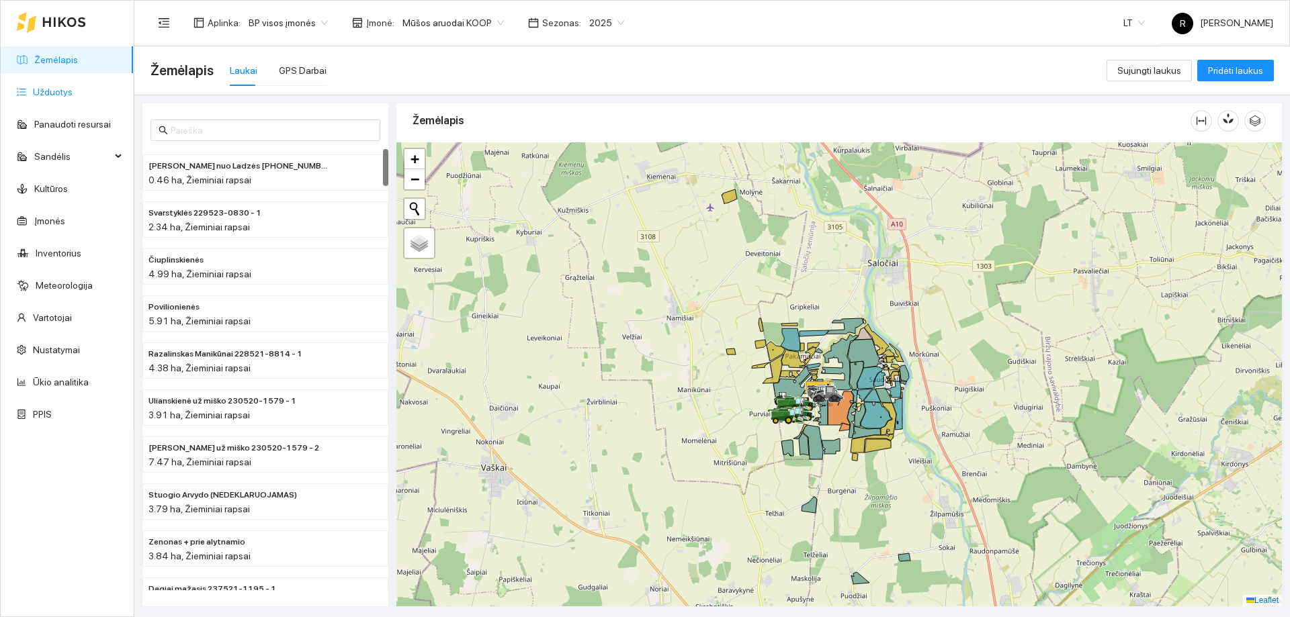
click at [46, 91] on link "Užduotys" at bounding box center [53, 92] width 40 height 11
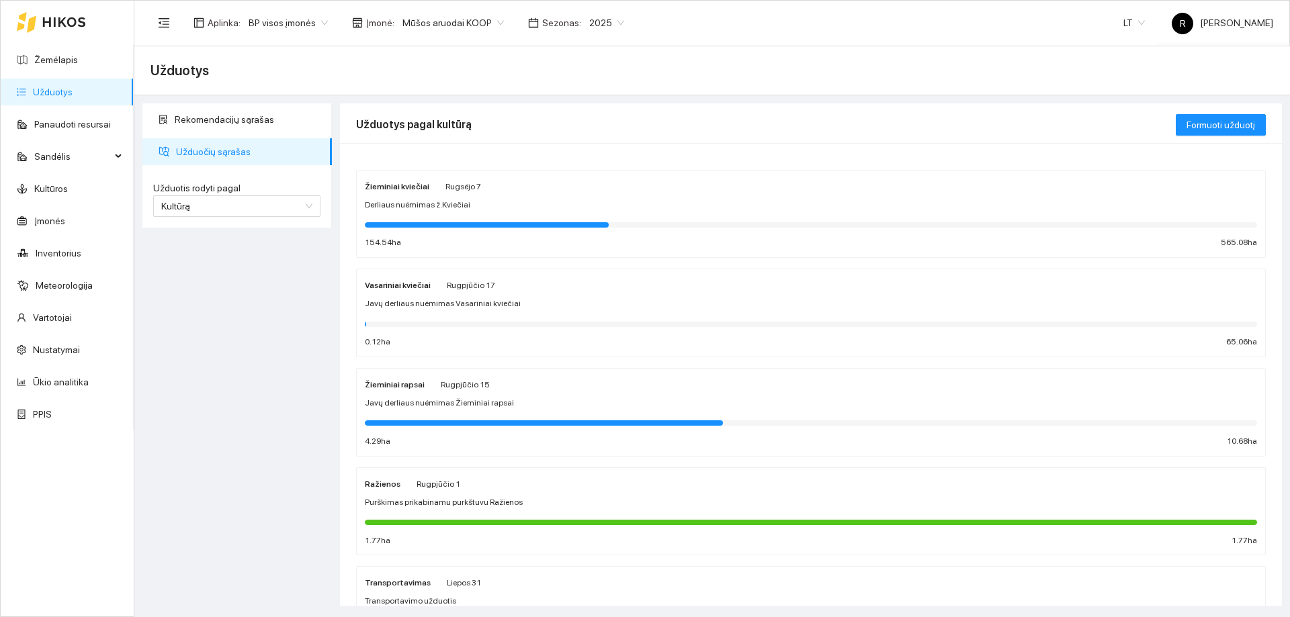
click at [466, 385] on span "Rugpjūčio 15" at bounding box center [465, 384] width 49 height 9
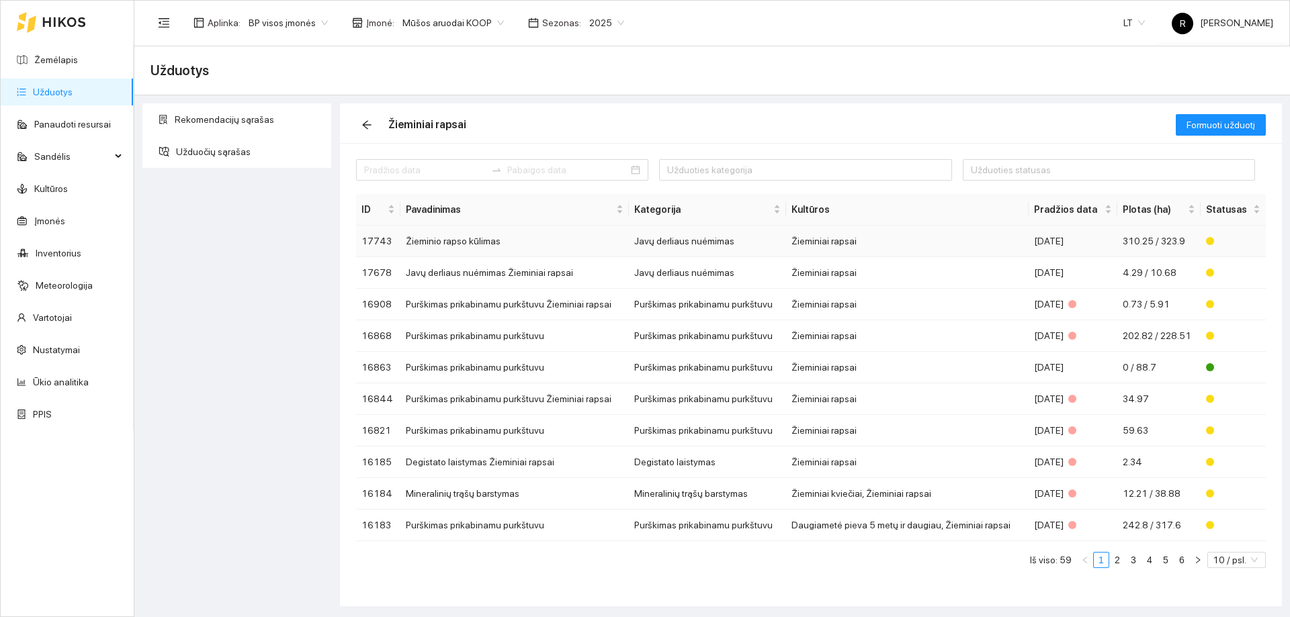
click at [694, 246] on td "Javų derliaus nuėmimas" at bounding box center [707, 242] width 157 height 32
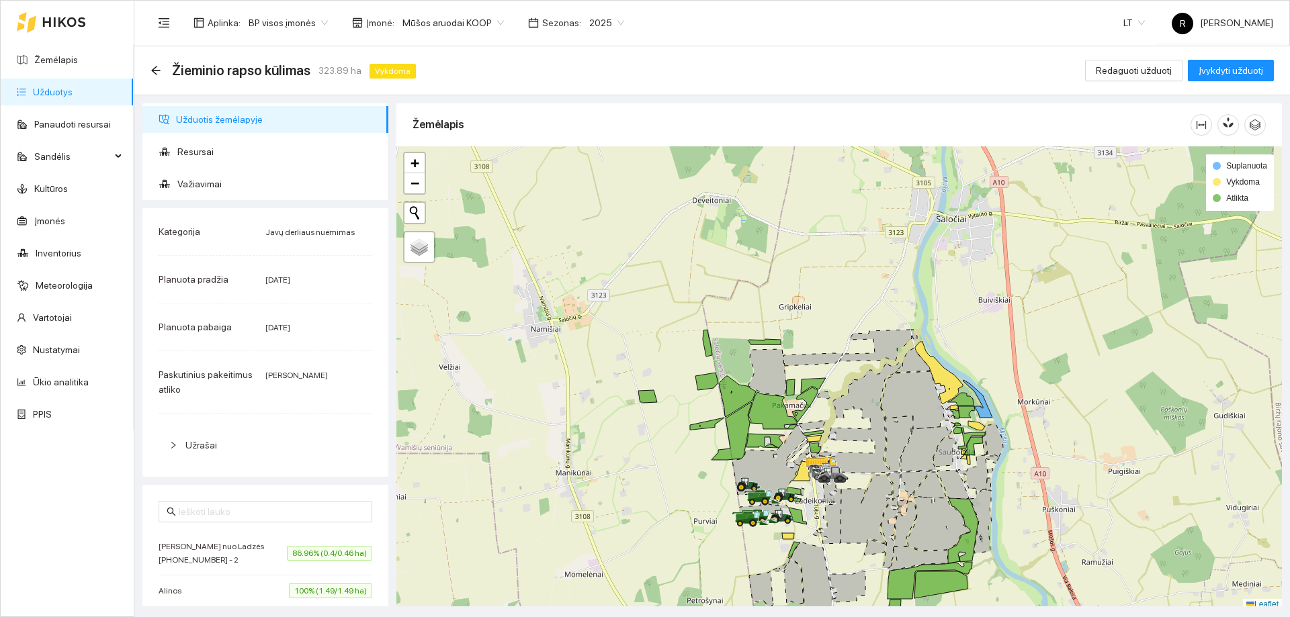
scroll to position [4, 0]
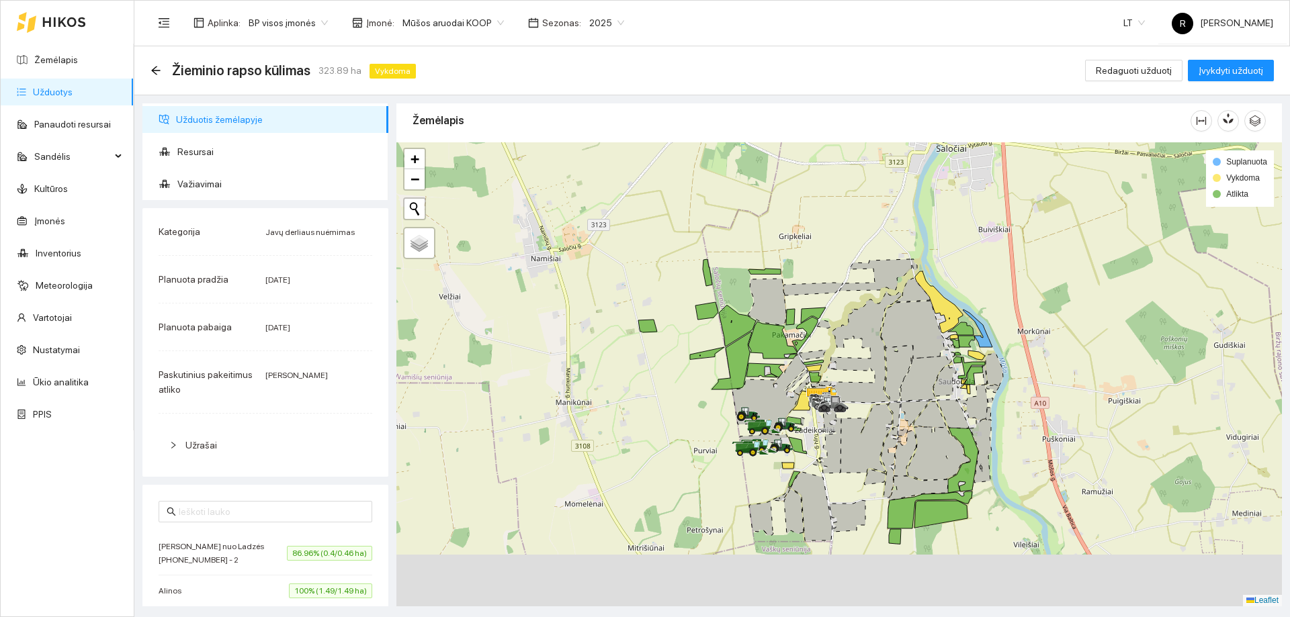
drag, startPoint x: 545, startPoint y: 318, endPoint x: 539, endPoint y: 287, distance: 32.1
click at [539, 287] on div at bounding box center [838, 374] width 885 height 464
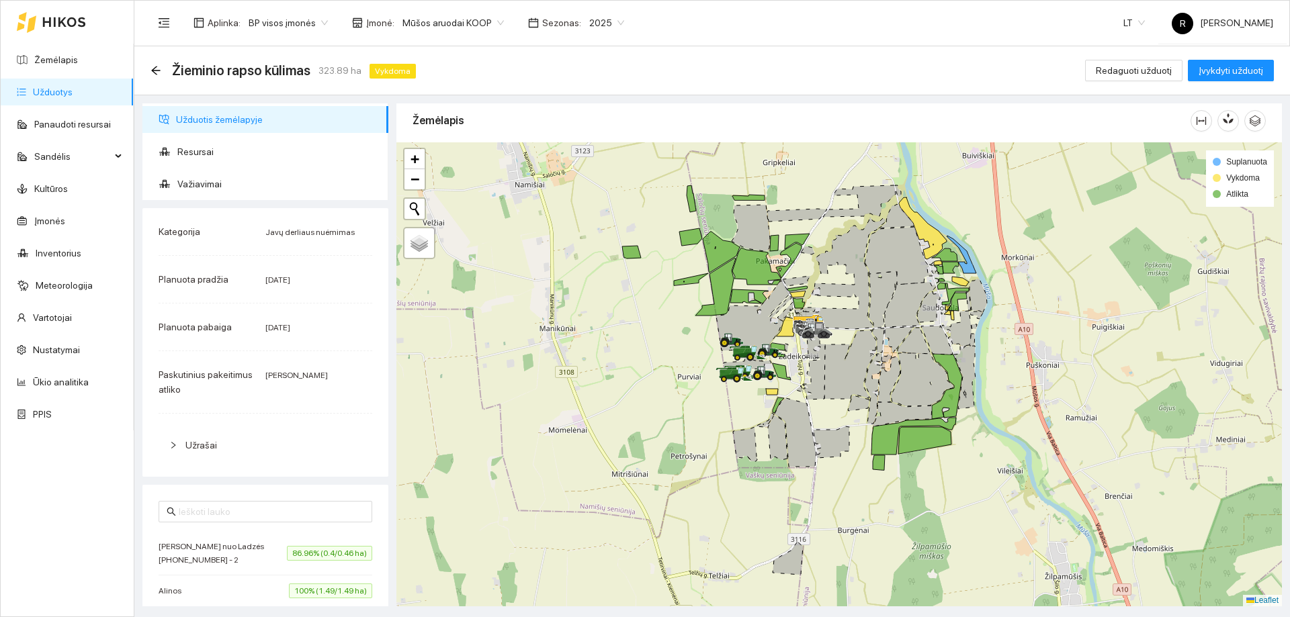
drag, startPoint x: 735, startPoint y: 362, endPoint x: 701, endPoint y: 305, distance: 66.6
click at [721, 333] on icon at bounding box center [732, 338] width 23 height 11
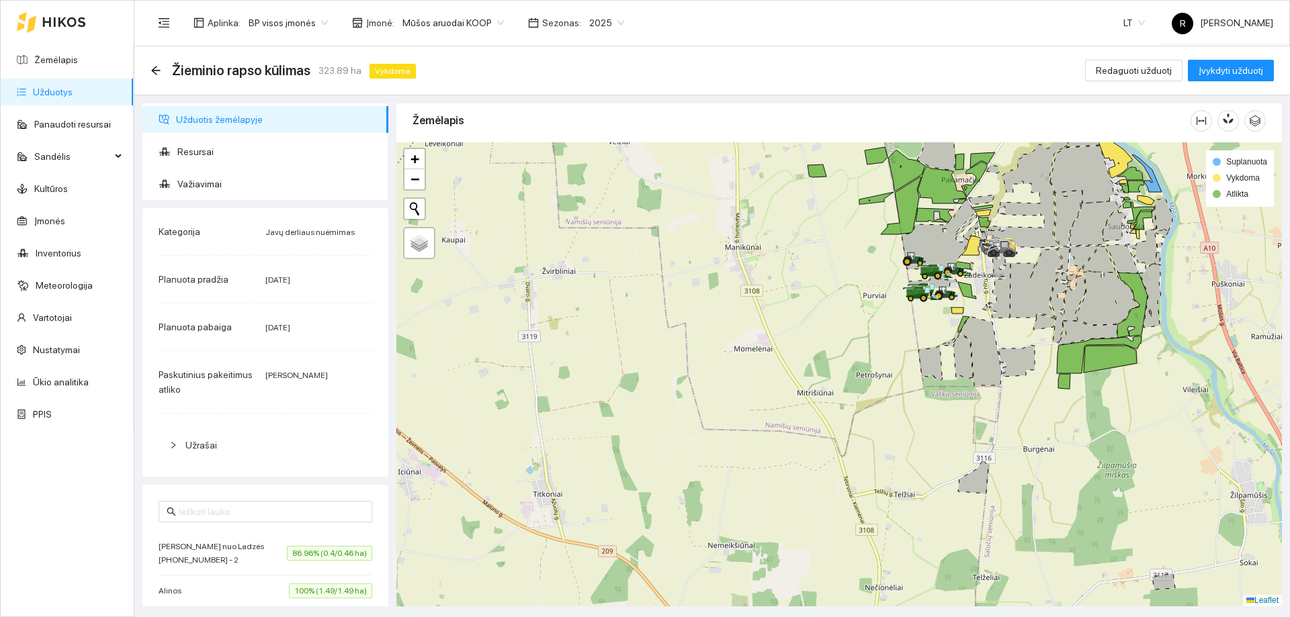
click at [67, 93] on link "Užduotys" at bounding box center [53, 92] width 40 height 11
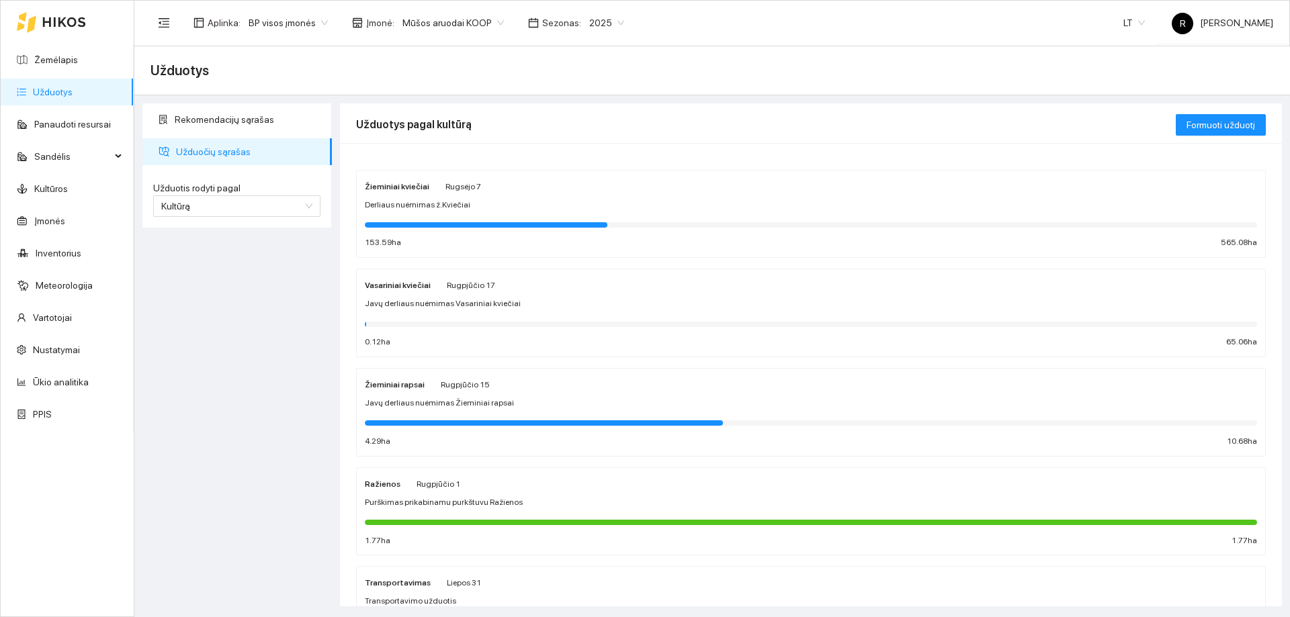
click at [408, 188] on strong "Žieminiai kviečiai" at bounding box center [397, 186] width 64 height 9
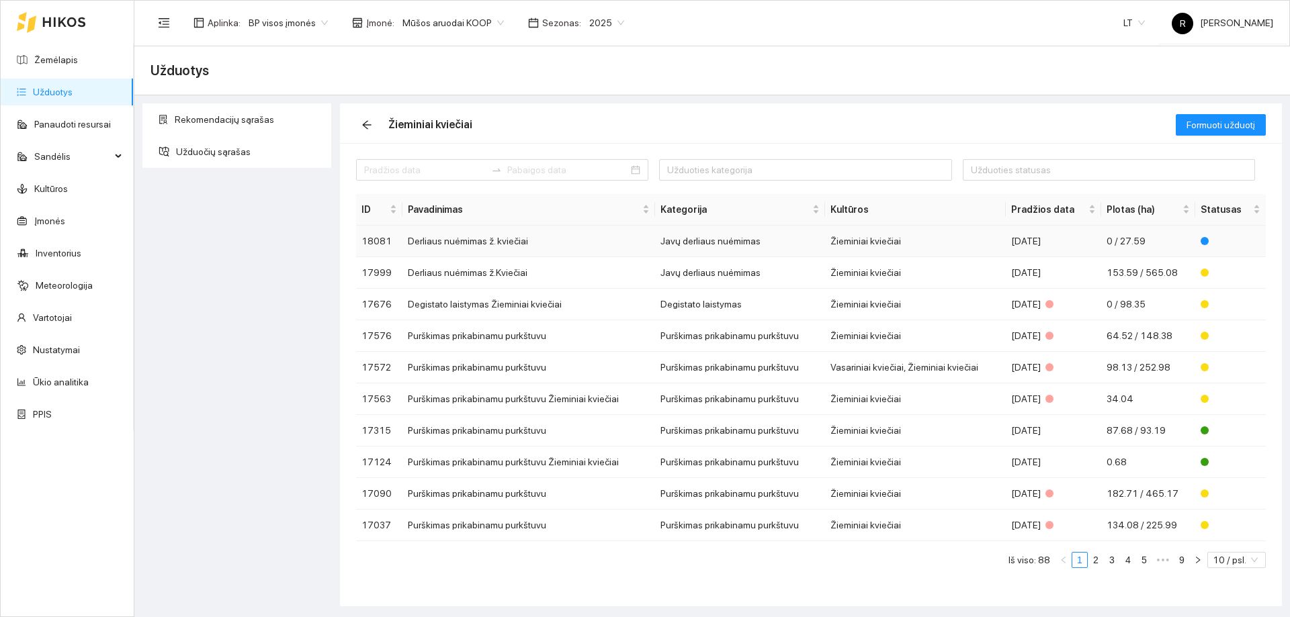
click at [722, 241] on td "Javų derliaus nuėmimas" at bounding box center [740, 242] width 170 height 32
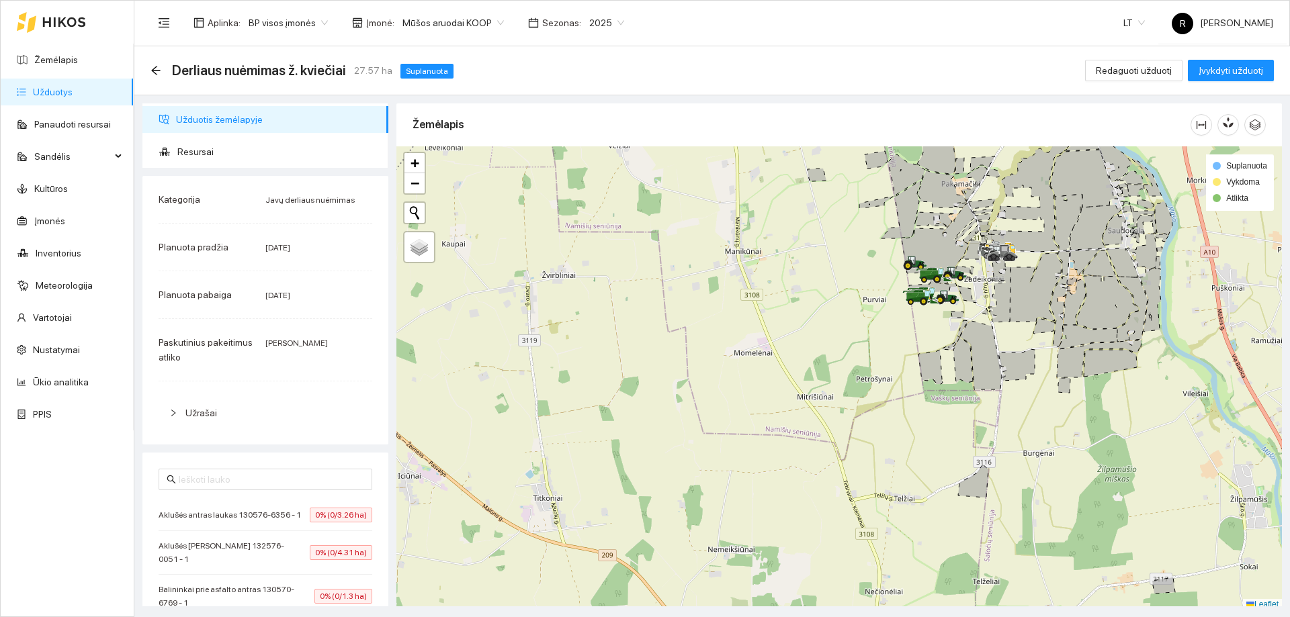
scroll to position [4, 0]
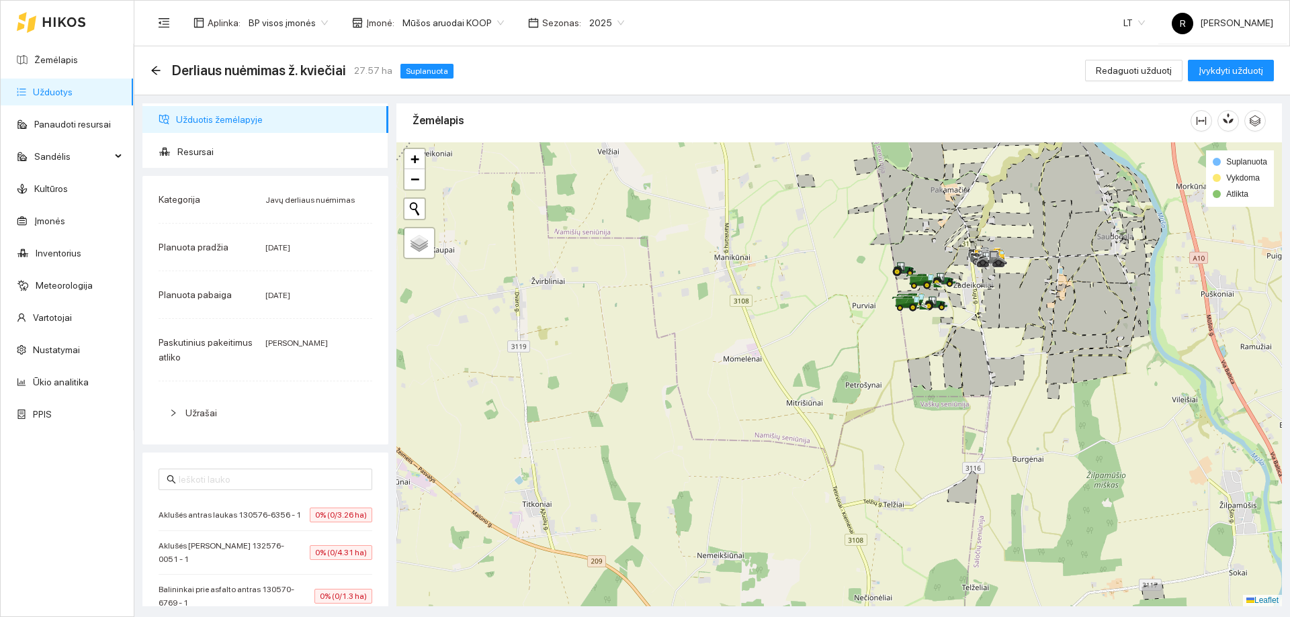
drag, startPoint x: 844, startPoint y: 267, endPoint x: 779, endPoint y: 333, distance: 92.6
click at [779, 333] on div at bounding box center [838, 374] width 885 height 464
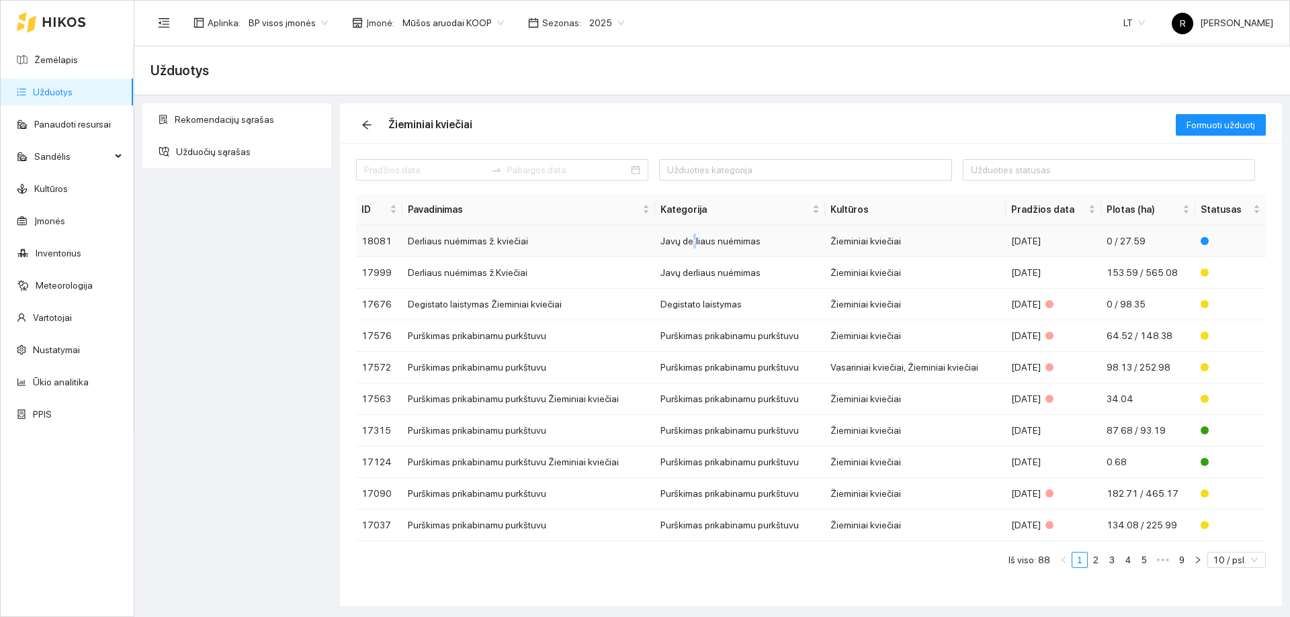
click at [695, 241] on td "Javų derliaus nuėmimas" at bounding box center [740, 242] width 170 height 32
click at [691, 270] on td "Javų derliaus nuėmimas" at bounding box center [740, 273] width 170 height 32
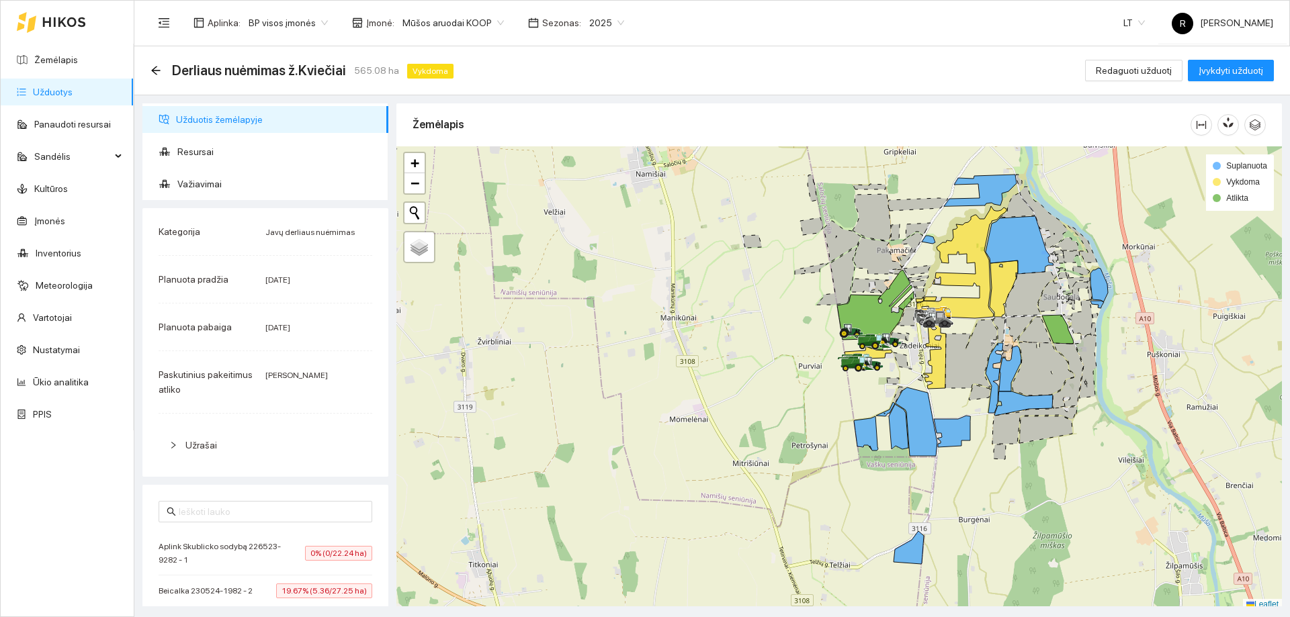
scroll to position [4, 0]
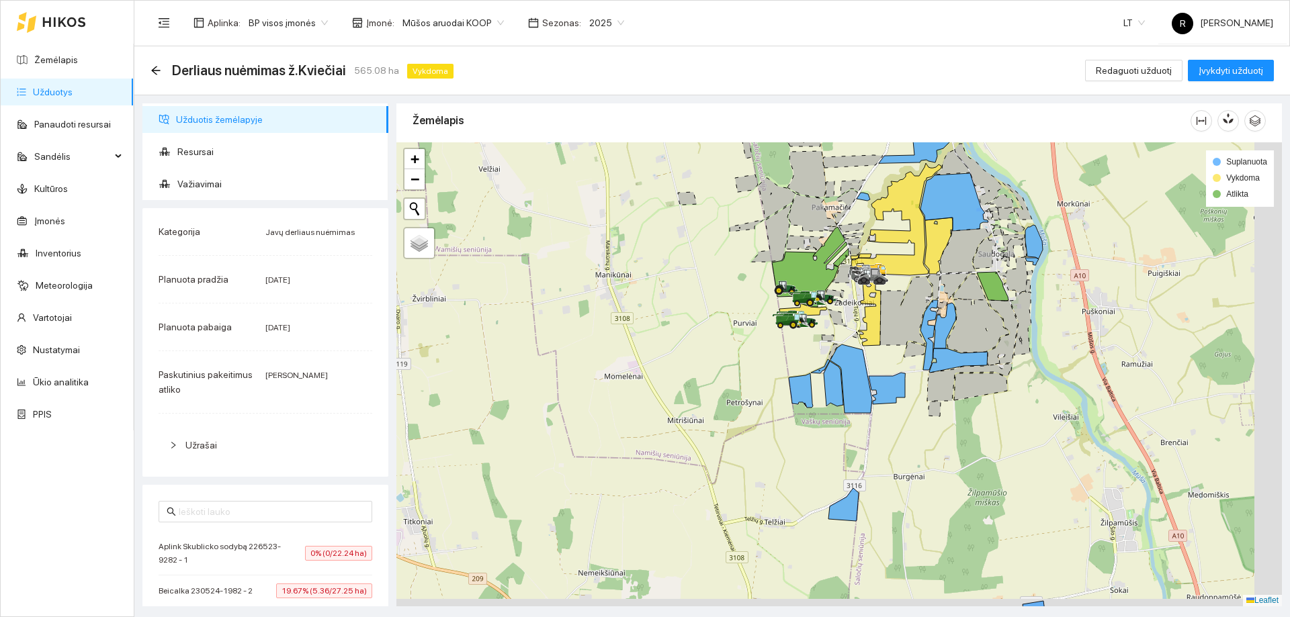
drag, startPoint x: 787, startPoint y: 358, endPoint x: 682, endPoint y: 316, distance: 112.7
click at [682, 316] on div at bounding box center [838, 374] width 885 height 464
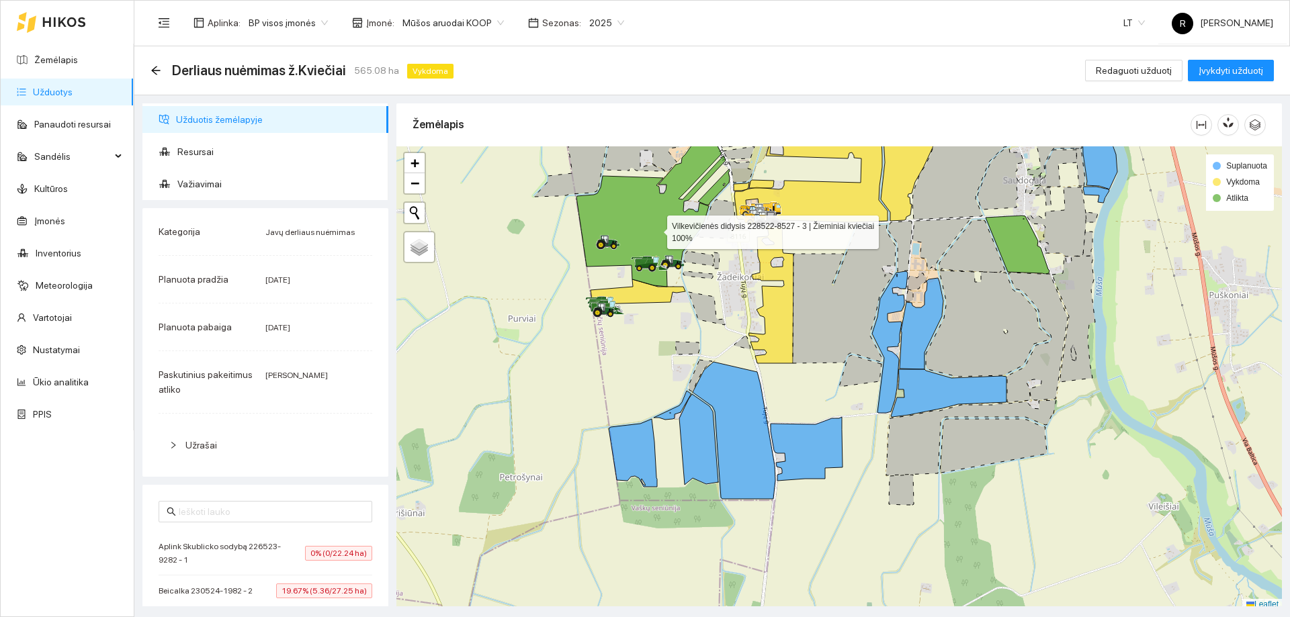
scroll to position [4, 0]
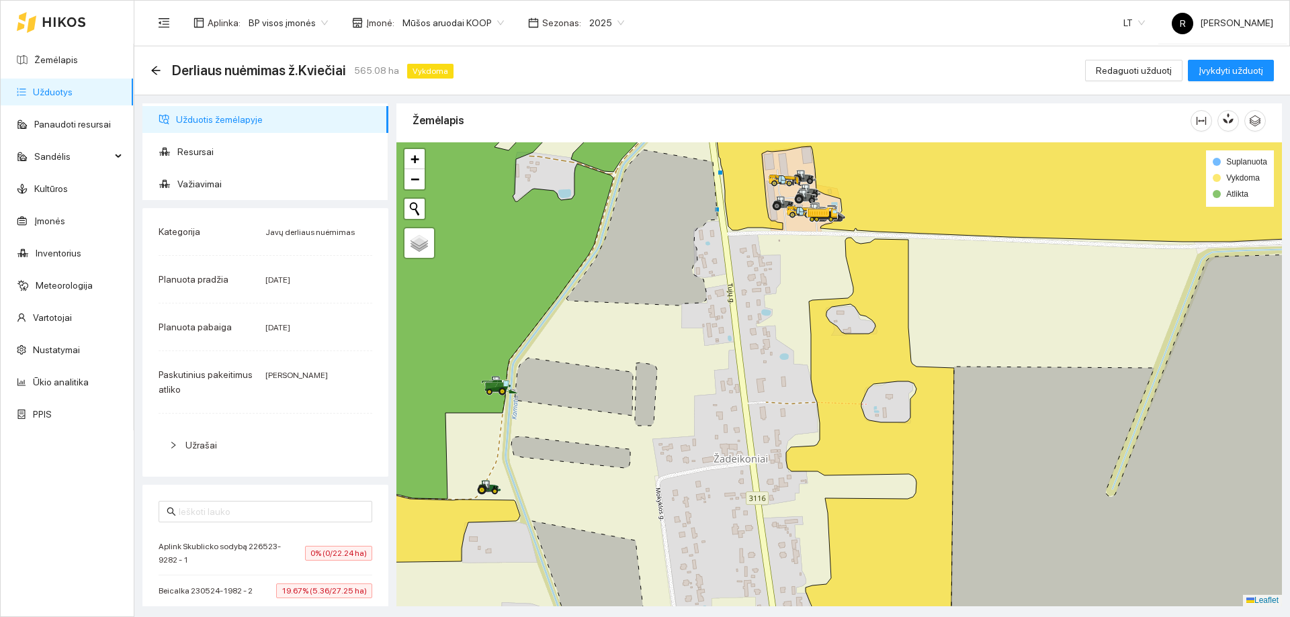
drag, startPoint x: 513, startPoint y: 435, endPoint x: 613, endPoint y: 461, distance: 103.4
click at [610, 462] on icon at bounding box center [570, 453] width 119 height 32
